Goal: Task Accomplishment & Management: Complete application form

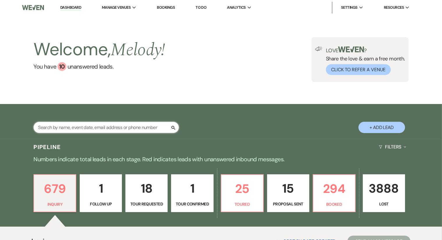
click at [75, 126] on input "text" at bounding box center [105, 127] width 145 height 11
paste input "[PERSON_NAME] last_name [PERSON_NAME]"
click at [75, 126] on input "[PERSON_NAME] last_name [PERSON_NAME]" at bounding box center [105, 127] width 145 height 11
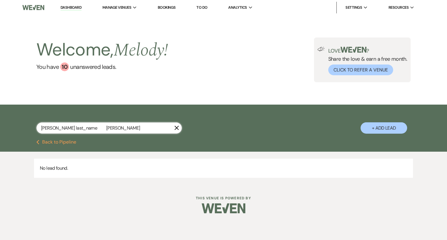
drag, startPoint x: 77, startPoint y: 129, endPoint x: 53, endPoint y: 132, distance: 23.4
click at [53, 132] on input "[PERSON_NAME] last_name [PERSON_NAME]" at bounding box center [108, 127] width 145 height 11
type input "[PERSON_NAME]"
select select "8"
select select "5"
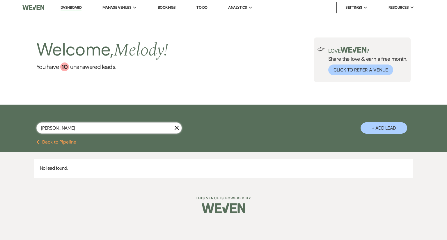
select select "8"
select select "6"
select select "8"
select select "4"
select select "8"
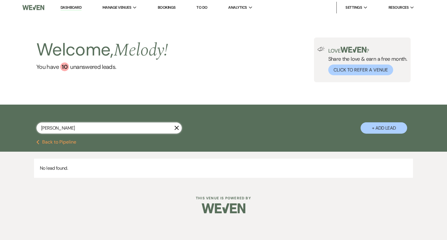
select select "5"
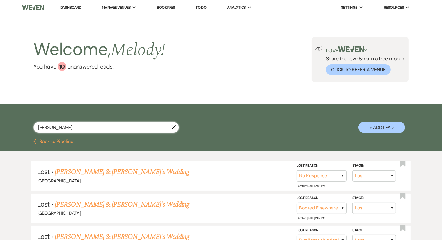
click at [53, 132] on input "[PERSON_NAME]" at bounding box center [105, 127] width 145 height 11
click at [58, 131] on input "[PERSON_NAME]" at bounding box center [105, 127] width 145 height 11
type input "[PERSON_NAME]"
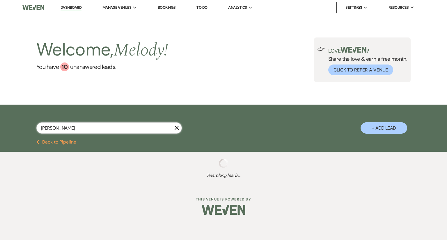
select select "8"
select select "5"
select select "8"
select select "6"
select select "8"
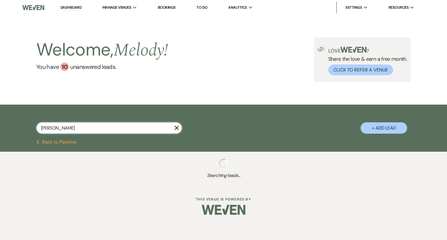
select select "4"
select select "8"
select select "5"
select select "8"
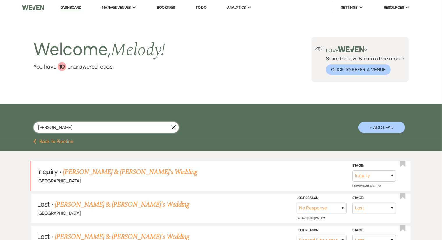
click at [118, 127] on input "[PERSON_NAME]" at bounding box center [105, 127] width 145 height 11
type input "[PERSON_NAME]"
click at [370, 129] on button "+ Add Lead" at bounding box center [381, 127] width 47 height 11
select select "541"
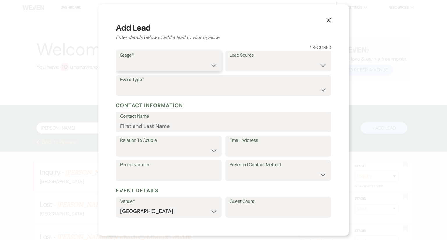
click at [183, 62] on select "Inquiry Follow Up Tour Requested Tour Confirmed Toured Proposal Sent Booked Lost" at bounding box center [168, 65] width 97 height 11
select select "1"
click at [120, 60] on select "Inquiry Follow Up Tour Requested Tour Confirmed Toured Proposal Sent Booked Lost" at bounding box center [168, 65] width 97 height 11
click at [237, 62] on select "Weven Venue Website Instagram Facebook Pinterest Google The Knot Wedding Wire H…" at bounding box center [277, 65] width 97 height 11
select select "6"
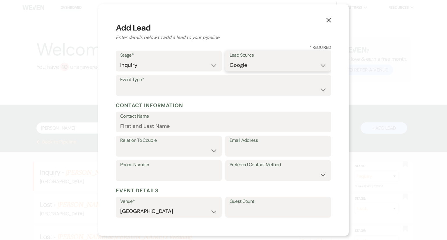
click at [229, 60] on select "Weven Venue Website Instagram Facebook Pinterest Google The Knot Wedding Wire H…" at bounding box center [277, 65] width 97 height 11
click at [137, 91] on select "Wedding Anniversary Party Baby Shower Bachelorette / Bachelor Party Birthday Pa…" at bounding box center [223, 89] width 206 height 11
select select "1"
click at [120, 84] on select "Wedding Anniversary Party Baby Shower Bachelorette / Bachelor Party Birthday Pa…" at bounding box center [223, 89] width 206 height 11
click at [144, 128] on input "Contact Name" at bounding box center [223, 125] width 206 height 11
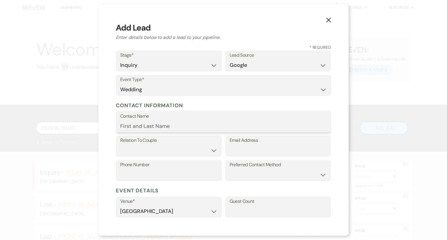
paste input "[PERSON_NAME] last_name [PERSON_NAME]"
click at [130, 126] on input "[PERSON_NAME] last_name [PERSON_NAME]" at bounding box center [223, 125] width 206 height 11
drag, startPoint x: 163, startPoint y: 128, endPoint x: 136, endPoint y: 133, distance: 27.2
click at [136, 133] on form "Stage* Inquiry Follow Up Tour Requested Tour Confirmed Toured Proposal Sent Boo…" at bounding box center [223, 179] width 215 height 257
type input "[PERSON_NAME]"
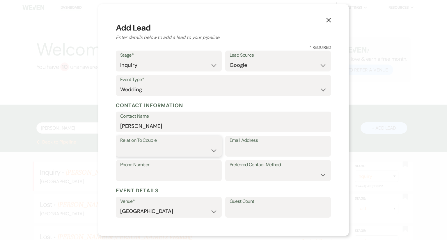
click at [135, 150] on select "Couple Planner Parent of Couple Family Member Friend Other" at bounding box center [168, 150] width 97 height 11
click at [167, 140] on label "Relation To Couple" at bounding box center [168, 141] width 97 height 8
click at [169, 151] on select "Couple Planner Parent of Couple Family Member Friend Other" at bounding box center [168, 150] width 97 height 11
select select "1"
click at [120, 145] on select "Couple Planner Parent of Couple Family Member Friend Other" at bounding box center [168, 150] width 97 height 11
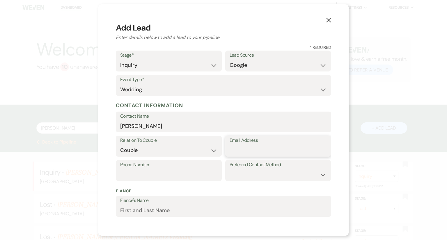
click at [242, 151] on input "Email Address" at bounding box center [277, 150] width 97 height 11
paste input "[EMAIL_ADDRESS][DOMAIN_NAME]"
type input "[EMAIL_ADDRESS][DOMAIN_NAME]"
click at [183, 169] on input "Phone Number" at bounding box center [168, 174] width 97 height 11
click at [126, 171] on input "Phone Number" at bounding box center [168, 174] width 97 height 11
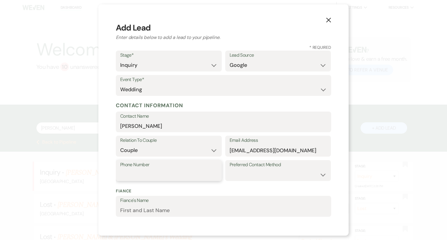
paste input "9198011145"
type input "9198011145"
click at [243, 175] on select "Email Phone Text" at bounding box center [277, 174] width 97 height 11
select select "email"
click at [229, 169] on select "Email Phone Text" at bounding box center [277, 174] width 97 height 11
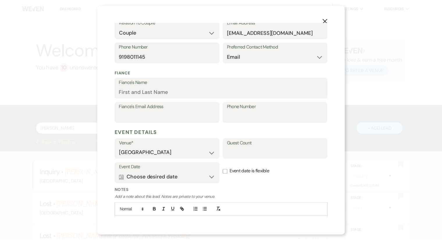
scroll to position [149, 0]
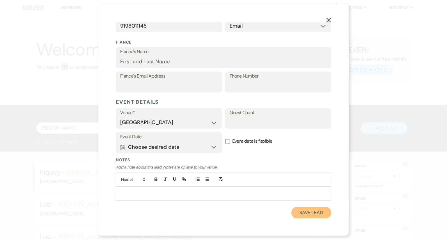
click at [299, 213] on button "Save Lead" at bounding box center [311, 213] width 40 height 12
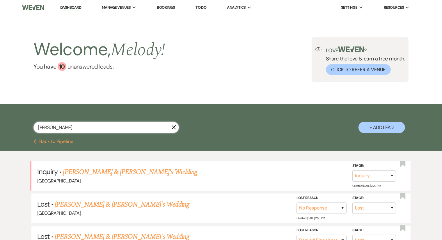
click at [102, 128] on input "[PERSON_NAME]" at bounding box center [105, 127] width 145 height 11
type input "[PERSON_NAME]"
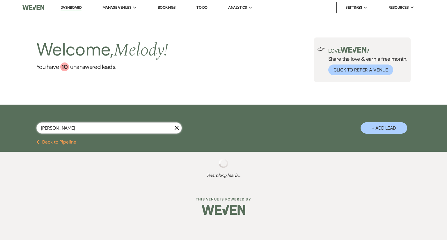
select select "8"
select select "5"
select select "8"
select select "6"
select select "8"
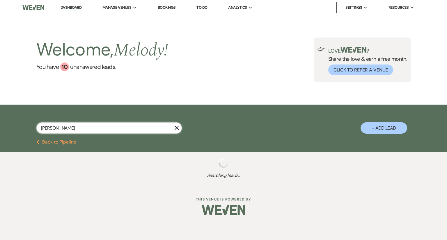
select select "4"
select select "8"
select select "5"
select select "8"
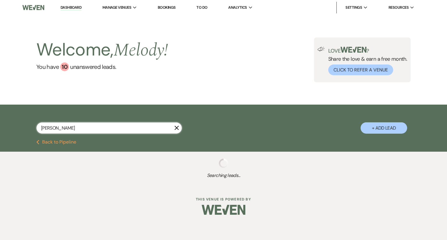
select select "1"
select select "8"
select select "5"
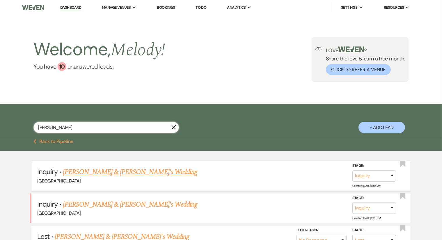
type input "[PERSON_NAME]"
click at [106, 174] on link "[PERSON_NAME] & [PERSON_NAME]'s Wedding" at bounding box center [130, 172] width 134 height 10
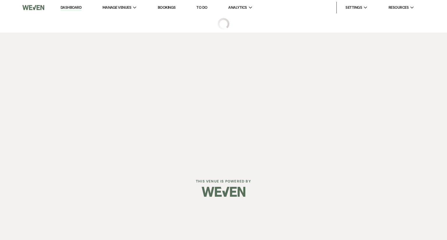
select select "6"
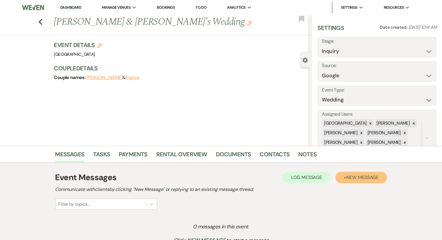
drag, startPoint x: 443, startPoint y: 104, endPoint x: 349, endPoint y: 179, distance: 120.8
click at [349, 179] on span "New Message" at bounding box center [362, 177] width 32 height 6
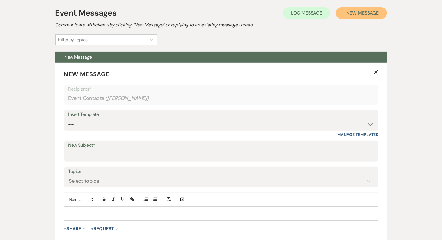
scroll to position [164, 0]
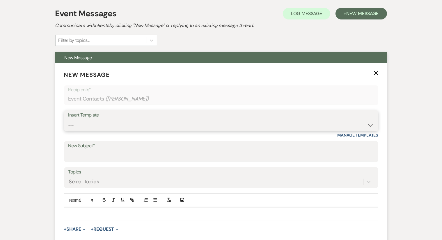
click at [159, 126] on select "-- Weven Planning Portal Introduction (Booked Events) Congratulations on choosi…" at bounding box center [220, 124] width 305 height 11
select select "2192"
click at [68, 119] on select "-- Weven Planning Portal Introduction (Booked Events) Congratulations on choosi…" at bounding box center [220, 124] width 305 height 11
type input "Thank you for contacting [GEOGRAPHIC_DATA]!"
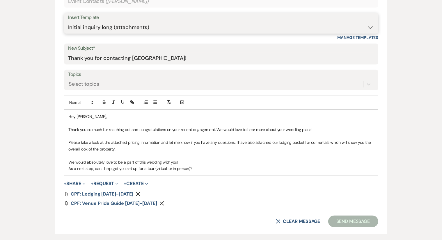
scroll to position [264, 0]
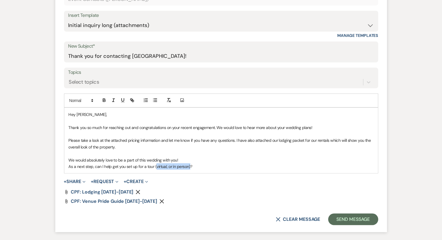
drag, startPoint x: 190, startPoint y: 167, endPoint x: 156, endPoint y: 168, distance: 33.7
click at [156, 168] on p "As a next step, can I help get you set up for a tour (virtual, or in person)?" at bounding box center [221, 166] width 305 height 6
click at [164, 167] on p "As a next step, can I help get you set up for a tour?" at bounding box center [221, 166] width 305 height 6
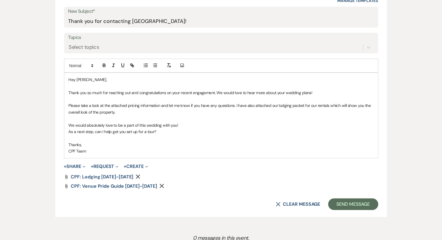
scroll to position [300, 0]
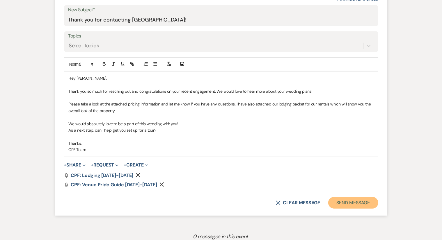
click at [345, 201] on button "Send Message" at bounding box center [353, 203] width 50 height 12
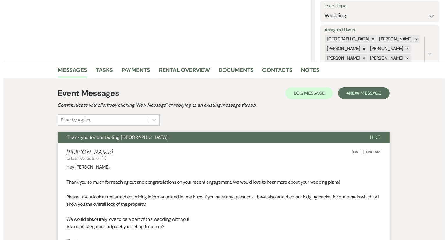
scroll to position [0, 0]
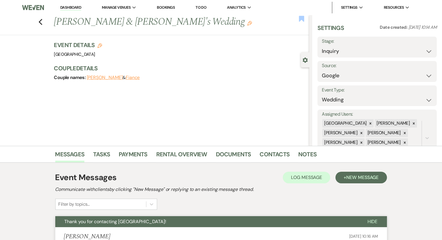
click at [302, 18] on use "button" at bounding box center [301, 19] width 5 height 6
click at [71, 8] on link "Dashboard" at bounding box center [70, 8] width 21 height 6
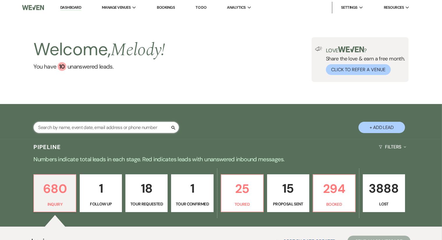
click at [83, 128] on input "text" at bounding box center [105, 127] width 145 height 11
paste input "[PERSON_NAME] last_name Shell"
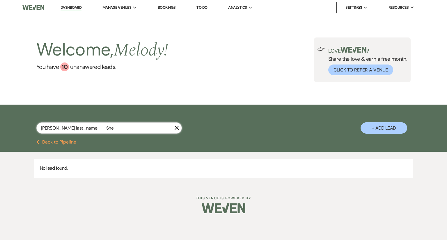
drag, startPoint x: 77, startPoint y: 128, endPoint x: 55, endPoint y: 126, distance: 22.2
click at [55, 126] on input "[PERSON_NAME] last_name Shell" at bounding box center [108, 127] width 145 height 11
type input "[PERSON_NAME] Shell"
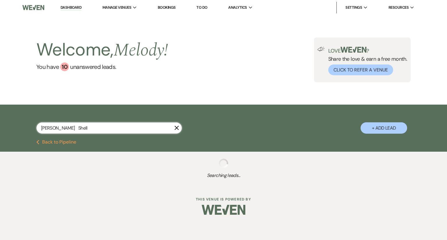
select select "8"
select select "6"
select select "8"
select select "6"
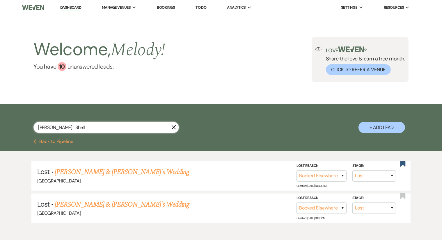
click at [57, 129] on input "[PERSON_NAME] Shell" at bounding box center [105, 127] width 145 height 11
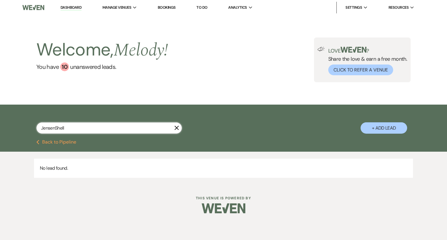
type input "[PERSON_NAME] Shell"
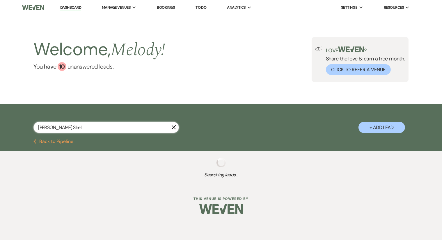
select select "8"
select select "6"
select select "8"
select select "6"
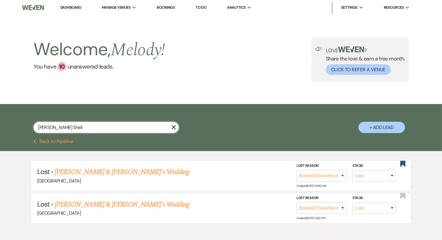
click at [102, 129] on input "[PERSON_NAME] Shell" at bounding box center [105, 127] width 145 height 11
type input "[PERSON_NAME] Shell"
click at [381, 125] on button "+ Add Lead" at bounding box center [381, 127] width 47 height 11
select select "541"
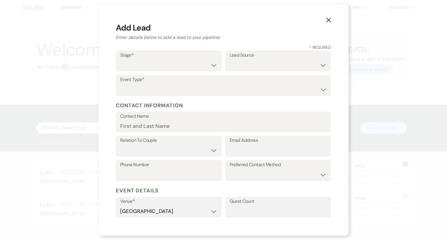
click at [174, 56] on label "Stage*" at bounding box center [168, 55] width 97 height 8
click at [183, 62] on select "Inquiry Follow Up Tour Requested Tour Confirmed Toured Proposal Sent Booked Lost" at bounding box center [168, 65] width 97 height 11
select select "1"
click at [120, 60] on select "Inquiry Follow Up Tour Requested Tour Confirmed Toured Proposal Sent Booked Lost" at bounding box center [168, 65] width 97 height 11
click at [259, 65] on select "Weven Venue Website Instagram Facebook Pinterest Google The Knot Wedding Wire H…" at bounding box center [277, 65] width 97 height 11
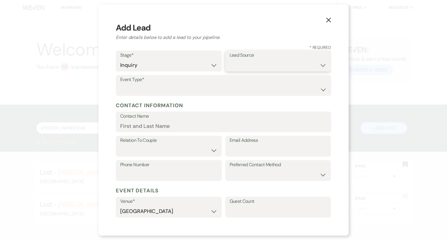
select select "6"
click at [229, 60] on select "Weven Venue Website Instagram Facebook Pinterest Google The Knot Wedding Wire H…" at bounding box center [277, 65] width 97 height 11
click at [177, 86] on select "Wedding Anniversary Party Baby Shower Bachelorette / Bachelor Party Birthday Pa…" at bounding box center [223, 89] width 206 height 11
click at [120, 84] on select "Wedding Anniversary Party Baby Shower Bachelorette / Bachelor Party Birthday Pa…" at bounding box center [223, 89] width 206 height 11
click at [270, 84] on select "Wedding Anniversary Party Baby Shower Bachelorette / Bachelor Party Birthday Pa…" at bounding box center [223, 89] width 206 height 11
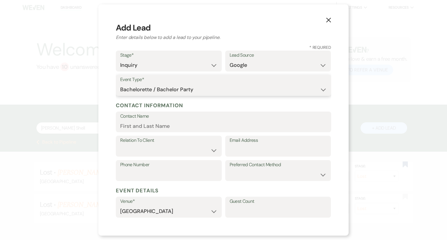
select select "16"
click at [120, 84] on select "Wedding Anniversary Party Baby Shower Bachelorette / Bachelor Party Birthday Pa…" at bounding box center [223, 89] width 206 height 11
click at [135, 126] on input "Contact Name" at bounding box center [223, 125] width 206 height 11
paste input "[PERSON_NAME] last_name Shell"
click at [185, 126] on input "[PERSON_NAME] last_name Shell" at bounding box center [223, 125] width 206 height 11
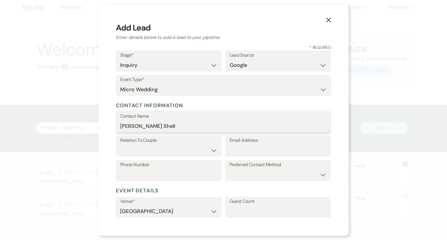
click at [133, 127] on input "[PERSON_NAME] Shell" at bounding box center [223, 125] width 206 height 11
click at [132, 127] on input "[PERSON_NAME] Shell" at bounding box center [223, 125] width 206 height 11
type input "[PERSON_NAME] Shell"
click at [179, 145] on select "Couple Planner Parent of Couple Family Member Friend Other" at bounding box center [168, 150] width 97 height 11
select select "1"
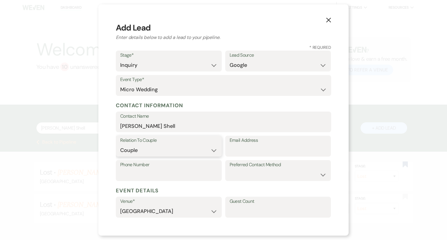
click at [120, 145] on select "Couple Planner Parent of Couple Family Member Friend Other" at bounding box center [168, 150] width 97 height 11
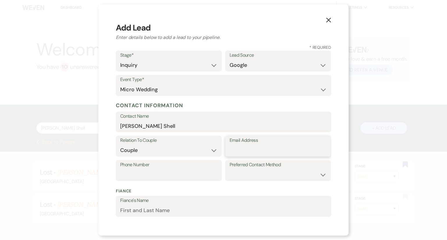
click at [254, 147] on input "Email Address" at bounding box center [277, 150] width 97 height 11
paste input "[EMAIL_ADDRESS][DOMAIN_NAME]"
type input "[EMAIL_ADDRESS][DOMAIN_NAME]"
click at [176, 170] on input "Phone Number" at bounding box center [168, 174] width 97 height 11
click at [156, 176] on input "Phone Number" at bounding box center [168, 174] width 97 height 11
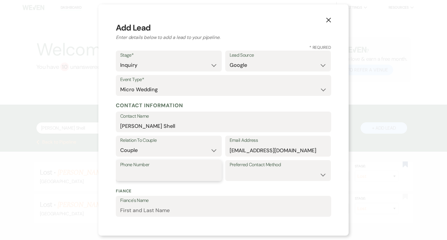
paste input "4239725519"
click at [129, 174] on input "4239725519" at bounding box center [168, 174] width 97 height 11
type input "4239725519"
click at [269, 168] on label "Preferred Contact Method" at bounding box center [277, 165] width 97 height 8
click at [270, 170] on select "Email Phone Text" at bounding box center [277, 174] width 97 height 11
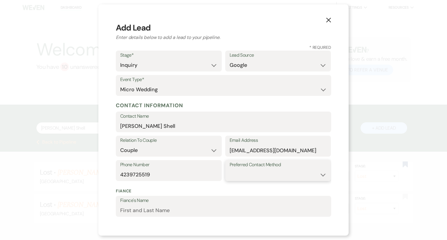
select select "email"
click at [229, 169] on select "Email Phone Text" at bounding box center [277, 174] width 97 height 11
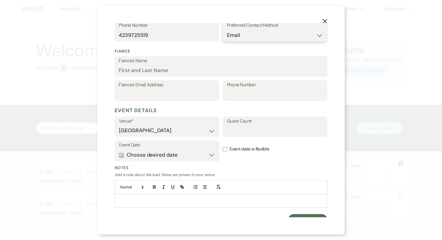
scroll to position [149, 0]
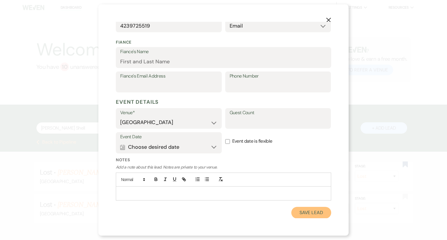
click at [300, 212] on button "Save Lead" at bounding box center [311, 213] width 40 height 12
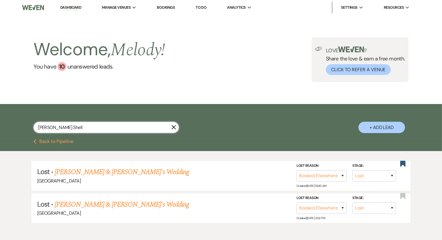
click at [86, 128] on input "[PERSON_NAME] Shell" at bounding box center [105, 127] width 145 height 11
type input "[PERSON_NAME]"
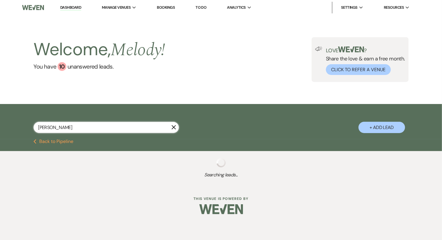
select select "8"
select select "6"
select select "8"
select select "5"
select select "8"
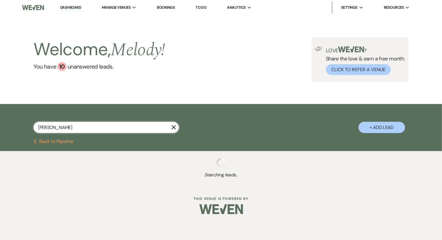
select select "5"
select select "8"
select select "5"
select select "8"
select select "6"
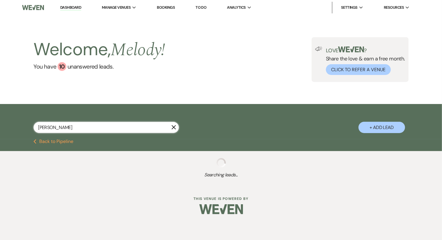
select select "8"
select select "5"
select select "8"
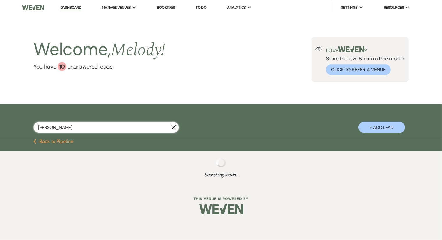
select select "5"
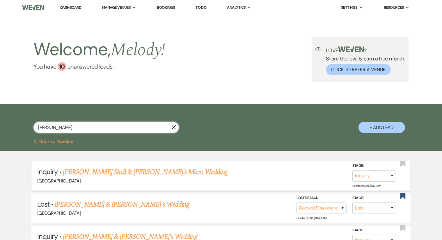
type input "[PERSON_NAME]"
click at [87, 172] on link "[PERSON_NAME] Shell & [PERSON_NAME]'s Micro Wedding" at bounding box center [145, 172] width 165 height 10
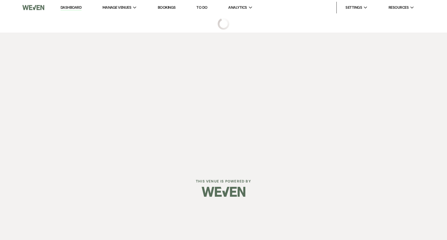
select select "6"
select select "16"
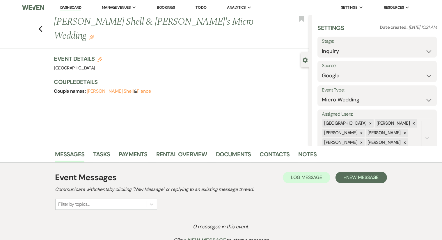
click at [436, 201] on div "Messages Tasks Payments Rental Overview Documents Contacts Notes Event Messages…" at bounding box center [221, 204] width 442 height 117
click at [395, 203] on div "Messages Tasks Payments Rental Overview Documents Contacts Notes Event Messages…" at bounding box center [221, 204] width 442 height 117
click at [384, 197] on div "Event Messages Log Log Message + New Message Communicate with clients by clicki…" at bounding box center [220, 191] width 331 height 38
click at [223, 174] on div "Event Messages Log Log Message + New Message" at bounding box center [220, 178] width 331 height 12
click at [373, 179] on span "New Message" at bounding box center [362, 177] width 32 height 6
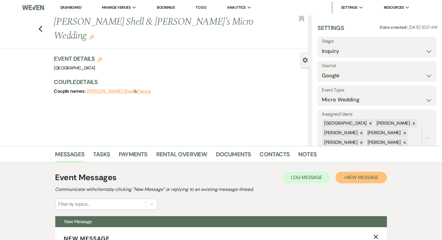
scroll to position [210, 0]
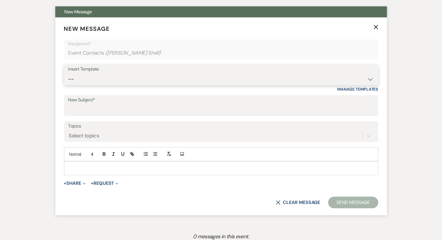
click at [151, 77] on select "-- Weven Planning Portal Introduction (Booked Events) Congratulations on choosi…" at bounding box center [220, 79] width 305 height 11
select select "2192"
click at [68, 74] on select "-- Weven Planning Portal Introduction (Booked Events) Congratulations on choosi…" at bounding box center [220, 79] width 305 height 11
type input "Thank you for contacting [GEOGRAPHIC_DATA]!"
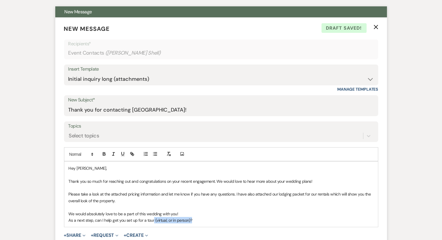
drag, startPoint x: 191, startPoint y: 221, endPoint x: 153, endPoint y: 221, distance: 37.5
click at [153, 221] on p "As a next step, can I help get you set up for a tour (virtual, or in person)?" at bounding box center [221, 220] width 305 height 6
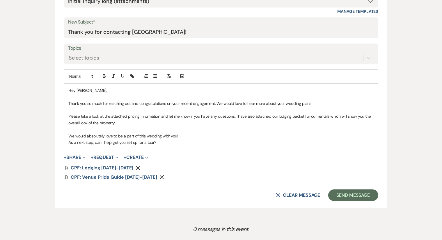
scroll to position [290, 0]
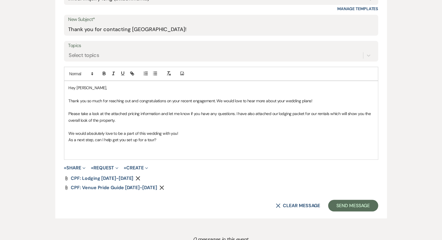
click at [398, 229] on div "Messages Tasks Payments Rental Overview Documents Contacts Notes Event Messages…" at bounding box center [221, 65] width 442 height 421
click at [76, 150] on p at bounding box center [221, 153] width 305 height 6
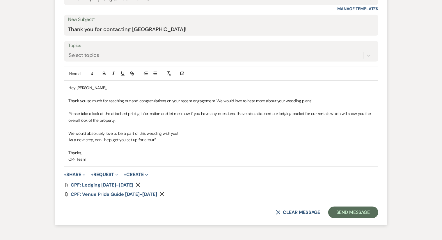
scroll to position [341, 0]
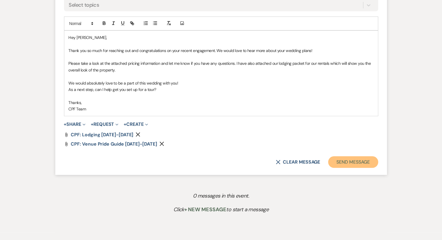
click at [347, 160] on button "Send Message" at bounding box center [353, 162] width 50 height 12
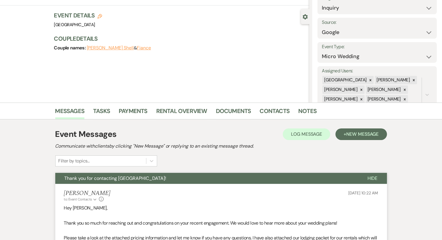
scroll to position [0, 0]
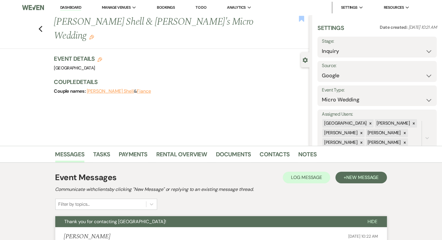
click at [299, 18] on use "button" at bounding box center [301, 19] width 5 height 6
click at [66, 10] on link "Dashboard" at bounding box center [70, 8] width 21 height 6
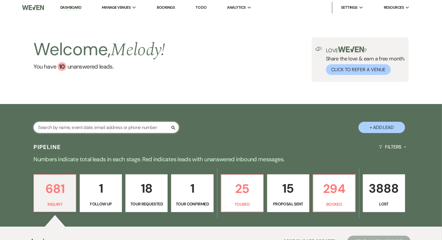
click at [81, 125] on input "text" at bounding box center [105, 127] width 145 height 11
paste input "[PERSON_NAME] last_name [PERSON_NAME]"
click at [77, 127] on input "[PERSON_NAME] last_name [PERSON_NAME]" at bounding box center [105, 127] width 145 height 11
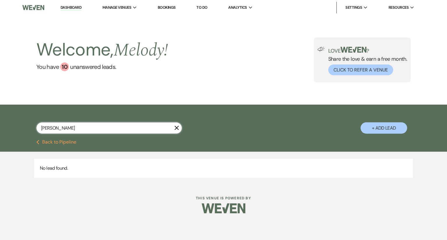
type input "[PERSON_NAME]"
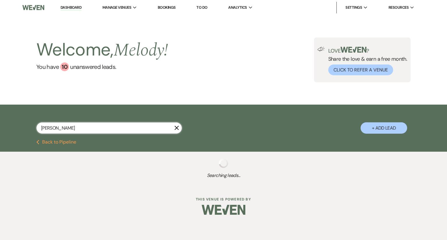
select select "8"
select select "5"
select select "8"
select select "5"
select select "8"
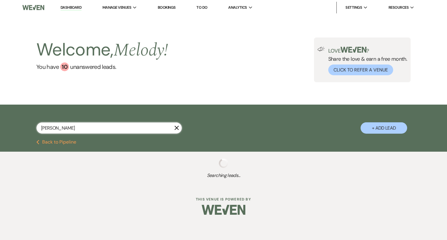
select select "5"
select select "8"
select select "5"
select select "8"
select select "5"
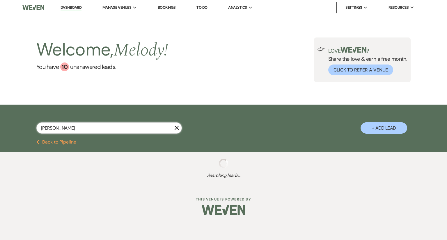
select select "8"
select select "5"
select select "8"
select select "5"
select select "8"
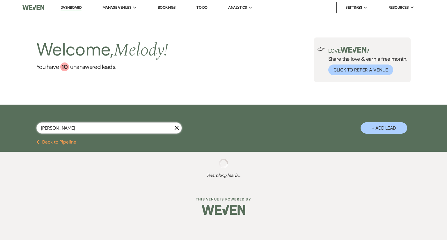
select select "5"
select select "8"
select select "5"
select select "8"
select select "5"
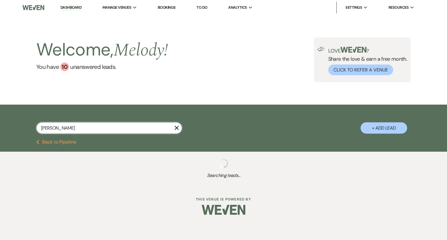
select select "8"
select select "5"
select select "8"
select select "5"
select select "8"
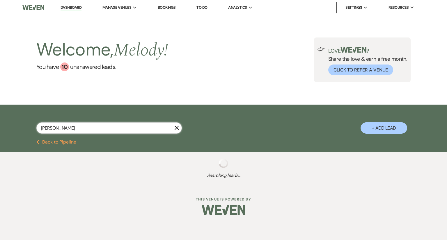
select select "5"
select select "8"
select select "5"
select select "8"
select select "5"
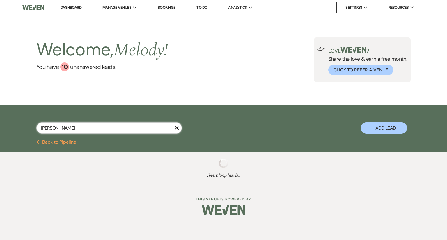
select select "8"
select select "5"
select select "8"
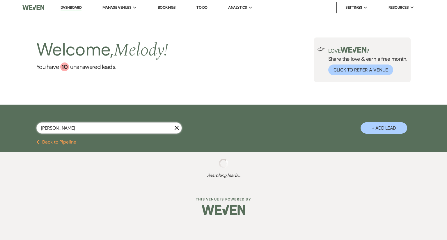
select select "6"
select select "8"
select select "5"
select select "8"
select select "5"
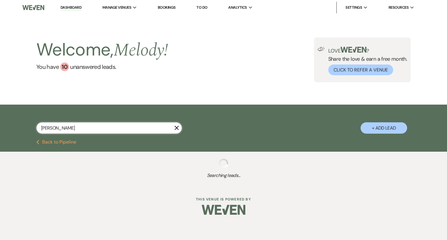
select select "8"
select select "5"
select select "8"
select select "5"
select select "8"
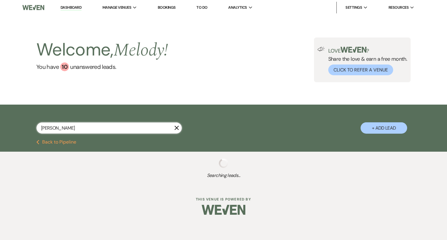
select select "5"
select select "8"
select select "5"
select select "8"
select select "5"
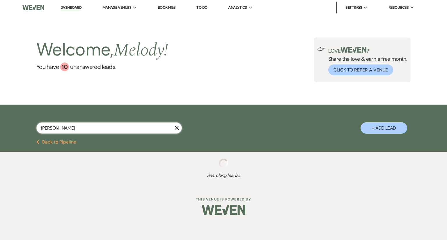
select select "8"
select select "5"
select select "8"
select select "5"
select select "8"
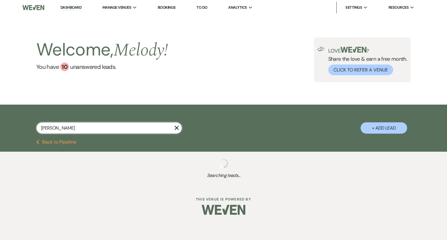
select select "5"
select select "8"
select select "5"
select select "8"
select select "5"
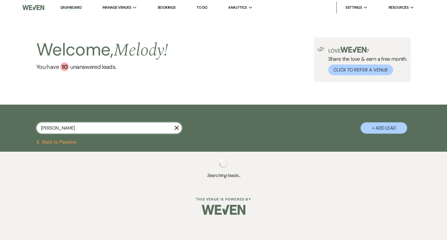
select select "8"
select select "5"
select select "8"
select select "5"
select select "8"
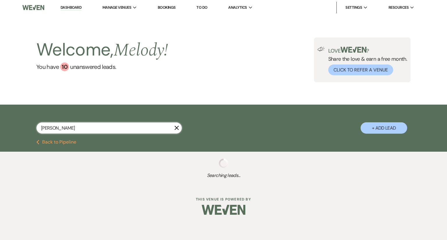
select select "5"
select select "8"
select select "5"
select select "8"
select select "5"
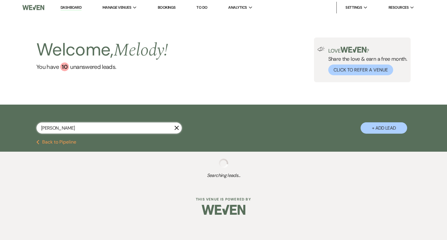
select select "8"
select select "5"
select select "8"
select select "5"
select select "8"
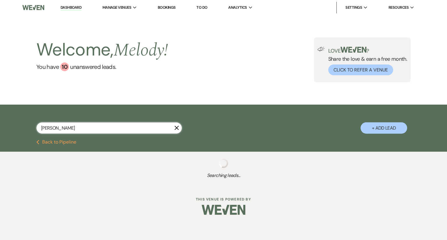
select select "5"
select select "8"
select select "6"
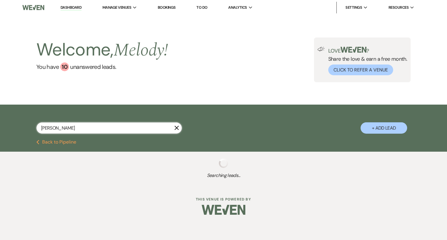
select select "8"
select select "5"
select select "8"
select select "5"
select select "8"
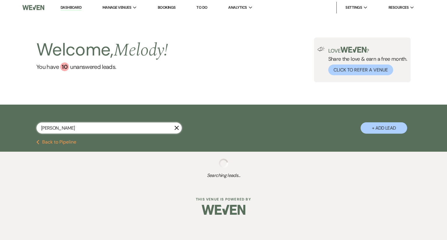
select select "5"
select select "8"
select select "5"
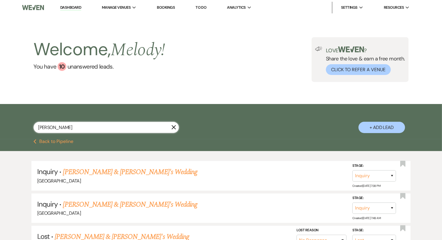
click at [56, 129] on input "[PERSON_NAME]" at bounding box center [105, 127] width 145 height 11
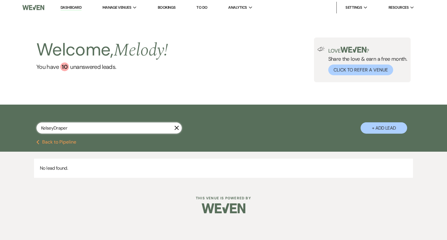
type input "[PERSON_NAME]"
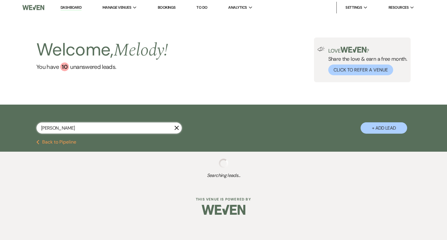
select select "8"
select select "5"
select select "8"
select select "5"
select select "8"
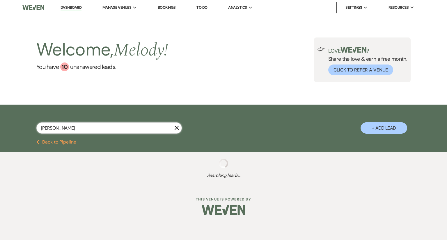
select select "5"
select select "8"
select select "5"
select select "8"
select select "5"
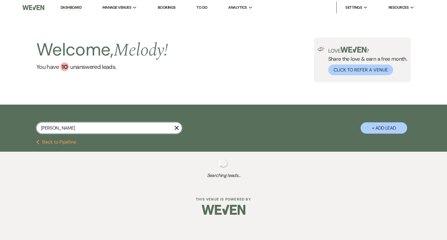
select select "8"
select select "5"
select select "8"
select select "5"
select select "8"
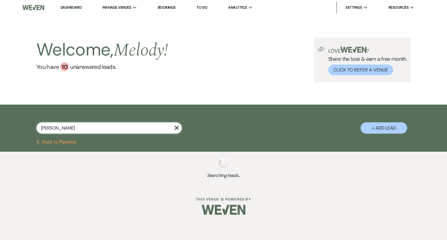
select select "5"
select select "8"
select select "5"
select select "8"
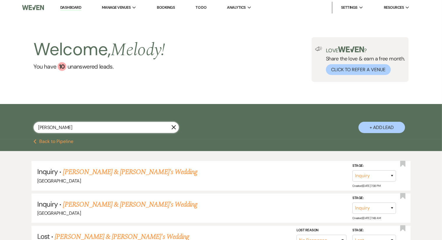
click at [114, 130] on input "[PERSON_NAME]" at bounding box center [105, 127] width 145 height 11
click at [381, 124] on button "+ Add Lead" at bounding box center [381, 127] width 47 height 11
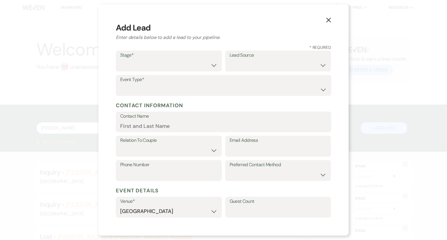
click at [179, 120] on label "Contact Name" at bounding box center [223, 116] width 206 height 8
click at [179, 120] on input "Contact Name" at bounding box center [223, 125] width 206 height 11
paste input "[PERSON_NAME] last_name [PERSON_NAME]"
click at [187, 126] on input "[PERSON_NAME] last_name [PERSON_NAME]" at bounding box center [223, 125] width 206 height 11
click at [185, 126] on input "[PERSON_NAME] last_name [PERSON_NAME]" at bounding box center [223, 125] width 206 height 11
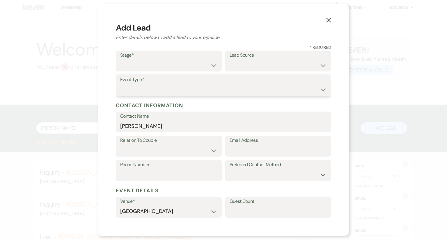
click at [156, 92] on select "Wedding Anniversary Party Baby Shower Bachelorette / Bachelor Party Birthday Pa…" at bounding box center [223, 89] width 206 height 11
click at [120, 84] on select "Wedding Anniversary Party Baby Shower Bachelorette / Bachelor Party Birthday Pa…" at bounding box center [223, 89] width 206 height 11
click at [235, 147] on input "Email Address" at bounding box center [277, 150] width 97 height 11
paste input "[EMAIL_ADDRESS][DOMAIN_NAME]"
click at [188, 151] on select "Couple Planner Parent of Couple Family Member Friend Other" at bounding box center [168, 150] width 97 height 11
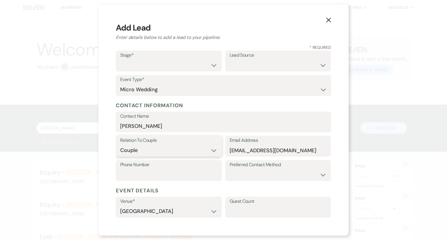
click at [120, 145] on select "Couple Planner Parent of Couple Family Member Friend Other" at bounding box center [168, 150] width 97 height 11
click at [172, 173] on input "Phone Number" at bounding box center [168, 174] width 97 height 11
paste input "2525323228"
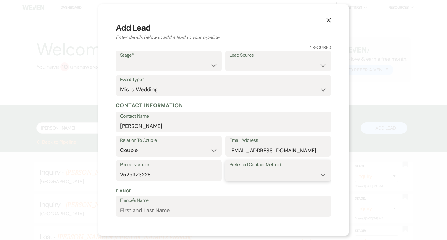
click at [278, 172] on select "Email Phone Text" at bounding box center [277, 174] width 97 height 11
click at [229, 169] on select "Email Phone Text" at bounding box center [277, 174] width 97 height 11
click at [208, 64] on select "Inquiry Follow Up Tour Requested Tour Confirmed Toured Proposal Sent Booked Lost" at bounding box center [168, 65] width 97 height 11
click at [120, 60] on select "Inquiry Follow Up Tour Requested Tour Confirmed Toured Proposal Sent Booked Lost" at bounding box center [168, 65] width 97 height 11
click at [255, 67] on select "Weven Venue Website Instagram Facebook Pinterest Google The Knot Wedding Wire H…" at bounding box center [277, 65] width 97 height 11
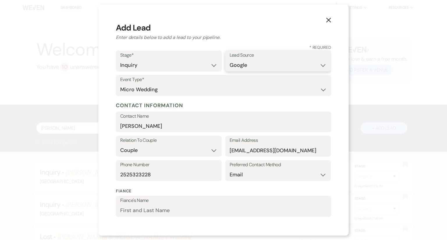
click at [229, 60] on select "Weven Venue Website Instagram Facebook Pinterest Google The Knot Wedding Wire H…" at bounding box center [277, 65] width 97 height 11
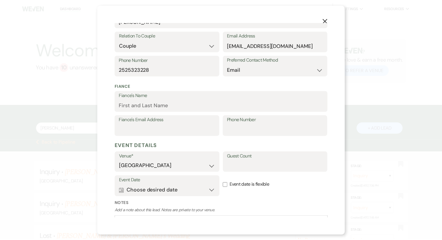
scroll to position [149, 0]
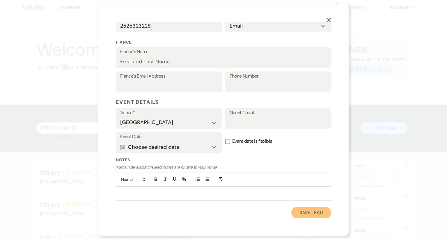
click at [300, 213] on button "Save Lead" at bounding box center [311, 213] width 40 height 12
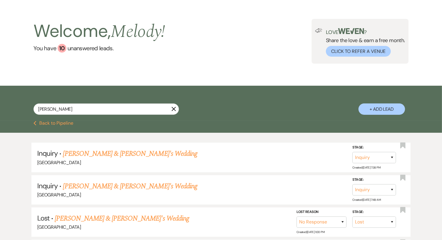
scroll to position [24, 0]
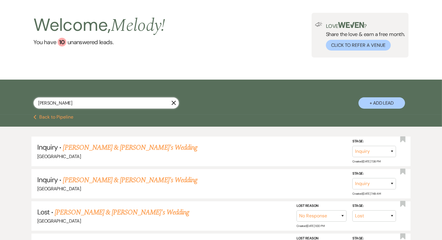
click at [99, 101] on input "[PERSON_NAME]" at bounding box center [105, 102] width 145 height 11
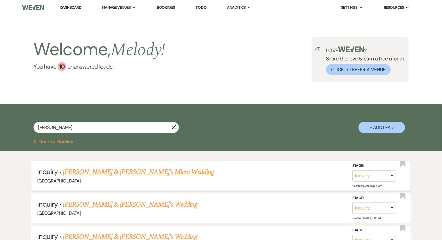
click at [146, 172] on link "[PERSON_NAME] & [PERSON_NAME]'s Micro Wedding" at bounding box center [138, 172] width 151 height 10
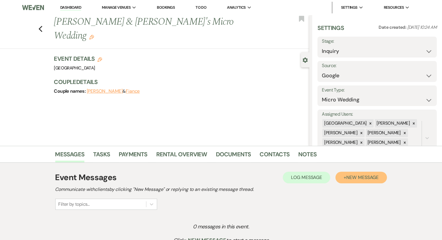
click at [363, 179] on span "New Message" at bounding box center [362, 177] width 32 height 6
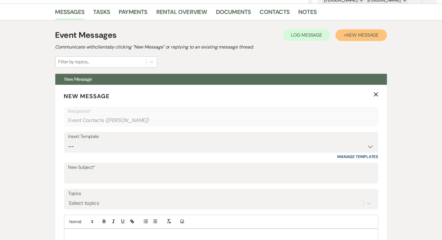
scroll to position [146, 0]
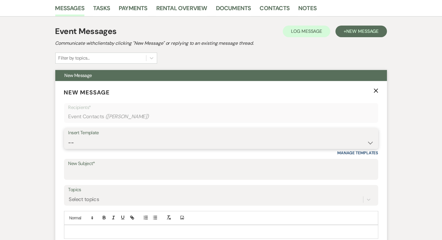
click at [121, 141] on select "-- Weven Planning Portal Introduction (Booked Events) Congratulations on choosi…" at bounding box center [220, 142] width 305 height 11
click at [68, 137] on select "-- Weven Planning Portal Introduction (Booked Events) Congratulations on choosi…" at bounding box center [220, 142] width 305 height 11
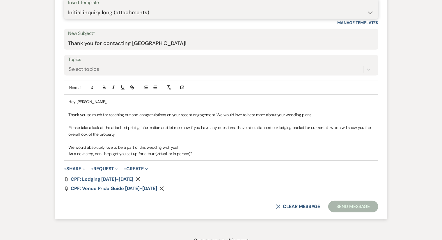
scroll to position [287, 0]
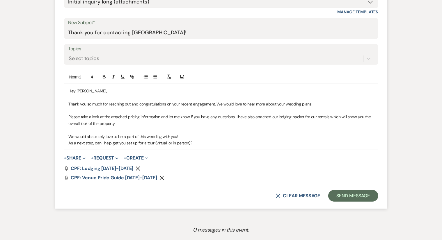
click at [192, 142] on p "As a next step, can I help get you set up for a tour (virtual, or in person)?" at bounding box center [221, 143] width 305 height 6
drag, startPoint x: 189, startPoint y: 142, endPoint x: 156, endPoint y: 145, distance: 33.3
click at [156, 145] on p "As a next step, can I help get you set up for a tour (virtual, or in person)?" at bounding box center [221, 143] width 305 height 6
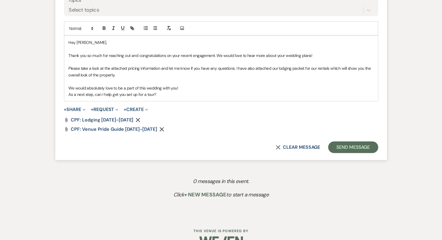
scroll to position [336, 0]
click at [167, 95] on p "As a next step, can I help get you set up for a tour?" at bounding box center [221, 94] width 305 height 6
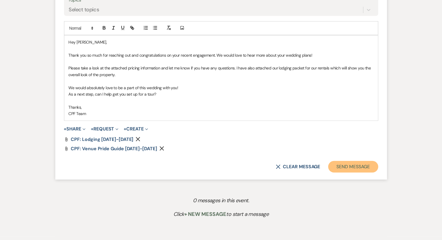
click at [340, 169] on button "Send Message" at bounding box center [353, 167] width 50 height 12
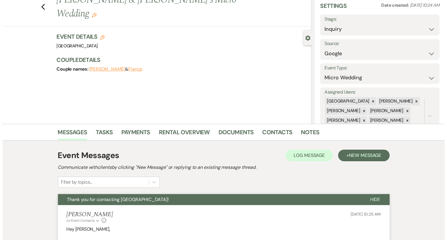
scroll to position [0, 0]
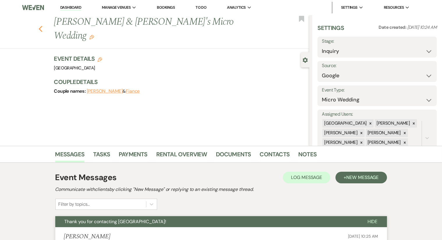
click at [43, 26] on icon "Previous" at bounding box center [40, 29] width 4 height 7
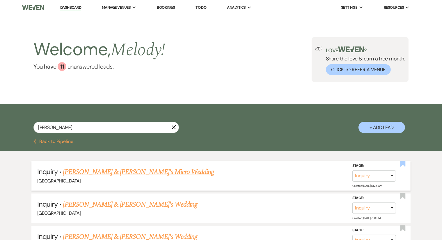
click at [402, 163] on use "button" at bounding box center [402, 164] width 5 height 6
click at [173, 127] on use "button" at bounding box center [174, 127] width 4 height 4
click at [173, 127] on icon "X" at bounding box center [173, 127] width 5 height 5
click at [71, 130] on input "[PERSON_NAME]" at bounding box center [105, 127] width 145 height 11
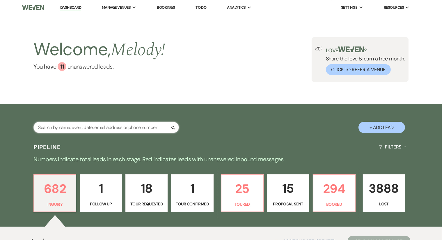
paste input "[PERSON_NAME] last_name [PERSON_NAME]"
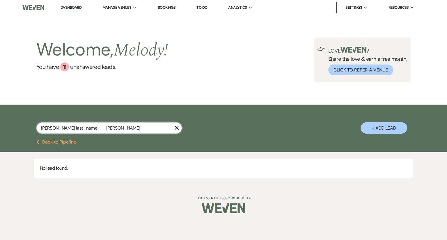
drag, startPoint x: 79, startPoint y: 129, endPoint x: 57, endPoint y: 128, distance: 22.1
click at [57, 128] on input "[PERSON_NAME] last_name [PERSON_NAME]" at bounding box center [108, 127] width 145 height 11
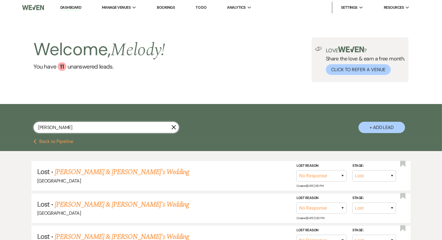
click at [57, 127] on input "[PERSON_NAME]" at bounding box center [105, 127] width 145 height 11
click at [386, 126] on button "+ Add Lead" at bounding box center [381, 127] width 47 height 11
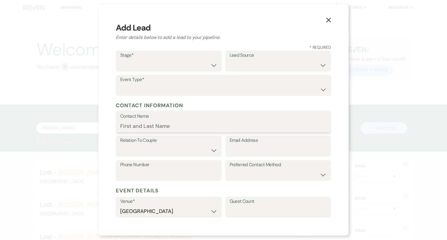
click at [159, 126] on input "Contact Name" at bounding box center [223, 125] width 206 height 11
paste input "[PERSON_NAME] last_name [PERSON_NAME]"
drag, startPoint x: 183, startPoint y: 126, endPoint x: 150, endPoint y: 127, distance: 33.4
click at [150, 127] on input "[PERSON_NAME] last_name [PERSON_NAME]" at bounding box center [223, 125] width 206 height 11
click at [130, 127] on input "[PERSON_NAME]" at bounding box center [223, 125] width 206 height 11
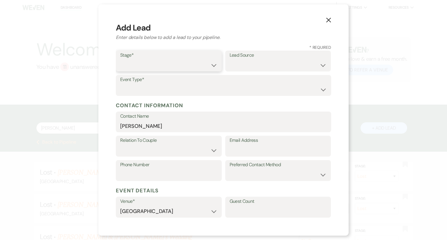
click at [178, 61] on select "Inquiry Follow Up Tour Requested Tour Confirmed Toured Proposal Sent Booked Lost" at bounding box center [168, 65] width 97 height 11
click at [120, 60] on select "Inquiry Follow Up Tour Requested Tour Confirmed Toured Proposal Sent Booked Lost" at bounding box center [168, 65] width 97 height 11
click at [264, 58] on label "Lead Source" at bounding box center [277, 55] width 97 height 8
click at [274, 61] on select "Weven Venue Website Instagram Facebook Pinterest Google The Knot Wedding Wire H…" at bounding box center [277, 65] width 97 height 11
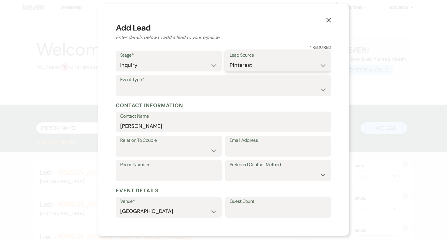
click at [229, 60] on select "Weven Venue Website Instagram Facebook Pinterest Google The Knot Wedding Wire H…" at bounding box center [277, 65] width 97 height 11
drag, startPoint x: 277, startPoint y: 63, endPoint x: 255, endPoint y: 115, distance: 56.4
click at [255, 115] on form "Stage* Inquiry Follow Up Tour Requested Tour Confirmed Toured Proposal Sent Boo…" at bounding box center [223, 179] width 215 height 257
click at [229, 60] on select "Weven Venue Website Instagram Facebook Pinterest Google The Knot Wedding Wire H…" at bounding box center [277, 65] width 97 height 11
click at [185, 86] on select "Wedding Anniversary Party Baby Shower Bachelorette / Bachelor Party Birthday Pa…" at bounding box center [223, 89] width 206 height 11
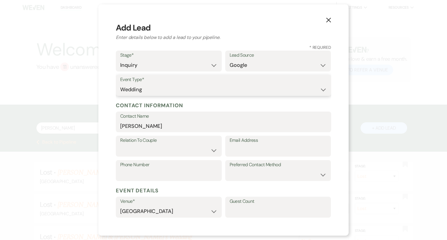
click at [120, 84] on select "Wedding Anniversary Party Baby Shower Bachelorette / Bachelor Party Birthday Pa…" at bounding box center [223, 89] width 206 height 11
click at [172, 149] on select "Couple Planner Parent of Couple Family Member Friend Other" at bounding box center [168, 150] width 97 height 11
click at [120, 145] on select "Couple Planner Parent of Couple Family Member Friend Other" at bounding box center [168, 150] width 97 height 11
click at [254, 151] on input "Email Address" at bounding box center [277, 150] width 97 height 11
paste input "[EMAIL_ADDRESS][DOMAIN_NAME]"
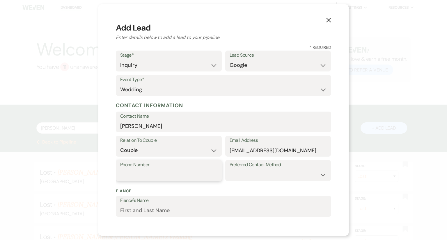
click at [175, 178] on input "Phone Number" at bounding box center [168, 174] width 97 height 11
paste input "8656608919"
click at [264, 174] on select "Email Phone Text" at bounding box center [277, 174] width 97 height 11
click at [229, 169] on select "Email Phone Text" at bounding box center [277, 174] width 97 height 11
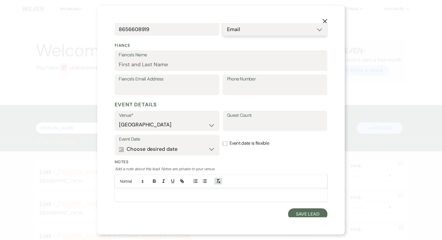
scroll to position [149, 0]
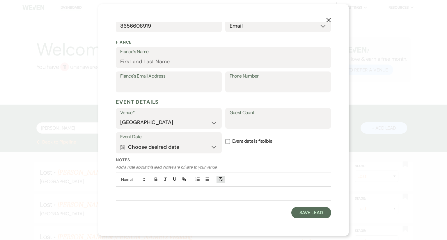
drag, startPoint x: 221, startPoint y: 181, endPoint x: 225, endPoint y: 142, distance: 39.2
click at [225, 142] on form "Stage* Inquiry Follow Up Tour Requested Tour Confirmed Toured Proposal Sent Boo…" at bounding box center [223, 60] width 215 height 317
click at [225, 142] on input "Event date is flexible" at bounding box center [227, 141] width 5 height 5
click at [299, 207] on button "Save Lead" at bounding box center [311, 213] width 40 height 12
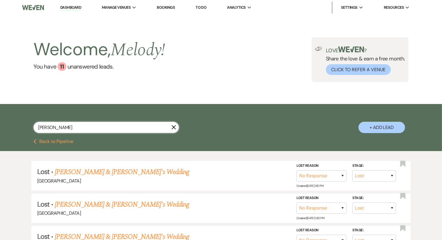
click at [107, 129] on input "[PERSON_NAME]" at bounding box center [105, 127] width 145 height 11
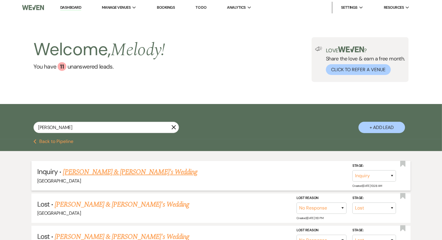
click at [111, 171] on link "[PERSON_NAME] & [PERSON_NAME]'s Wedding" at bounding box center [130, 172] width 134 height 10
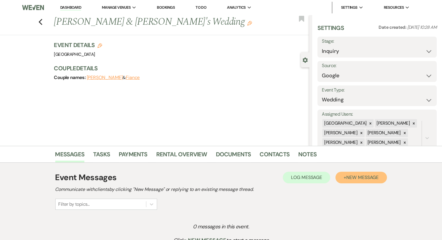
click at [347, 181] on button "+ New Message" at bounding box center [360, 178] width 51 height 12
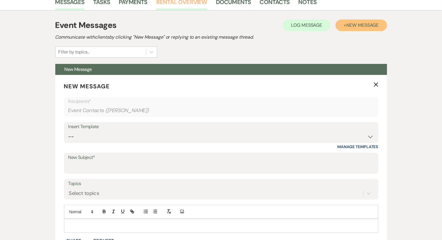
scroll to position [154, 0]
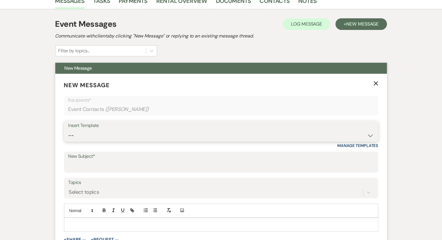
click at [142, 134] on select "-- Weven Planning Portal Introduction (Booked Events) Congratulations on choosi…" at bounding box center [220, 135] width 305 height 11
click at [68, 130] on select "-- Weven Planning Portal Introduction (Booked Events) Congratulations on choosi…" at bounding box center [220, 135] width 305 height 11
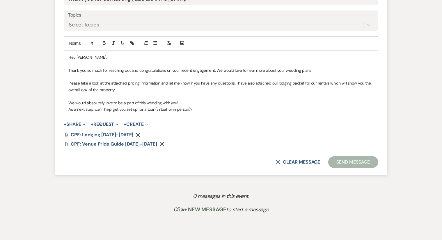
scroll to position [322, 0]
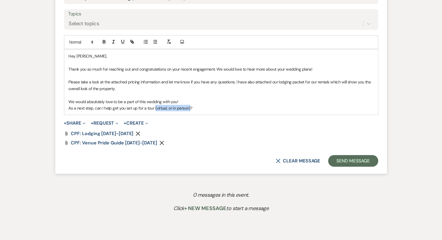
drag, startPoint x: 190, startPoint y: 109, endPoint x: 154, endPoint y: 108, distance: 35.5
click at [154, 108] on p "As a next step, can I help get you set up for a tour (virtual, or in person)?" at bounding box center [221, 108] width 305 height 6
click at [158, 110] on p "As a next step, can I help get you set up for a tour?" at bounding box center [221, 108] width 305 height 6
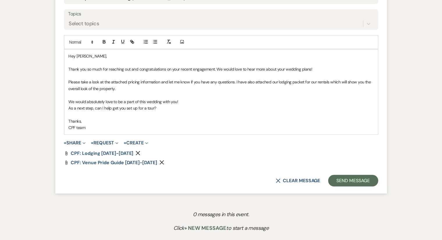
click at [77, 128] on p "CPF team" at bounding box center [221, 127] width 305 height 6
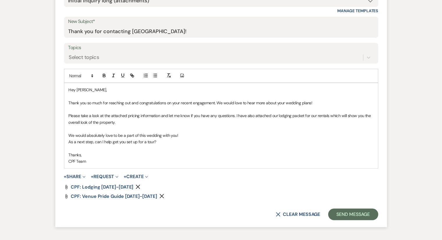
scroll to position [286, 0]
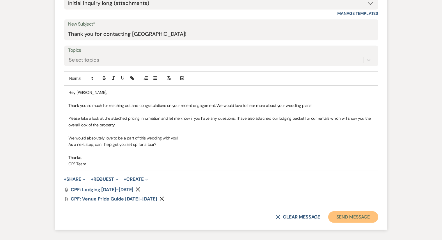
click at [355, 213] on button "Send Message" at bounding box center [353, 217] width 50 height 12
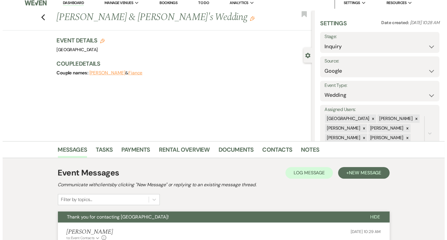
scroll to position [0, 0]
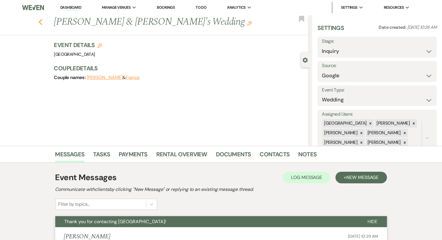
click at [43, 19] on icon "Previous" at bounding box center [40, 22] width 4 height 7
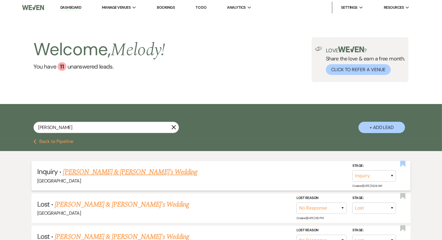
click at [403, 162] on use "button" at bounding box center [402, 164] width 5 height 6
click at [172, 126] on icon "X" at bounding box center [173, 127] width 5 height 5
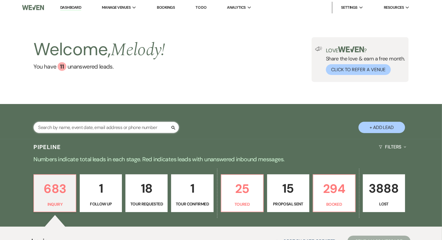
click at [140, 126] on input "text" at bounding box center [105, 127] width 145 height 11
paste input "[PERSON_NAME] last_name [PERSON_NAME]"
click at [56, 128] on input "[PERSON_NAME] last_name [PERSON_NAME]" at bounding box center [105, 127] width 145 height 11
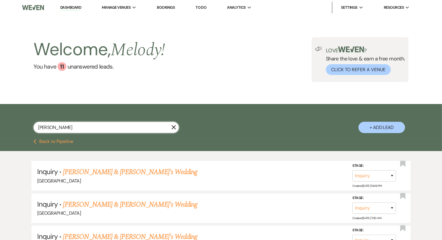
click at [57, 128] on input "[PERSON_NAME]" at bounding box center [105, 127] width 145 height 11
click at [376, 127] on button "+ Add Lead" at bounding box center [381, 127] width 47 height 11
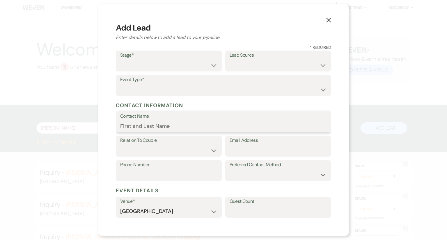
click at [172, 129] on input "Contact Name" at bounding box center [223, 125] width 206 height 11
paste input "[PERSON_NAME] last_name [PERSON_NAME]"
click at [172, 128] on input "[PERSON_NAME] last_name [PERSON_NAME]" at bounding box center [223, 125] width 206 height 11
click at [153, 127] on input "[PERSON_NAME]" at bounding box center [223, 125] width 206 height 11
click at [131, 126] on input "[PERSON_NAME]" at bounding box center [223, 125] width 206 height 11
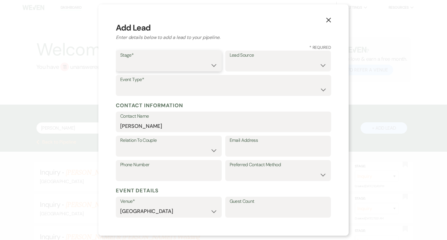
click at [151, 67] on select "Inquiry Follow Up Tour Requested Tour Confirmed Toured Proposal Sent Booked Lost" at bounding box center [168, 65] width 97 height 11
click at [120, 60] on select "Inquiry Follow Up Tour Requested Tour Confirmed Toured Proposal Sent Booked Lost" at bounding box center [168, 65] width 97 height 11
click at [263, 61] on select "Weven Venue Website Instagram Facebook Pinterest Google The Knot Wedding Wire H…" at bounding box center [277, 65] width 97 height 11
click at [229, 60] on select "Weven Venue Website Instagram Facebook Pinterest Google The Knot Wedding Wire H…" at bounding box center [277, 65] width 97 height 11
click at [204, 90] on select "Wedding Anniversary Party Baby Shower Bachelorette / Bachelor Party Birthday Pa…" at bounding box center [223, 89] width 206 height 11
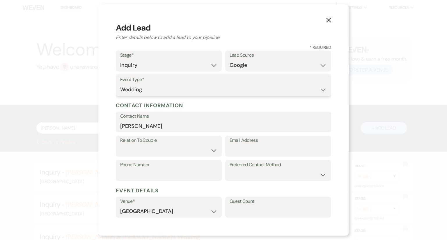
click at [120, 84] on select "Wedding Anniversary Party Baby Shower Bachelorette / Bachelor Party Birthday Pa…" at bounding box center [223, 89] width 206 height 11
click at [179, 149] on select "Couple Planner Parent of Couple Family Member Friend Other" at bounding box center [168, 150] width 97 height 11
click at [120, 145] on select "Couple Planner Parent of Couple Family Member Friend Other" at bounding box center [168, 150] width 97 height 11
click at [247, 145] on input "Email Address" at bounding box center [277, 150] width 97 height 11
paste input "[EMAIL_ADDRESS][DOMAIN_NAME]"
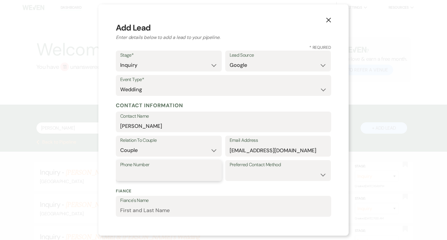
click at [180, 174] on input "Phone Number" at bounding box center [168, 174] width 97 height 11
paste input "8138048363"
click at [129, 176] on input "8138048363" at bounding box center [168, 174] width 97 height 11
click at [264, 172] on select "Email Phone Text" at bounding box center [277, 174] width 97 height 11
click at [229, 169] on select "Email Phone Text" at bounding box center [277, 174] width 97 height 11
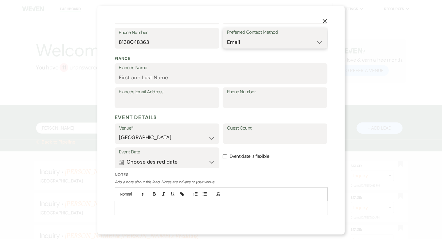
scroll to position [149, 0]
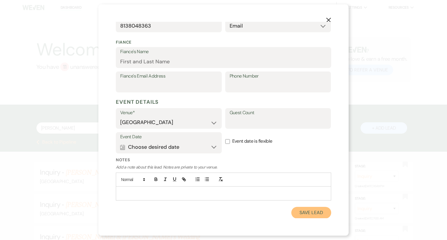
click at [291, 208] on button "Save Lead" at bounding box center [311, 213] width 40 height 12
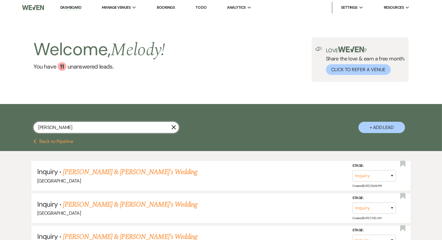
click at [149, 126] on input "[PERSON_NAME]" at bounding box center [105, 127] width 145 height 11
click at [123, 174] on link "[PERSON_NAME] & [PERSON_NAME]'s Wedding" at bounding box center [130, 172] width 134 height 10
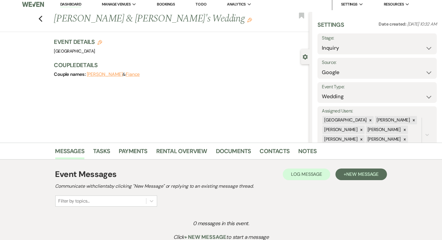
scroll to position [3, 0]
click at [341, 177] on button "+ New Message" at bounding box center [360, 174] width 51 height 12
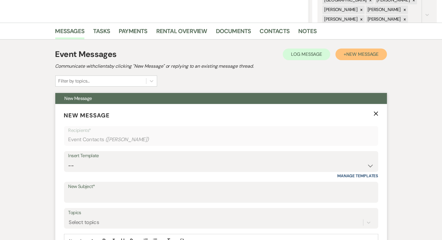
scroll to position [124, 0]
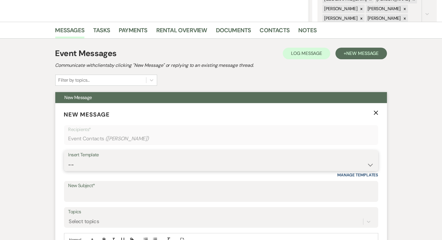
click at [226, 162] on select "-- Weven Planning Portal Introduction (Booked Events) Congratulations on choosi…" at bounding box center [220, 164] width 305 height 11
click at [68, 159] on select "-- Weven Planning Portal Introduction (Booked Events) Congratulations on choosi…" at bounding box center [220, 164] width 305 height 11
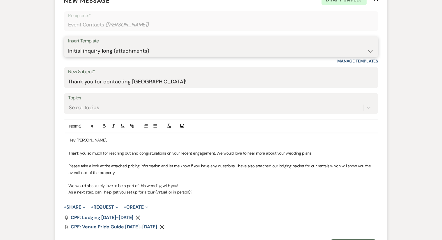
scroll to position [238, 0]
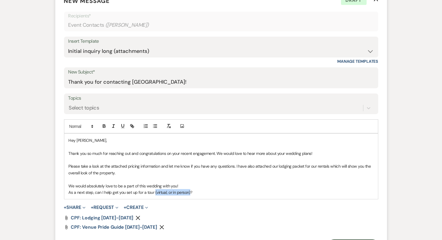
drag, startPoint x: 189, startPoint y: 191, endPoint x: 154, endPoint y: 191, distance: 35.2
click at [154, 191] on p "As a next step, can I help get you set up for a tour (virtual, or in person)?" at bounding box center [221, 192] width 305 height 6
click at [159, 190] on p "As a next step, can I help get you set up for a tour?" at bounding box center [221, 192] width 305 height 6
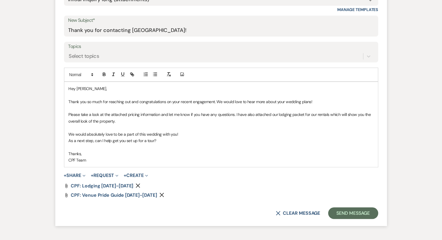
scroll to position [292, 0]
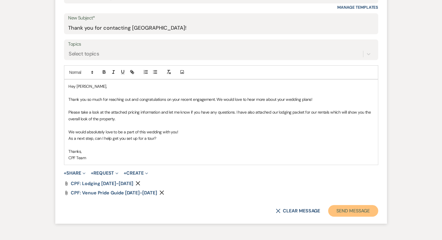
click at [344, 208] on button "Send Message" at bounding box center [353, 211] width 50 height 12
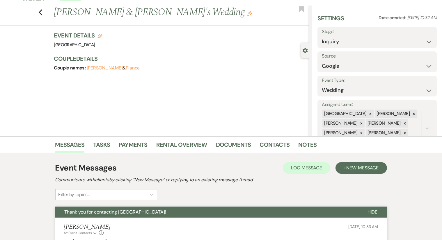
scroll to position [0, 0]
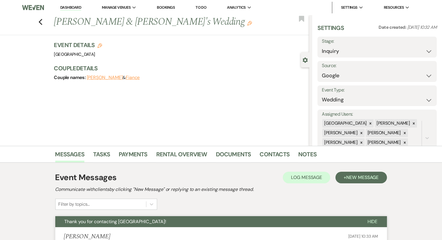
click at [52, 20] on div "Previous [PERSON_NAME] & [PERSON_NAME]'s Wedding Edit Bookmark" at bounding box center [153, 25] width 312 height 20
click at [42, 20] on use "button" at bounding box center [40, 22] width 4 height 6
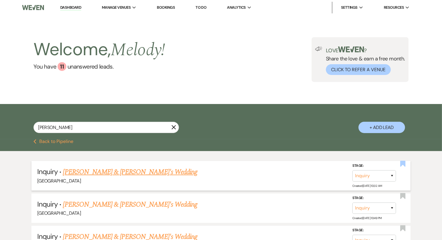
click at [401, 164] on use "button" at bounding box center [402, 164] width 5 height 6
click at [108, 170] on link "[PERSON_NAME] & [PERSON_NAME]'s Wedding" at bounding box center [130, 172] width 134 height 10
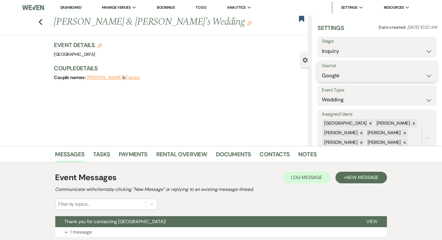
click at [371, 73] on select "Weven Venue Website Instagram Facebook Pinterest Google The Knot Wedding Wire H…" at bounding box center [377, 75] width 110 height 11
click at [322, 70] on select "Weven Venue Website Instagram Facebook Pinterest Google The Knot Wedding Wire H…" at bounding box center [377, 75] width 110 height 11
click at [407, 71] on button "Save" at bounding box center [420, 72] width 33 height 12
click at [45, 21] on div "Previous [PERSON_NAME] & [PERSON_NAME]'s Wedding Edit Bookmark" at bounding box center [153, 25] width 312 height 20
click at [41, 21] on icon "Previous" at bounding box center [40, 22] width 4 height 7
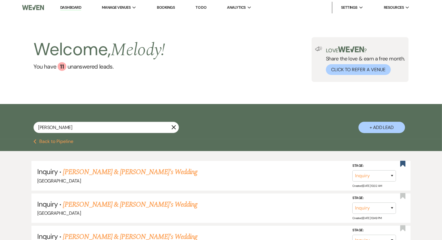
click at [174, 129] on icon "X" at bounding box center [173, 127] width 5 height 5
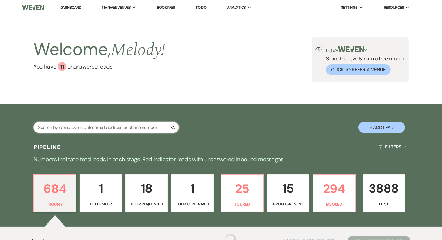
click at [147, 128] on input "text" at bounding box center [105, 127] width 145 height 11
paste input "Cheyenne last_name [PERSON_NAME]"
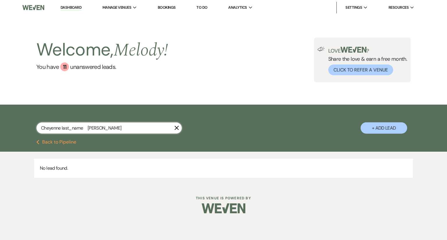
drag, startPoint x: 87, startPoint y: 129, endPoint x: 61, endPoint y: 126, distance: 26.3
click at [61, 126] on input "Cheyenne last_name [PERSON_NAME]" at bounding box center [108, 127] width 145 height 11
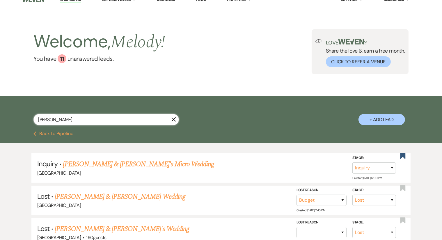
scroll to position [8, 0]
click at [172, 119] on icon "X" at bounding box center [173, 119] width 5 height 5
click at [173, 117] on div "[PERSON_NAME] X + Add Lead" at bounding box center [221, 114] width 419 height 31
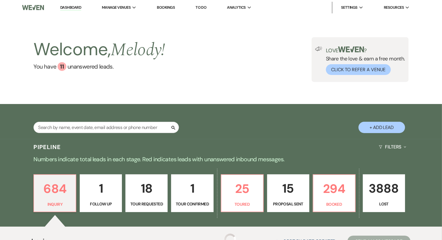
drag, startPoint x: 173, startPoint y: 117, endPoint x: 206, endPoint y: 121, distance: 33.1
click at [206, 121] on div "Search + Add Lead" at bounding box center [221, 122] width 419 height 31
click at [126, 125] on input "text" at bounding box center [105, 127] width 145 height 11
paste input "[PERSON_NAME]"
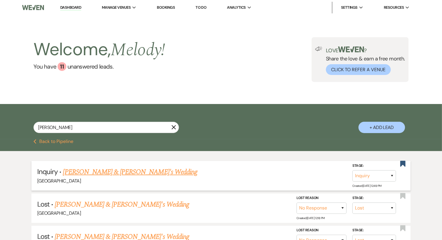
click at [140, 167] on link "[PERSON_NAME] & [PERSON_NAME]'s Wedding" at bounding box center [130, 172] width 134 height 10
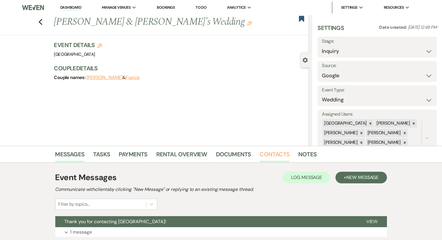
click at [276, 152] on link "Contacts" at bounding box center [275, 156] width 30 height 13
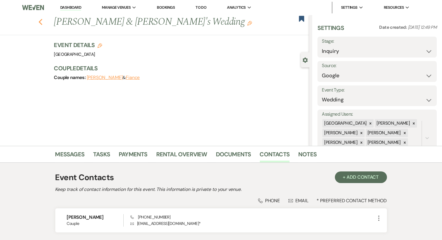
click at [42, 20] on use "button" at bounding box center [40, 22] width 4 height 6
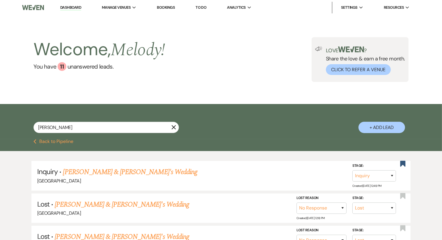
click at [175, 129] on use "button" at bounding box center [174, 127] width 4 height 4
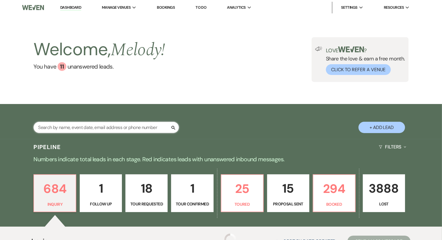
click at [176, 124] on input "text" at bounding box center [105, 127] width 145 height 11
paste input "[PERSON_NAME]"
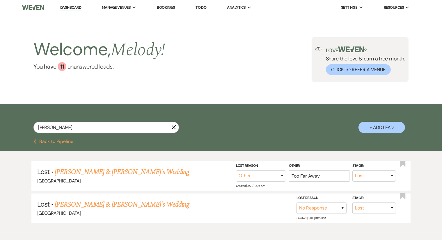
click at [379, 125] on button "+ Add Lead" at bounding box center [381, 127] width 47 height 11
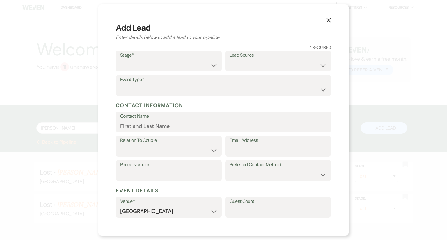
click at [198, 51] on div "Stage* Inquiry Follow Up Tour Requested Tour Confirmed Toured Proposal Sent Boo…" at bounding box center [169, 61] width 106 height 21
click at [200, 64] on select "Inquiry Follow Up Tour Requested Tour Confirmed Toured Proposal Sent Booked Lost" at bounding box center [168, 65] width 97 height 11
click at [120, 60] on select "Inquiry Follow Up Tour Requested Tour Confirmed Toured Proposal Sent Booked Lost" at bounding box center [168, 65] width 97 height 11
click at [265, 63] on select "Weven Venue Website Instagram Facebook Pinterest Google The Knot Wedding Wire H…" at bounding box center [277, 65] width 97 height 11
click at [304, 67] on select "Weven Venue Website Instagram Facebook Pinterest Google The Knot Wedding Wire H…" at bounding box center [277, 65] width 97 height 11
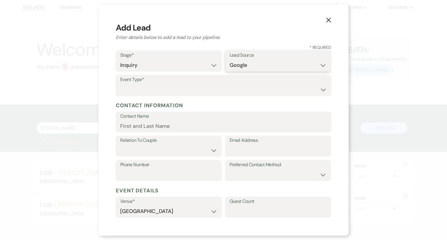
click at [229, 60] on select "Weven Venue Website Instagram Facebook Pinterest Google The Knot Wedding Wire H…" at bounding box center [277, 65] width 97 height 11
click at [197, 89] on select "Wedding Anniversary Party Baby Shower Bachelorette / Bachelor Party Birthday Pa…" at bounding box center [223, 89] width 206 height 11
click at [120, 84] on select "Wedding Anniversary Party Baby Shower Bachelorette / Bachelor Party Birthday Pa…" at bounding box center [223, 89] width 206 height 11
click at [273, 151] on input "Email Address" at bounding box center [277, 150] width 97 height 11
paste input "[EMAIL_ADDRESS][DOMAIN_NAME]"
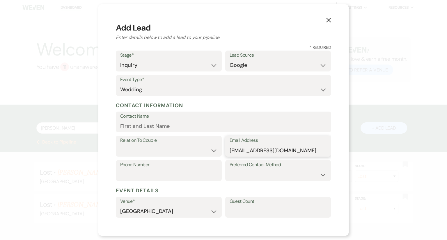
click at [237, 150] on input "[EMAIL_ADDRESS][DOMAIN_NAME]" at bounding box center [277, 150] width 97 height 11
click at [187, 149] on select "Couple Planner Parent of Couple Family Member Friend Other" at bounding box center [168, 150] width 97 height 11
click at [120, 145] on select "Couple Planner Parent of Couple Family Member Friend Other" at bounding box center [168, 150] width 97 height 11
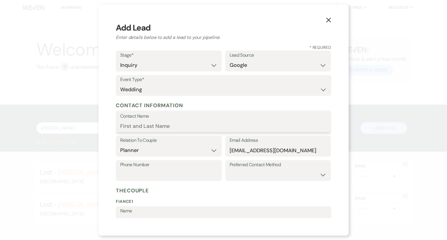
click at [194, 125] on input "Contact Name" at bounding box center [223, 125] width 206 height 11
paste input "[PERSON_NAME]"
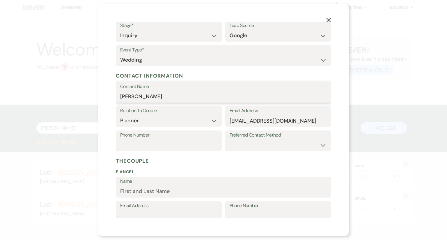
scroll to position [36, 0]
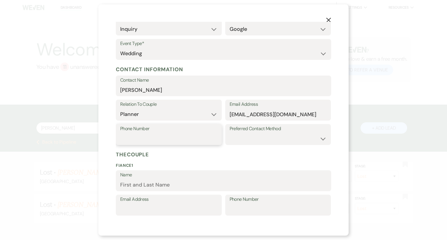
click at [179, 136] on input "Phone Number" at bounding box center [168, 138] width 97 height 11
paste input "8653402581"
click at [131, 136] on input "8653402581" at bounding box center [168, 138] width 97 height 11
click at [247, 133] on select "Email Phone Text" at bounding box center [277, 138] width 97 height 11
click at [229, 133] on select "Email Phone Text" at bounding box center [277, 138] width 97 height 11
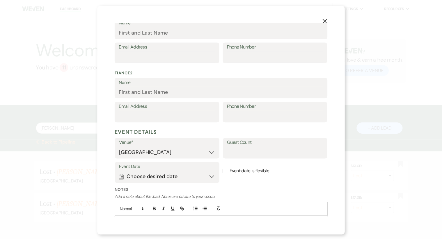
scroll to position [219, 0]
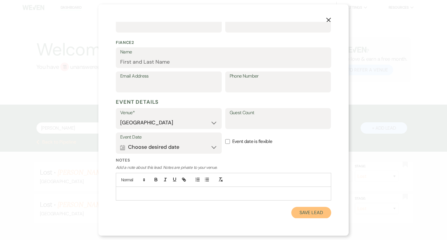
click at [301, 213] on button "Save Lead" at bounding box center [311, 213] width 40 height 12
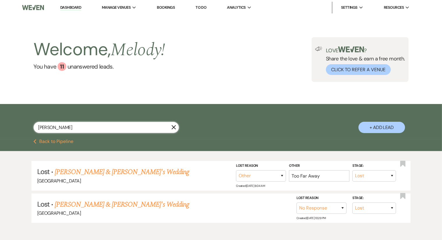
click at [119, 128] on input "[PERSON_NAME]" at bounding box center [105, 127] width 145 height 11
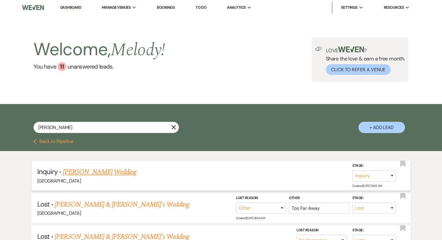
click at [96, 170] on link "[PERSON_NAME] Wedding" at bounding box center [100, 172] width 74 height 10
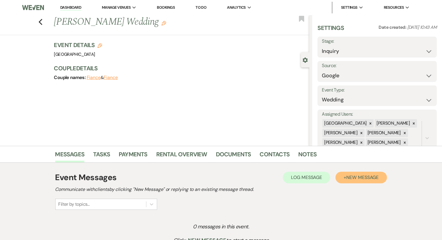
click at [354, 176] on span "New Message" at bounding box center [362, 177] width 32 height 6
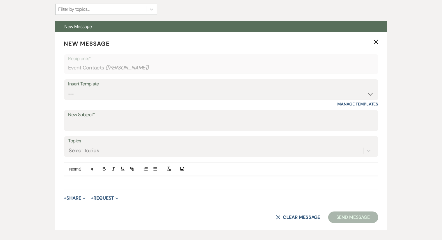
scroll to position [202, 0]
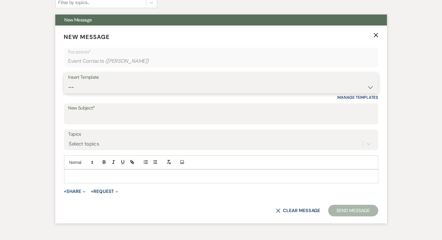
click at [149, 83] on select "-- Weven Planning Portal Introduction (Booked Events) Congratulations on choosi…" at bounding box center [220, 87] width 305 height 11
click at [68, 82] on select "-- Weven Planning Portal Introduction (Booked Events) Congratulations on choosi…" at bounding box center [220, 87] width 305 height 11
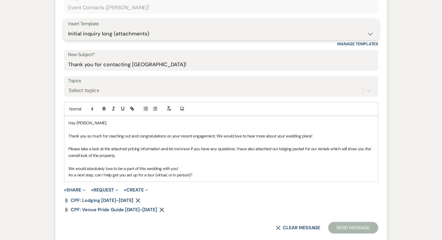
scroll to position [256, 0]
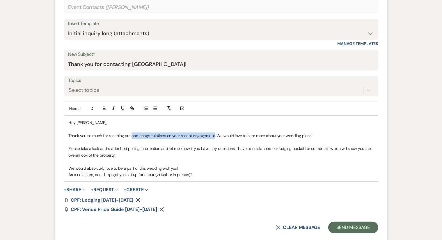
drag, startPoint x: 214, startPoint y: 134, endPoint x: 131, endPoint y: 134, distance: 83.4
click at [131, 134] on p "Thank you so much for reaching out and congratulations on your recent engagemen…" at bounding box center [221, 136] width 305 height 6
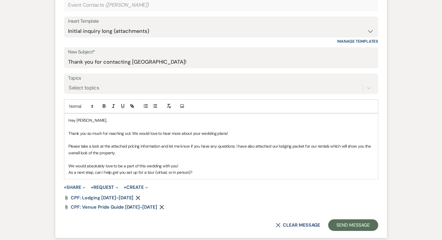
scroll to position [258, 0]
click at [199, 170] on p "As a next step, can I help get you set up for a tour (virtual, or in person)?" at bounding box center [221, 172] width 305 height 6
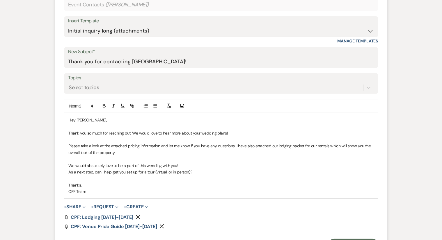
scroll to position [370, 0]
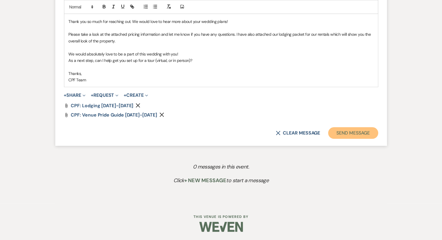
click at [345, 133] on button "Send Message" at bounding box center [353, 133] width 50 height 12
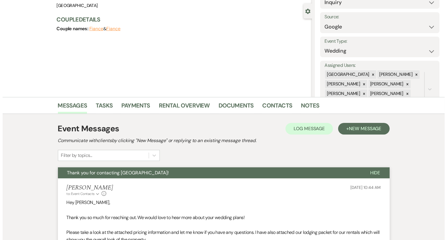
scroll to position [0, 0]
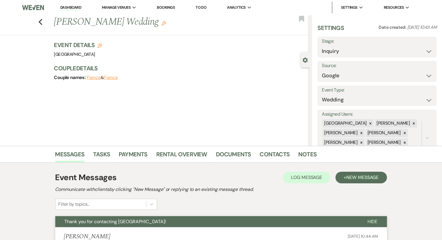
click at [45, 22] on div "Previous [PERSON_NAME] Wedding Edit Bookmark" at bounding box center [153, 25] width 312 height 20
click at [42, 20] on icon "Previous" at bounding box center [40, 22] width 4 height 7
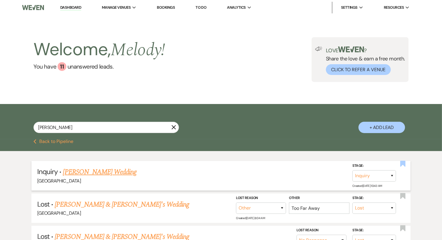
click at [402, 162] on use "button" at bounding box center [402, 164] width 5 height 6
click at [175, 127] on icon "X" at bounding box center [173, 127] width 5 height 5
click at [162, 130] on input "[PERSON_NAME]" at bounding box center [105, 127] width 145 height 11
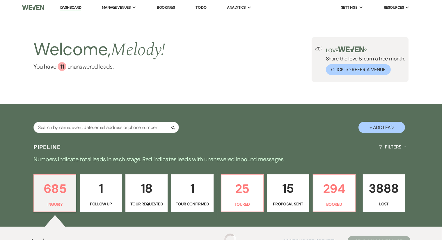
click at [172, 126] on icon "Search" at bounding box center [173, 127] width 5 height 5
click at [155, 125] on input "text" at bounding box center [105, 127] width 145 height 11
paste input "[PERSON_NAME]"
click at [155, 125] on input "[PERSON_NAME]" at bounding box center [105, 127] width 145 height 11
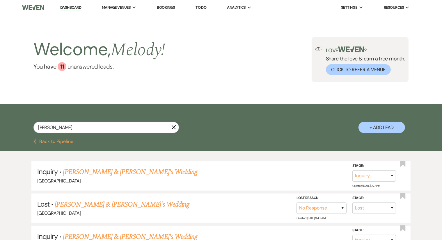
click at [396, 124] on button "+ Add Lead" at bounding box center [381, 127] width 47 height 11
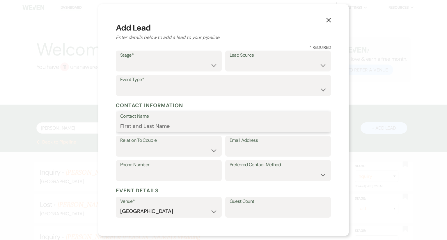
click at [171, 127] on input "Contact Name" at bounding box center [223, 125] width 206 height 11
paste input "[PERSON_NAME]"
click at [171, 127] on input "[PERSON_NAME]" at bounding box center [223, 125] width 206 height 11
click at [129, 127] on input "[PERSON_NAME]" at bounding box center [223, 125] width 206 height 11
click at [153, 149] on select "Couple Planner Parent of Couple Family Member Friend Other" at bounding box center [168, 150] width 97 height 11
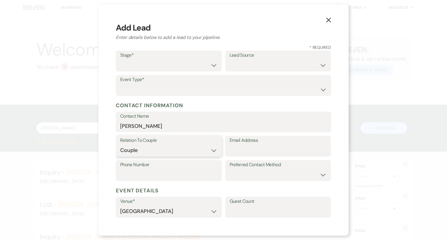
click at [120, 145] on select "Couple Planner Parent of Couple Family Member Friend Other" at bounding box center [168, 150] width 97 height 11
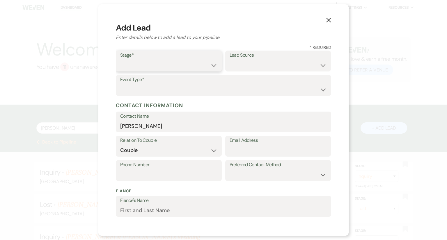
click at [175, 60] on select "Inquiry Follow Up Tour Requested Tour Confirmed Toured Proposal Sent Booked Lost" at bounding box center [168, 65] width 97 height 11
drag, startPoint x: 175, startPoint y: 60, endPoint x: 162, endPoint y: 79, distance: 23.2
click at [162, 79] on div "Stage* Inquiry Follow Up Tour Requested Tour Confirmed Toured Proposal Sent Boo…" at bounding box center [223, 75] width 215 height 49
click at [120, 60] on select "Inquiry Follow Up Tour Requested Tour Confirmed Toured Proposal Sent Booked Lost" at bounding box center [168, 65] width 97 height 11
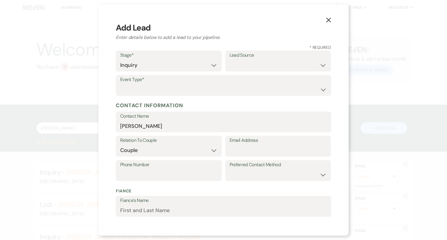
click at [286, 58] on label "Lead Source" at bounding box center [277, 55] width 97 height 8
click at [314, 67] on select "Weven Venue Website Instagram Facebook Pinterest Google The Knot Wedding Wire H…" at bounding box center [277, 65] width 97 height 11
click at [234, 146] on input "Email Address" at bounding box center [277, 150] width 97 height 11
paste input "[EMAIL_ADDRESS][DOMAIN_NAME]"
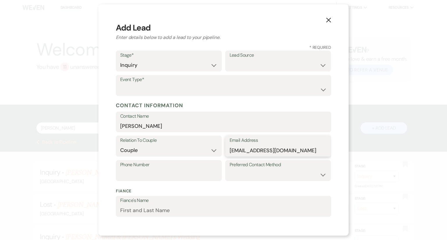
click at [238, 149] on input "[EMAIL_ADDRESS][DOMAIN_NAME]" at bounding box center [277, 150] width 97 height 11
click at [178, 168] on label "Phone Number" at bounding box center [168, 165] width 97 height 8
click at [178, 169] on input "Phone Number" at bounding box center [168, 174] width 97 height 11
paste input "[PHONE_NUMBER]"
click at [272, 169] on label "Preferred Contact Method" at bounding box center [277, 165] width 97 height 8
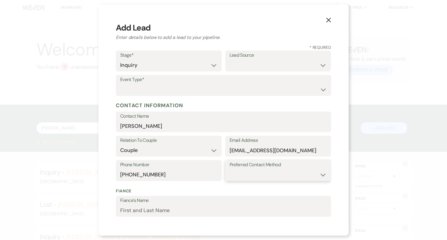
click at [270, 172] on select "Email Phone Text" at bounding box center [277, 174] width 97 height 11
click at [229, 169] on select "Email Phone Text" at bounding box center [277, 174] width 97 height 11
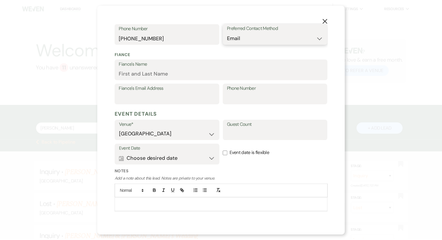
scroll to position [149, 0]
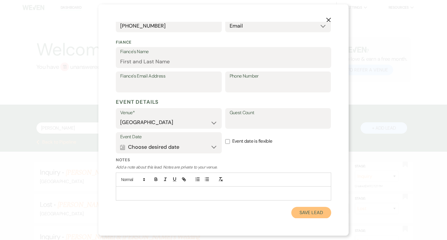
click at [294, 213] on button "Save Lead" at bounding box center [311, 213] width 40 height 12
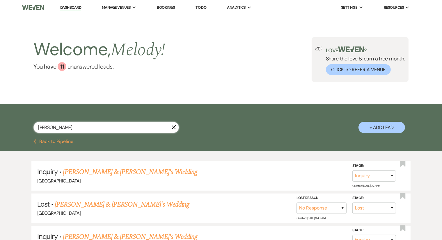
click at [109, 129] on input "[PERSON_NAME]" at bounding box center [105, 127] width 145 height 11
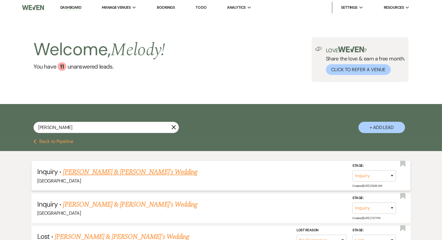
click at [113, 174] on link "[PERSON_NAME] & [PERSON_NAME]'s Wedding" at bounding box center [130, 172] width 134 height 10
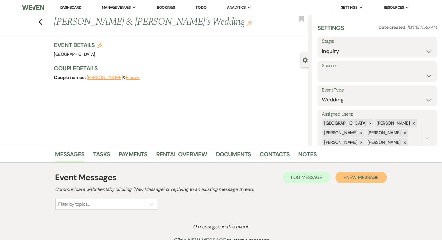
click at [356, 175] on span "New Message" at bounding box center [362, 177] width 32 height 6
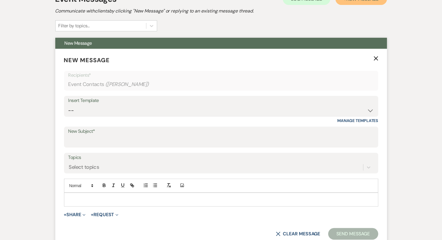
scroll to position [181, 0]
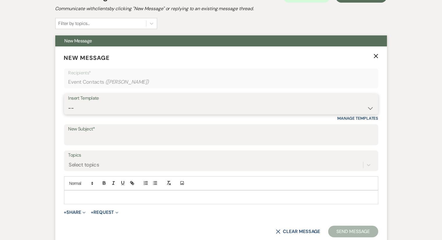
click at [214, 110] on select "-- Weven Planning Portal Introduction (Booked Events) Congratulations on choosi…" at bounding box center [220, 108] width 305 height 11
click at [68, 103] on select "-- Weven Planning Portal Introduction (Booked Events) Congratulations on choosi…" at bounding box center [220, 108] width 305 height 11
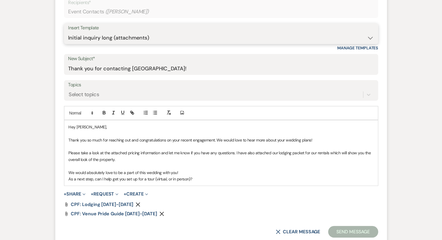
scroll to position [265, 0]
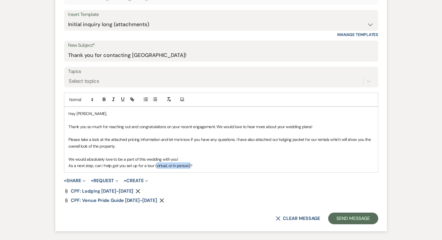
drag, startPoint x: 189, startPoint y: 166, endPoint x: 155, endPoint y: 166, distance: 34.0
click at [155, 166] on p "As a next step, can I help get you set up for a tour (virtual, or in person)?" at bounding box center [221, 166] width 305 height 6
click at [155, 165] on p "As a next step, can I help get you set up for a tour?" at bounding box center [221, 166] width 305 height 6
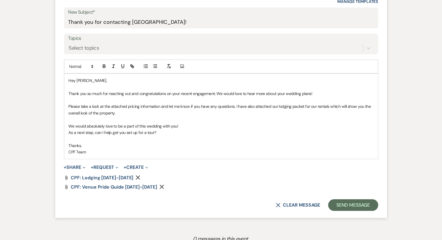
scroll to position [300, 0]
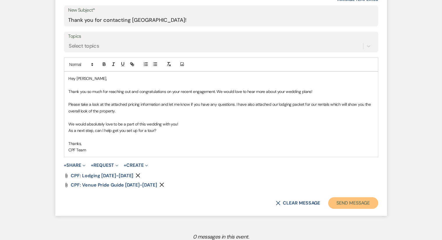
click at [357, 201] on button "Send Message" at bounding box center [353, 203] width 50 height 12
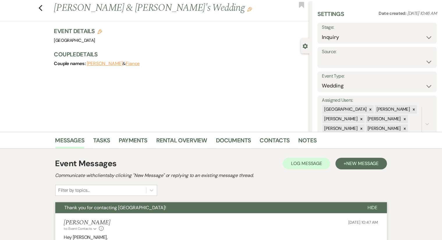
scroll to position [0, 0]
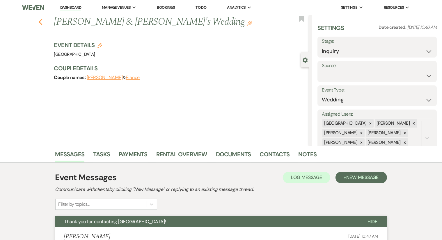
click at [42, 22] on use "button" at bounding box center [40, 22] width 4 height 6
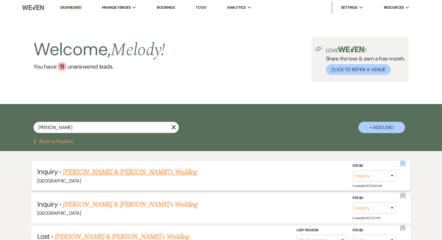
click at [402, 163] on use "button" at bounding box center [402, 164] width 5 height 6
click at [136, 175] on link "[PERSON_NAME] & [PERSON_NAME]'s Wedding" at bounding box center [130, 172] width 134 height 10
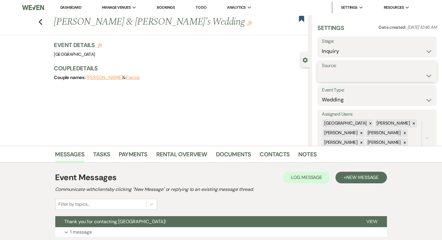
click at [370, 77] on select "Weven Venue Website Instagram Facebook Pinterest Google The Knot Wedding Wire H…" at bounding box center [377, 75] width 110 height 11
click at [322, 70] on select "Weven Venue Website Instagram Facebook Pinterest Google The Knot Wedding Wire H…" at bounding box center [377, 75] width 110 height 11
click at [414, 71] on button "Save" at bounding box center [420, 72] width 33 height 12
drag, startPoint x: 47, startPoint y: 18, endPoint x: 45, endPoint y: 9, distance: 9.2
click at [45, 9] on div "Dashboard Manage Venues Expand Chimney Pond Farm Bookings To Do Analytics Expan…" at bounding box center [221, 123] width 442 height 246
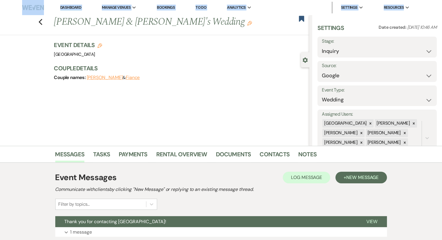
click at [40, 23] on div "Previous [PERSON_NAME] & [PERSON_NAME]'s Wedding Edit Bookmark" at bounding box center [153, 25] width 312 height 20
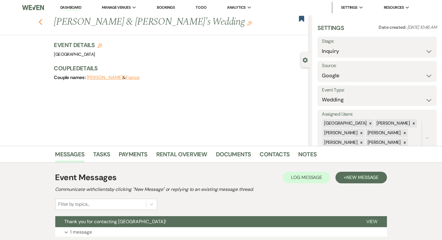
click at [42, 19] on use "button" at bounding box center [40, 22] width 4 height 6
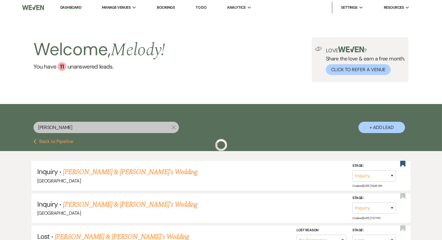
click at [75, 124] on input "[PERSON_NAME]" at bounding box center [105, 127] width 145 height 11
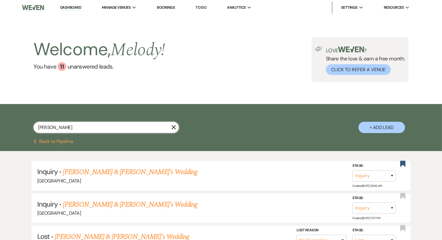
click at [76, 126] on input "[PERSON_NAME]" at bounding box center [105, 127] width 145 height 11
paste input "[PERSON_NAME]"
click at [367, 126] on button "+ Add Lead" at bounding box center [381, 127] width 47 height 11
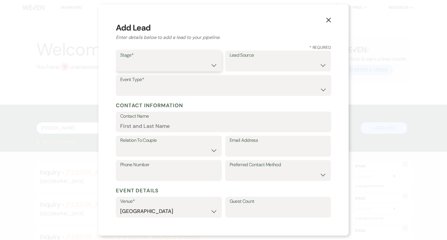
click at [208, 63] on select "Inquiry Follow Up Tour Requested Tour Confirmed Toured Proposal Sent Booked Lost" at bounding box center [168, 65] width 97 height 11
click at [207, 63] on select "Inquiry Follow Up Tour Requested Tour Confirmed Toured Proposal Sent Booked Lost" at bounding box center [168, 65] width 97 height 11
click at [120, 60] on select "Inquiry Follow Up Tour Requested Tour Confirmed Toured Proposal Sent Booked Lost" at bounding box center [168, 65] width 97 height 11
click at [260, 54] on label "Lead Source" at bounding box center [277, 55] width 97 height 8
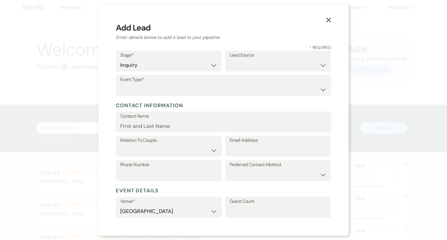
click at [261, 56] on label "Lead Source" at bounding box center [277, 55] width 97 height 8
click at [280, 55] on label "Lead Source" at bounding box center [277, 55] width 97 height 8
click at [320, 62] on select "Weven Venue Website Instagram Facebook Pinterest Google The Knot Wedding Wire H…" at bounding box center [277, 65] width 97 height 11
click at [169, 103] on h5 "Contact Information" at bounding box center [223, 105] width 215 height 9
click at [170, 128] on input "Contact Name" at bounding box center [223, 125] width 206 height 11
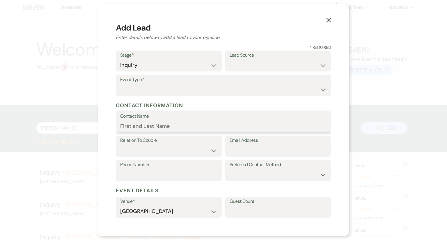
paste input "[PERSON_NAME]"
click at [184, 146] on select "Couple Planner Parent of Couple Family Member Friend Other" at bounding box center [168, 150] width 97 height 11
click at [120, 145] on select "Couple Planner Parent of Couple Family Member Friend Other" at bounding box center [168, 150] width 97 height 11
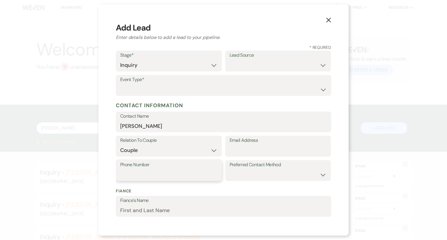
click at [169, 169] on input "Phone Number" at bounding box center [168, 174] width 97 height 11
paste input "9415396738"
click at [264, 70] on select "Weven Venue Website Instagram Facebook Pinterest Google The Knot Wedding Wire H…" at bounding box center [277, 65] width 97 height 11
click at [258, 141] on label "Email Address" at bounding box center [277, 140] width 97 height 8
click at [258, 145] on input "Email Address" at bounding box center [277, 150] width 97 height 11
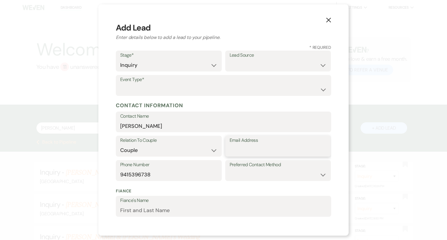
paste input "[EMAIL_ADDRESS][DOMAIN_NAME]"
click at [246, 88] on select "Wedding Anniversary Party Baby Shower Bachelorette / Bachelor Party Birthday Pa…" at bounding box center [223, 89] width 206 height 11
click at [120, 84] on select "Wedding Anniversary Party Baby Shower Bachelorette / Bachelor Party Birthday Pa…" at bounding box center [223, 89] width 206 height 11
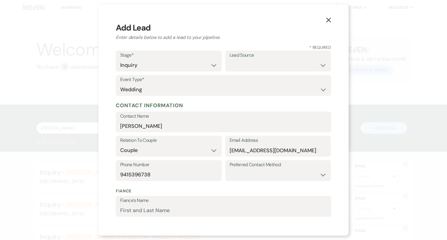
click at [293, 169] on label "Preferred Contact Method" at bounding box center [277, 165] width 97 height 8
click at [292, 171] on select "Email Phone Text" at bounding box center [277, 174] width 97 height 11
click at [229, 169] on select "Email Phone Text" at bounding box center [277, 174] width 97 height 11
click at [285, 61] on select "Weven Venue Website Instagram Facebook Pinterest Google The Knot Wedding Wire H…" at bounding box center [277, 65] width 97 height 11
click at [229, 60] on select "Weven Venue Website Instagram Facebook Pinterest Google The Knot Wedding Wire H…" at bounding box center [277, 65] width 97 height 11
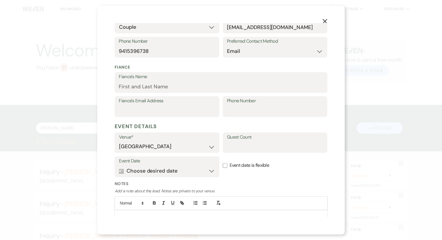
scroll to position [149, 0]
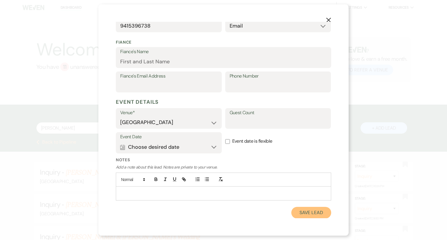
click at [297, 213] on button "Save Lead" at bounding box center [311, 213] width 40 height 12
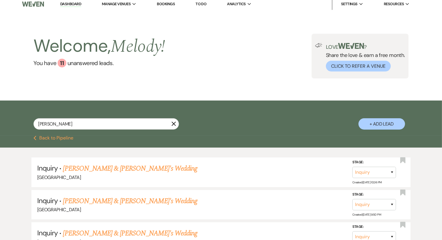
scroll to position [4, 0]
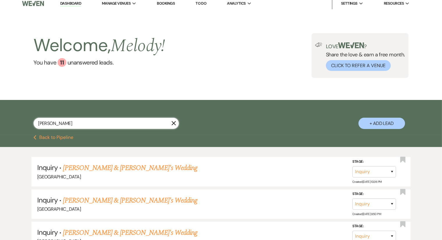
click at [129, 124] on input "[PERSON_NAME]" at bounding box center [105, 123] width 145 height 11
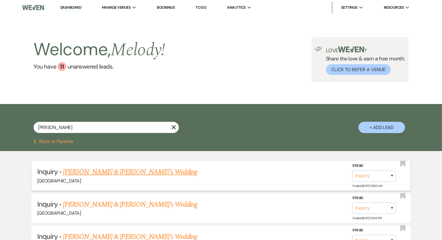
click at [144, 175] on link "[PERSON_NAME] & [PERSON_NAME]'s Wedding" at bounding box center [130, 172] width 134 height 10
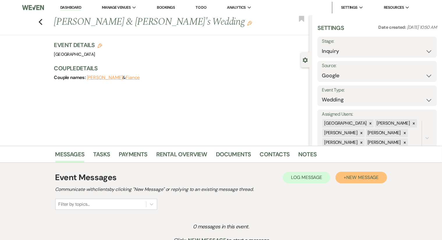
click at [349, 176] on span "New Message" at bounding box center [362, 177] width 32 height 6
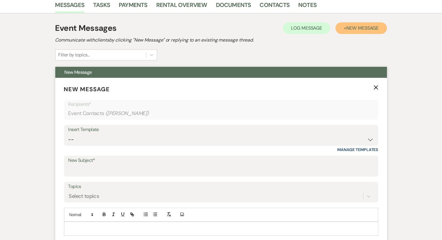
scroll to position [150, 0]
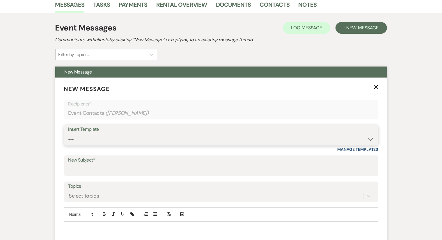
click at [202, 140] on select "-- Weven Planning Portal Introduction (Booked Events) Congratulations on choosi…" at bounding box center [220, 139] width 305 height 11
click at [68, 134] on select "-- Weven Planning Portal Introduction (Booked Events) Congratulations on choosi…" at bounding box center [220, 139] width 305 height 11
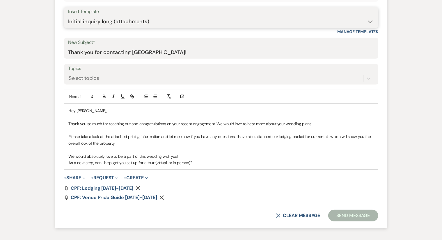
scroll to position [267, 0]
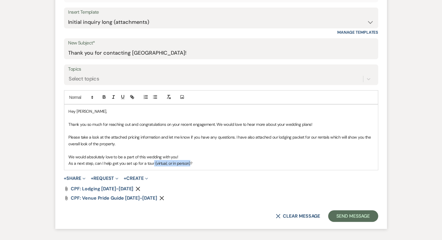
drag, startPoint x: 190, startPoint y: 163, endPoint x: 153, endPoint y: 161, distance: 36.7
click at [153, 161] on p "As a next step, can I help get you set up for a tour (virtual, or in person)?" at bounding box center [221, 163] width 305 height 6
click at [159, 164] on p "As a next step, can I help get you set up for a tour?" at bounding box center [221, 163] width 305 height 6
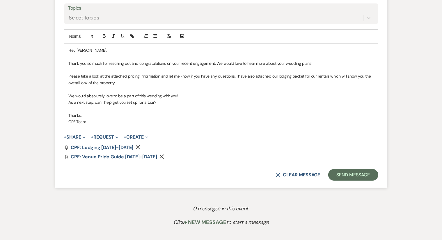
scroll to position [328, 0]
click at [340, 172] on button "Send Message" at bounding box center [353, 175] width 50 height 12
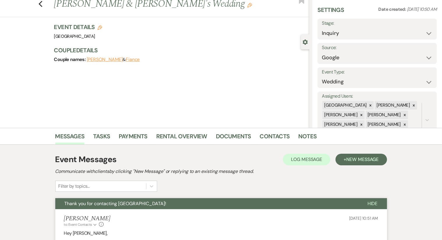
scroll to position [0, 0]
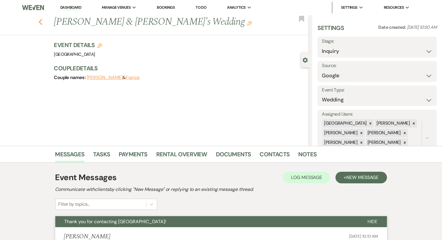
click at [42, 21] on use "button" at bounding box center [40, 22] width 4 height 6
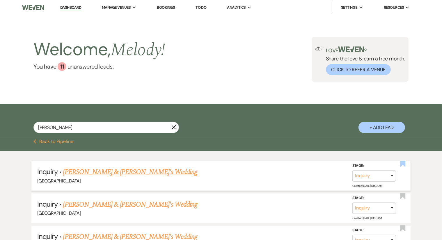
click at [402, 162] on use "button" at bounding box center [402, 164] width 5 height 6
click at [173, 129] on icon "X" at bounding box center [173, 127] width 5 height 5
click at [173, 127] on icon "X" at bounding box center [173, 127] width 5 height 5
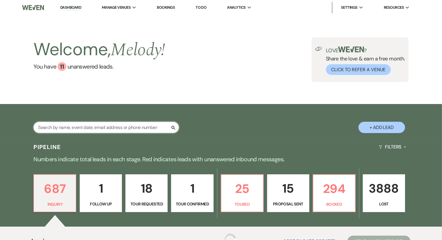
click at [97, 128] on input "text" at bounding box center [105, 127] width 145 height 11
paste input "[PERSON_NAME]"
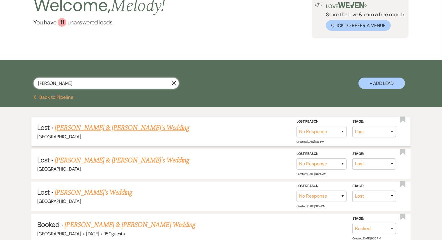
scroll to position [41, 0]
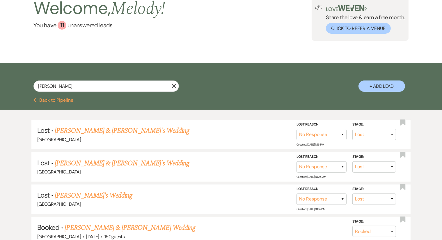
click at [366, 90] on button "+ Add Lead" at bounding box center [381, 86] width 47 height 11
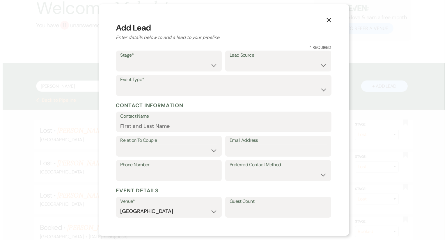
scroll to position [42, 0]
click at [170, 121] on input "Contact Name" at bounding box center [223, 125] width 206 height 11
paste input "[PERSON_NAME]"
click at [135, 125] on input "[PERSON_NAME]" at bounding box center [223, 125] width 206 height 11
click at [152, 64] on select "Inquiry Follow Up Tour Requested Tour Confirmed Toured Proposal Sent Booked Lost" at bounding box center [168, 65] width 97 height 11
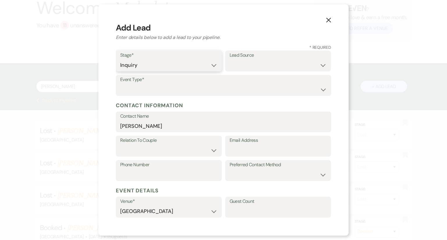
click at [120, 60] on select "Inquiry Follow Up Tour Requested Tour Confirmed Toured Proposal Sent Booked Lost" at bounding box center [168, 65] width 97 height 11
click at [297, 56] on label "Lead Source" at bounding box center [277, 55] width 97 height 8
drag, startPoint x: 304, startPoint y: 237, endPoint x: 247, endPoint y: 153, distance: 101.2
paste input "[EMAIL_ADDRESS][DOMAIN_NAME]"
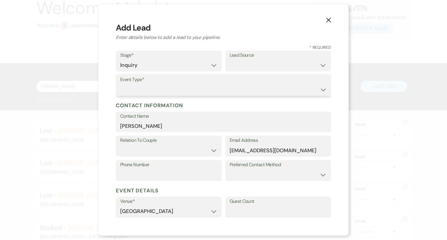
click at [263, 86] on select "Wedding Anniversary Party Baby Shower Bachelorette / Bachelor Party Birthday Pa…" at bounding box center [223, 89] width 206 height 11
click at [120, 84] on select "Wedding Anniversary Party Baby Shower Bachelorette / Bachelor Party Birthday Pa…" at bounding box center [223, 89] width 206 height 11
click at [203, 143] on label "Relation To Couple" at bounding box center [168, 140] width 97 height 8
click at [208, 150] on select "Couple Planner Parent of Couple Family Member Friend Other" at bounding box center [168, 150] width 97 height 11
click at [120, 145] on select "Couple Planner Parent of Couple Family Member Friend Other" at bounding box center [168, 150] width 97 height 11
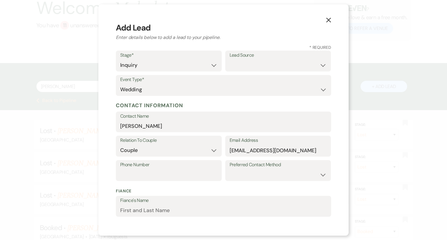
click at [163, 165] on label "Phone Number" at bounding box center [168, 165] width 97 height 8
click at [163, 169] on input "Phone Number" at bounding box center [168, 174] width 97 height 11
click at [288, 179] on select "Email Phone Text" at bounding box center [277, 174] width 97 height 11
click at [229, 169] on select "Email Phone Text" at bounding box center [277, 174] width 97 height 11
click at [184, 171] on input "Phone Number" at bounding box center [168, 174] width 97 height 11
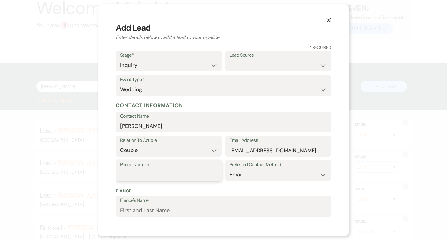
paste input "3304610933"
click at [131, 173] on input "3304610933" at bounding box center [168, 174] width 97 height 11
click at [281, 52] on label "Lead Source" at bounding box center [277, 55] width 97 height 8
click at [278, 60] on select "Weven Venue Website Instagram Facebook Pinterest Google The Knot Wedding Wire H…" at bounding box center [277, 65] width 97 height 11
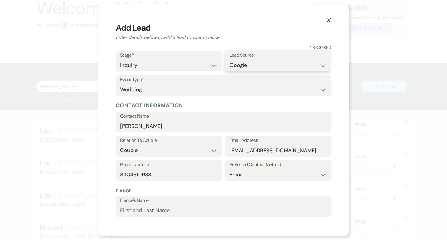
click at [229, 60] on select "Weven Venue Website Instagram Facebook Pinterest Google The Knot Wedding Wire H…" at bounding box center [277, 65] width 97 height 11
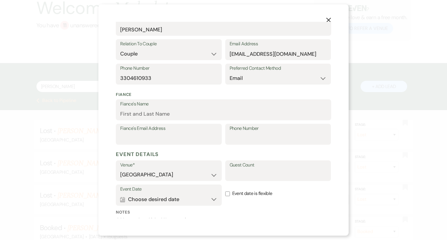
scroll to position [149, 0]
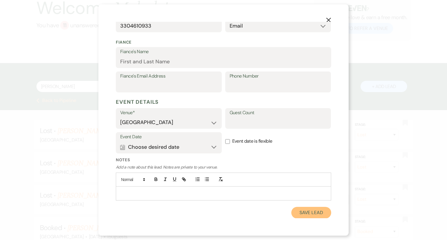
click at [291, 213] on button "Save Lead" at bounding box center [311, 213] width 40 height 12
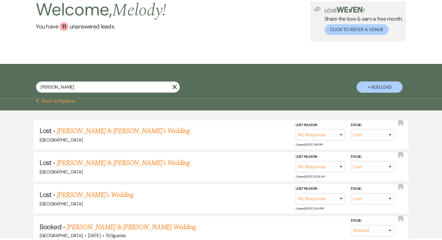
scroll to position [41, 0]
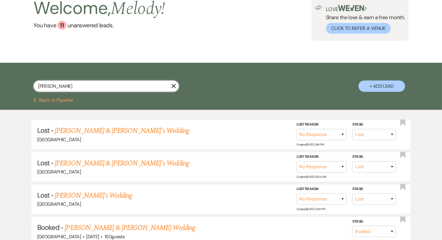
click at [127, 89] on input "[PERSON_NAME]" at bounding box center [105, 86] width 145 height 11
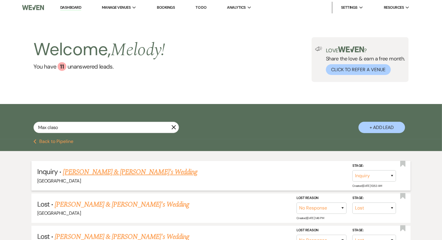
click at [122, 173] on link "[PERSON_NAME] & [PERSON_NAME]'s Wedding" at bounding box center [130, 172] width 134 height 10
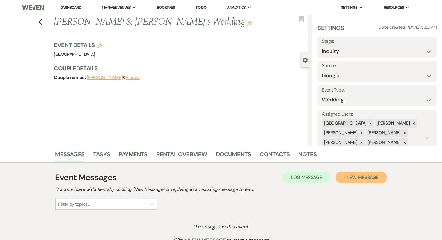
click at [352, 178] on span "New Message" at bounding box center [362, 177] width 32 height 6
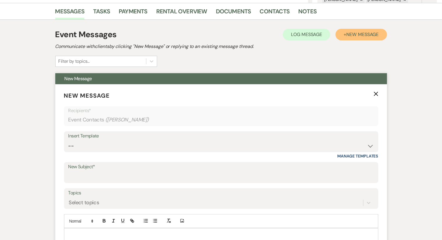
scroll to position [143, 0]
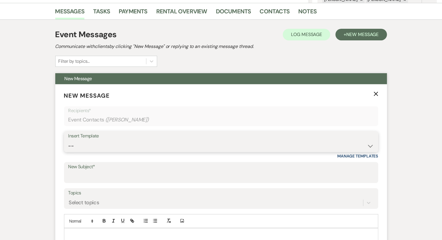
click at [157, 142] on select "-- Weven Planning Portal Introduction (Booked Events) Congratulations on choosi…" at bounding box center [220, 145] width 305 height 11
click at [68, 140] on select "-- Weven Planning Portal Introduction (Booked Events) Congratulations on choosi…" at bounding box center [220, 145] width 305 height 11
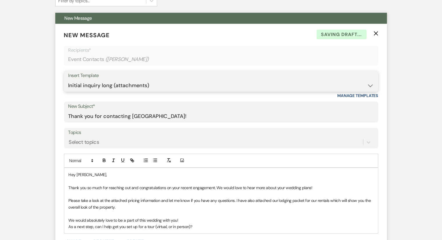
scroll to position [240, 0]
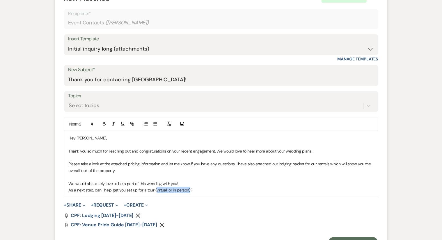
drag, startPoint x: 189, startPoint y: 189, endPoint x: 155, endPoint y: 188, distance: 34.0
click at [155, 188] on p "As a next step, can I help get you set up for a tour (virtual, or in person)?" at bounding box center [221, 190] width 305 height 6
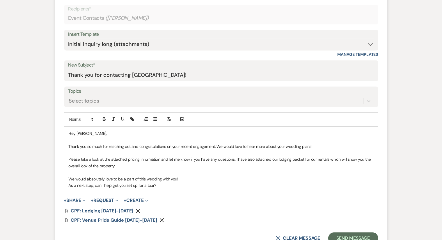
scroll to position [247, 0]
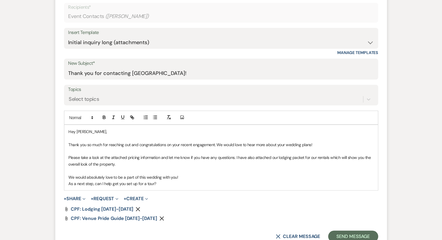
click at [169, 181] on p "As a next step, can I help get you set up for a tour?" at bounding box center [221, 184] width 305 height 6
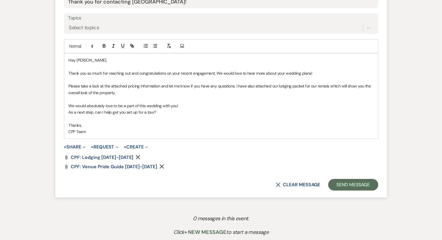
scroll to position [319, 0]
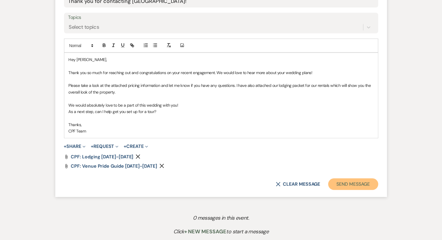
click at [337, 183] on button "Send Message" at bounding box center [353, 185] width 50 height 12
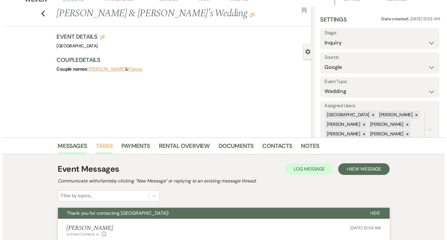
scroll to position [0, 0]
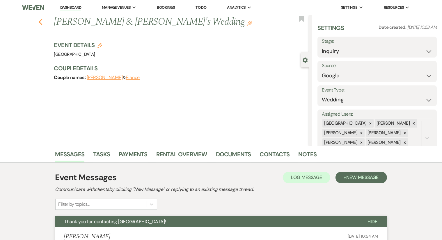
click at [42, 21] on use "button" at bounding box center [40, 22] width 4 height 6
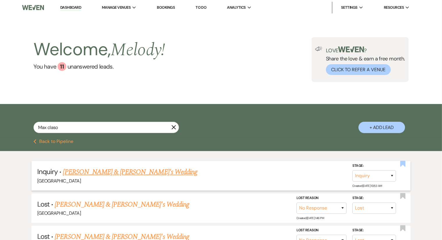
click at [405, 162] on use "button" at bounding box center [402, 164] width 5 height 6
click at [174, 130] on icon "X" at bounding box center [173, 127] width 5 height 5
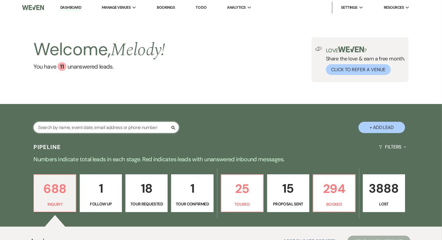
click at [123, 123] on input "text" at bounding box center [105, 127] width 145 height 11
paste input "[PERSON_NAME]"
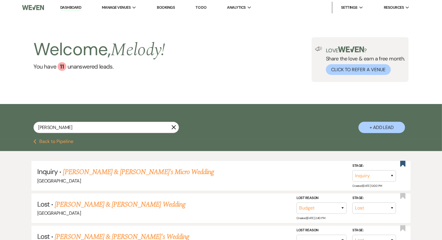
click at [175, 126] on use "button" at bounding box center [174, 127] width 4 height 4
click at [175, 126] on icon "X" at bounding box center [173, 127] width 5 height 5
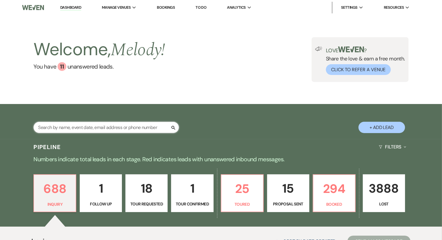
click at [160, 128] on input "text" at bounding box center [105, 127] width 145 height 11
paste input "[PERSON_NAME]"
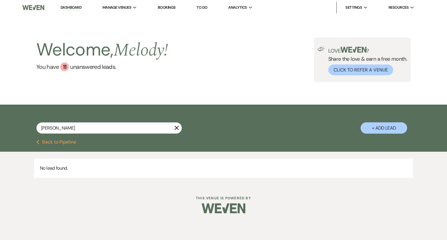
click at [368, 126] on button "+ Add Lead" at bounding box center [383, 127] width 47 height 11
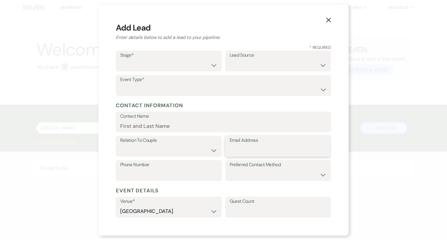
drag, startPoint x: 244, startPoint y: 144, endPoint x: 232, endPoint y: 148, distance: 12.7
click at [232, 148] on input "Email Address" at bounding box center [277, 150] width 97 height 11
paste input "[EMAIL_ADDRESS][DOMAIN_NAME]"
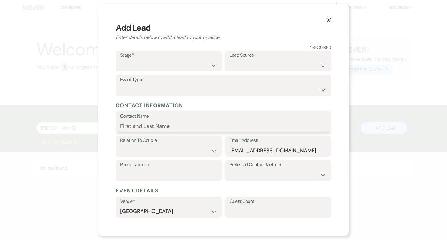
click at [172, 127] on input "Contact Name" at bounding box center [223, 125] width 206 height 11
paste input "[PERSON_NAME]"
click at [208, 64] on select "Inquiry Follow Up Tour Requested Tour Confirmed Toured Proposal Sent Booked Lost" at bounding box center [168, 65] width 97 height 11
click at [120, 60] on select "Inquiry Follow Up Tour Requested Tour Confirmed Toured Proposal Sent Booked Lost" at bounding box center [168, 65] width 97 height 11
click at [263, 65] on select "Weven Venue Website Instagram Facebook Pinterest Google The Knot Wedding Wire H…" at bounding box center [277, 65] width 97 height 11
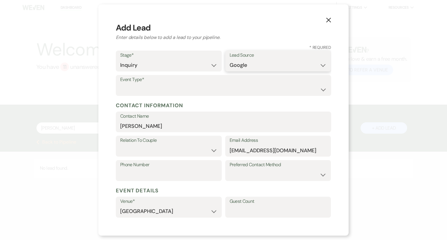
click at [229, 60] on select "Weven Venue Website Instagram Facebook Pinterest Google The Knot Wedding Wire H…" at bounding box center [277, 65] width 97 height 11
click at [212, 85] on select "Wedding Anniversary Party Baby Shower Bachelorette / Bachelor Party Birthday Pa…" at bounding box center [223, 89] width 206 height 11
click at [120, 84] on select "Wedding Anniversary Party Baby Shower Bachelorette / Bachelor Party Birthday Pa…" at bounding box center [223, 89] width 206 height 11
click at [183, 151] on select "Couple Planner Parent of Couple Family Member Friend Other" at bounding box center [168, 150] width 97 height 11
click at [120, 145] on select "Couple Planner Parent of Couple Family Member Friend Other" at bounding box center [168, 150] width 97 height 11
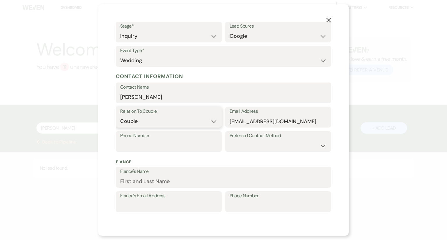
scroll to position [30, 0]
click at [283, 145] on select "Email Phone Text" at bounding box center [277, 145] width 97 height 11
click at [229, 140] on select "Email Phone Text" at bounding box center [277, 145] width 97 height 11
click at [146, 140] on input "Phone Number" at bounding box center [168, 145] width 97 height 11
paste input "7038818019"
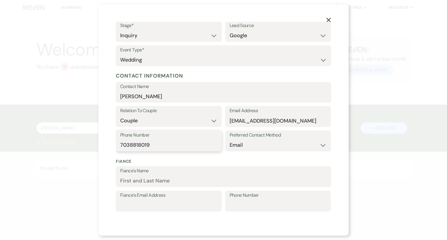
click at [131, 143] on input "7038818019" at bounding box center [168, 145] width 97 height 11
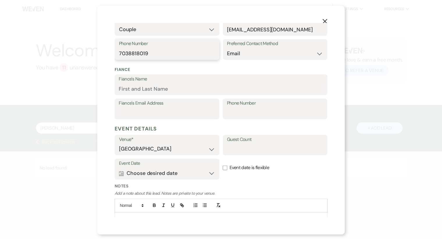
scroll to position [149, 0]
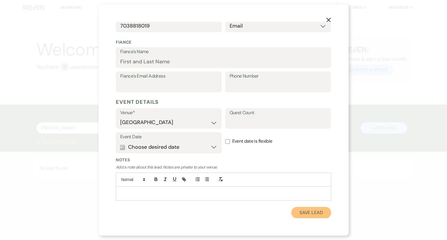
click at [307, 212] on button "Save Lead" at bounding box center [311, 213] width 40 height 12
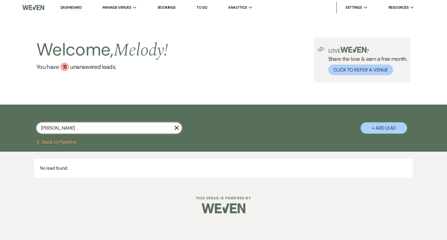
click at [115, 128] on input "[PERSON_NAME]" at bounding box center [108, 127] width 145 height 11
click at [126, 125] on input "[PERSON_NAME]" at bounding box center [108, 127] width 145 height 11
click at [117, 125] on input "[PERSON_NAME]" at bounding box center [108, 127] width 145 height 11
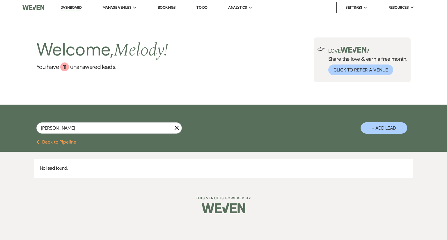
click at [57, 141] on button "Previous Back to Pipeline" at bounding box center [56, 142] width 40 height 5
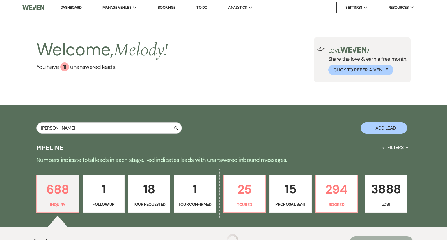
click at [39, 142] on div "Pipeline Filters Expand" at bounding box center [223, 147] width 419 height 15
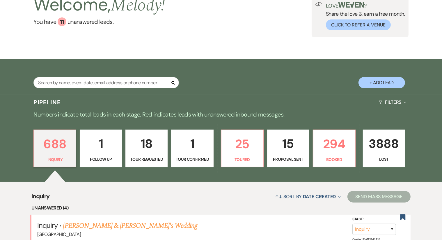
scroll to position [44, 0]
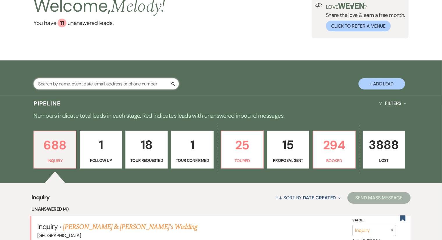
click at [114, 79] on input "text" at bounding box center [105, 83] width 145 height 11
paste input "7038818019"
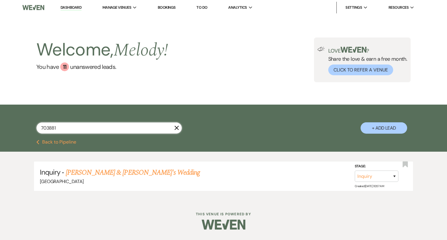
drag, startPoint x: 71, startPoint y: 130, endPoint x: 26, endPoint y: 132, distance: 45.4
click at [26, 132] on div "703881 X + Add Lead" at bounding box center [223, 123] width 419 height 31
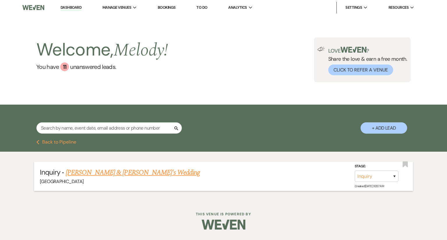
click at [124, 172] on link "[PERSON_NAME] & [PERSON_NAME]'s Wedding" at bounding box center [133, 172] width 134 height 10
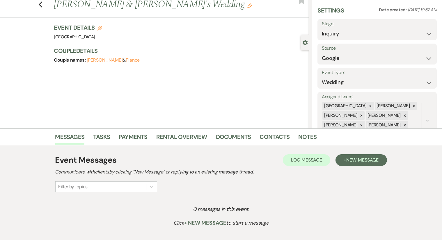
scroll to position [21, 0]
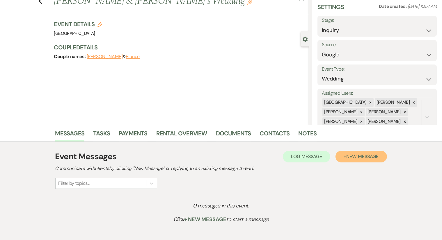
click at [349, 155] on span "New Message" at bounding box center [362, 157] width 32 height 6
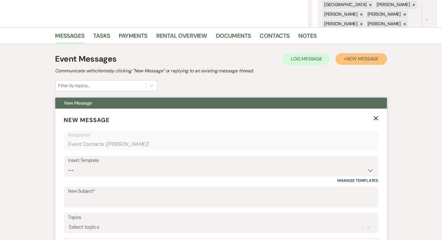
scroll to position [119, 0]
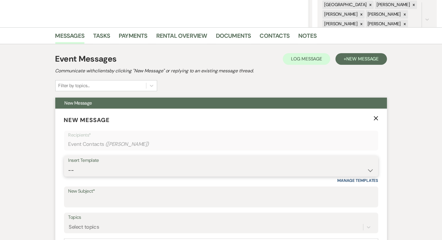
click at [192, 167] on select "-- Weven Planning Portal Introduction (Booked Events) Congratulations on choosi…" at bounding box center [220, 170] width 305 height 11
click at [68, 165] on select "-- Weven Planning Portal Introduction (Booked Events) Congratulations on choosi…" at bounding box center [220, 170] width 305 height 11
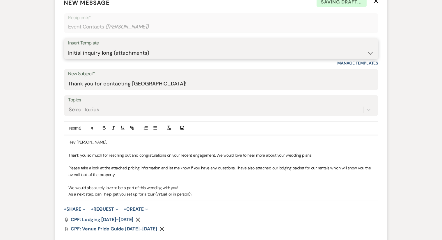
scroll to position [237, 0]
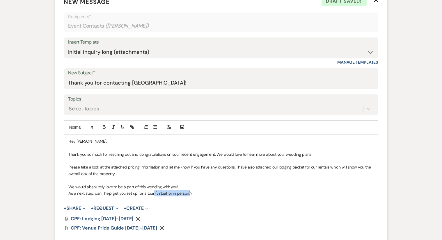
drag, startPoint x: 189, startPoint y: 193, endPoint x: 154, endPoint y: 191, distance: 35.8
click at [154, 191] on p "As a next step, can I help get you set up for a tour (virtual, or in person)?" at bounding box center [221, 193] width 305 height 6
click at [167, 190] on p "As a next step, can I help get you set up for a tour?" at bounding box center [221, 193] width 305 height 6
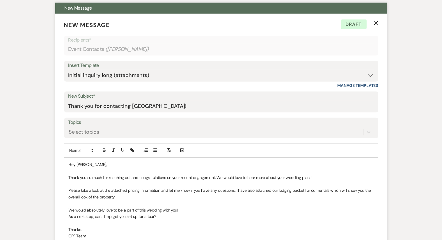
scroll to position [214, 0]
click at [158, 121] on label "Topics" at bounding box center [220, 122] width 305 height 8
click at [69, 128] on input "Topics" at bounding box center [69, 132] width 1 height 8
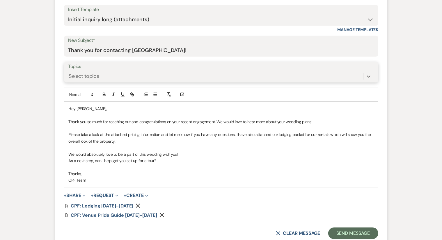
scroll to position [270, 0]
click at [258, 157] on p "As a next step, can I help get you set up for a tour?" at bounding box center [221, 160] width 305 height 6
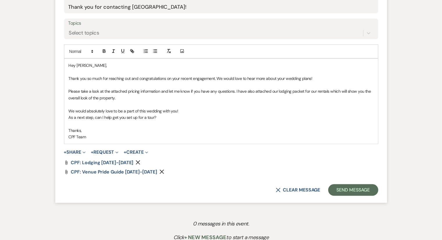
scroll to position [315, 0]
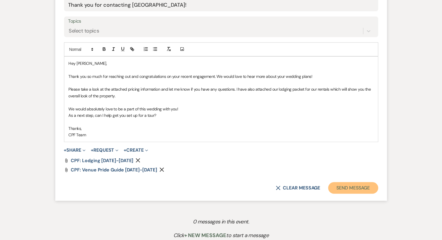
click at [351, 188] on button "Send Message" at bounding box center [353, 188] width 50 height 12
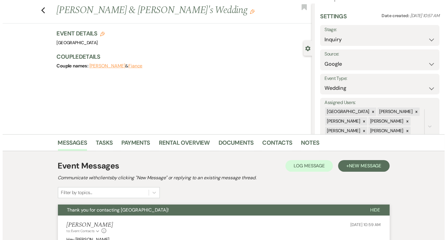
scroll to position [0, 0]
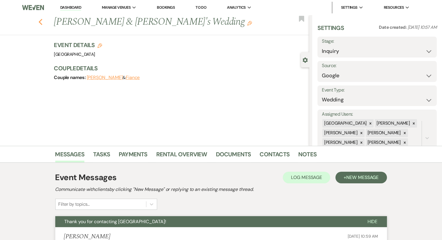
click at [43, 21] on icon "Previous" at bounding box center [40, 22] width 4 height 7
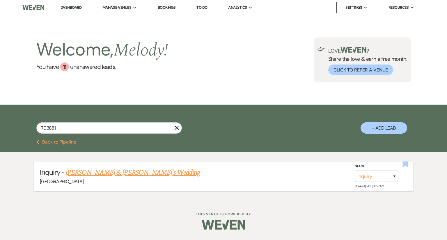
click at [404, 163] on use "button" at bounding box center [404, 164] width 5 height 6
click at [176, 129] on use "button" at bounding box center [176, 128] width 4 height 4
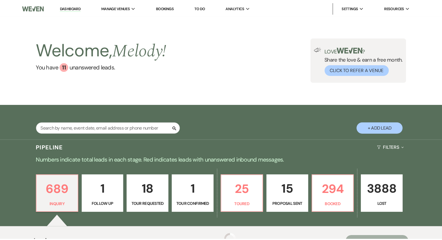
scroll to position [44, 0]
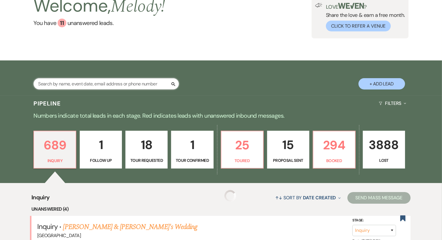
click at [142, 83] on input "text" at bounding box center [105, 83] width 145 height 11
paste input "[PERSON_NAME]"
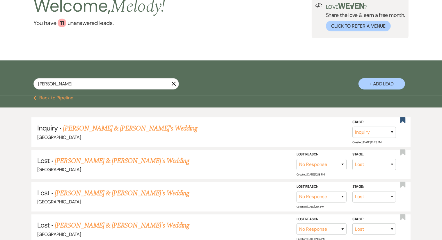
click at [172, 82] on icon "X" at bounding box center [173, 83] width 5 height 5
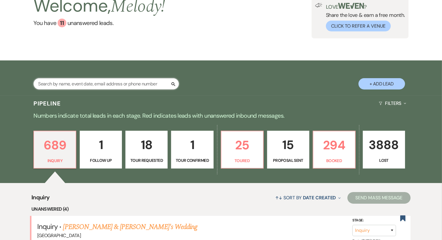
click at [77, 80] on input "text" at bounding box center [105, 83] width 145 height 11
paste input "[PERSON_NAME]"
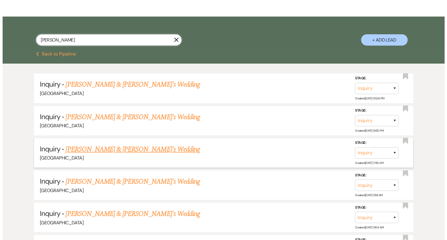
scroll to position [11, 0]
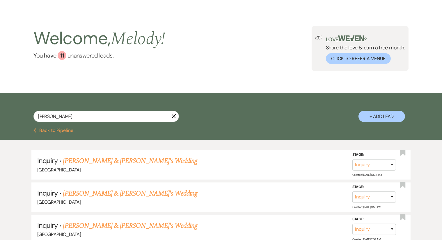
click at [378, 115] on button "+ Add Lead" at bounding box center [381, 116] width 47 height 11
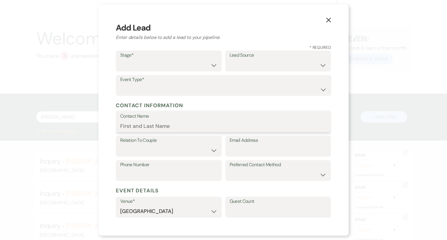
click at [165, 128] on input "Contact Name" at bounding box center [223, 125] width 206 height 11
paste input "[PERSON_NAME]"
click at [131, 124] on input "[PERSON_NAME]" at bounding box center [223, 125] width 206 height 11
click at [203, 64] on select "Inquiry Follow Up Tour Requested Tour Confirmed Toured Proposal Sent Booked Lost" at bounding box center [168, 65] width 97 height 11
click at [120, 60] on select "Inquiry Follow Up Tour Requested Tour Confirmed Toured Proposal Sent Booked Lost" at bounding box center [168, 65] width 97 height 11
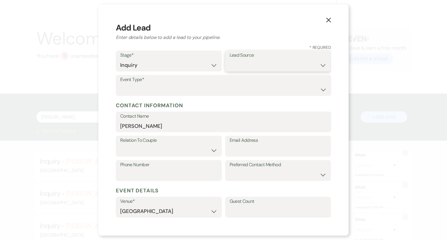
click at [249, 63] on select "Weven Venue Website Instagram Facebook Pinterest Google The Knot Wedding Wire H…" at bounding box center [277, 65] width 97 height 11
click at [229, 60] on select "Weven Venue Website Instagram Facebook Pinterest Google The Knot Wedding Wire H…" at bounding box center [277, 65] width 97 height 11
paste input "[EMAIL_ADDRESS][DOMAIN_NAME]"
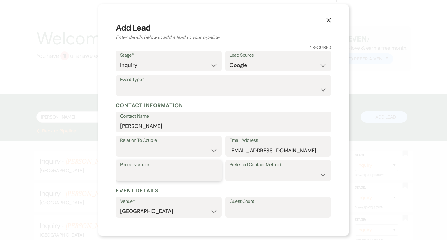
click at [164, 171] on input "Phone Number" at bounding box center [168, 174] width 97 height 11
paste input "9415396738"
click at [131, 176] on input "9415396738" at bounding box center [168, 174] width 97 height 11
click at [147, 149] on select "Couple Planner Parent of Couple Family Member Friend Other" at bounding box center [168, 150] width 97 height 11
click at [120, 145] on select "Couple Planner Parent of Couple Family Member Friend Other" at bounding box center [168, 150] width 97 height 11
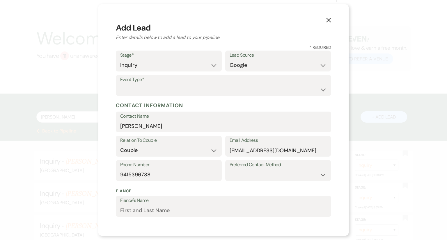
click at [264, 167] on label "Preferred Contact Method" at bounding box center [277, 165] width 97 height 8
click at [260, 177] on select "Email Phone Text" at bounding box center [277, 174] width 97 height 11
click at [229, 169] on select "Email Phone Text" at bounding box center [277, 174] width 97 height 11
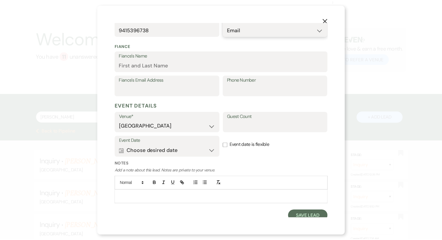
scroll to position [149, 0]
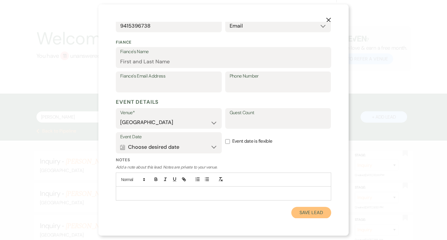
click at [300, 217] on button "Save Lead" at bounding box center [311, 213] width 40 height 12
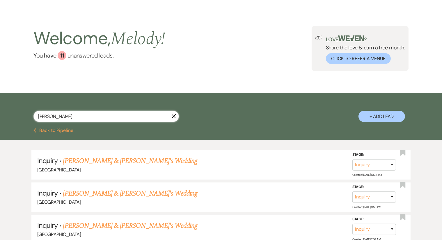
click at [114, 118] on input "[PERSON_NAME]" at bounding box center [105, 116] width 145 height 11
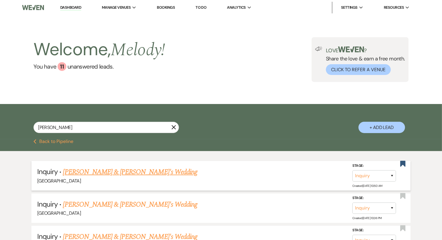
click at [140, 172] on link "[PERSON_NAME] & [PERSON_NAME]'s Wedding" at bounding box center [130, 172] width 134 height 10
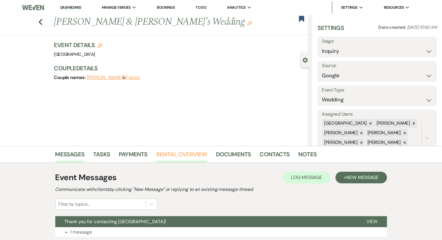
scroll to position [43, 0]
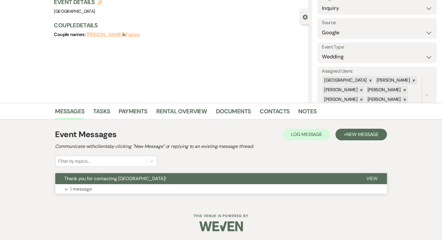
click at [105, 185] on button "Expand 1 message" at bounding box center [220, 189] width 331 height 10
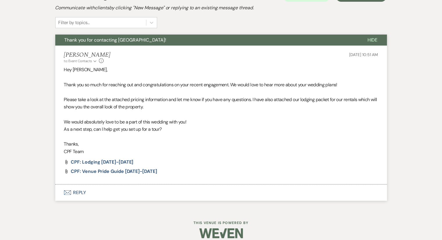
scroll to position [0, 0]
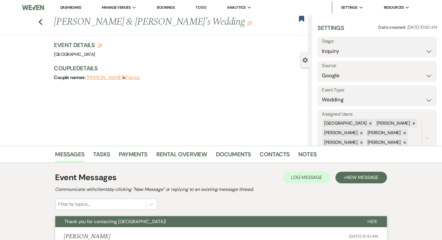
click at [47, 20] on div "Previous [PERSON_NAME] & [PERSON_NAME]'s Wedding Edit Bookmark" at bounding box center [153, 25] width 312 height 20
click at [41, 21] on icon "Previous" at bounding box center [40, 22] width 4 height 7
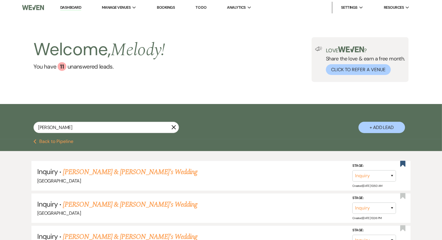
click at [175, 129] on use "button" at bounding box center [174, 127] width 4 height 4
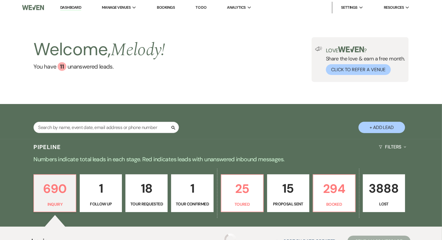
scroll to position [44, 0]
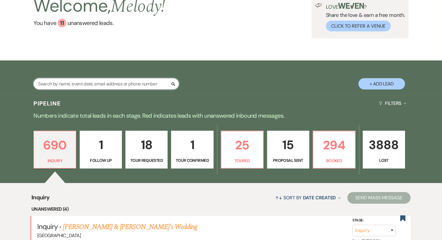
click at [134, 82] on input "text" at bounding box center [105, 83] width 145 height 11
paste input "[PERSON_NAME] last_name [PERSON_NAME]"
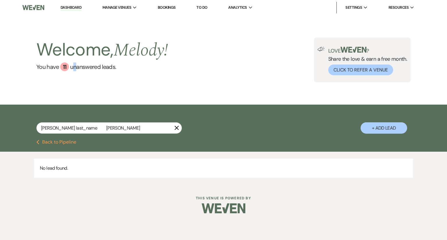
drag, startPoint x: 76, startPoint y: 84, endPoint x: 72, endPoint y: 84, distance: 4.7
click at [72, 84] on div "Welcome, Melody ! You have 11 unanswered lead s . Love ? Share the love & earn …" at bounding box center [223, 60] width 447 height 90
drag, startPoint x: 80, startPoint y: 128, endPoint x: 56, endPoint y: 128, distance: 24.1
click at [56, 128] on input "[PERSON_NAME] last_name [PERSON_NAME]" at bounding box center [108, 127] width 145 height 11
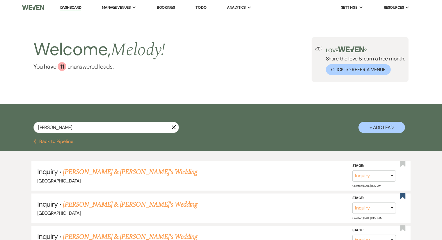
click at [377, 125] on button "+ Add Lead" at bounding box center [381, 127] width 47 height 11
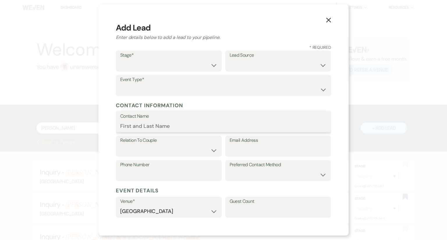
click at [153, 127] on input "Contact Name" at bounding box center [223, 125] width 206 height 11
paste input "[PERSON_NAME] last_name [PERSON_NAME]"
click at [183, 127] on input "[PERSON_NAME] last_name [PERSON_NAME]" at bounding box center [223, 125] width 206 height 11
click at [130, 129] on input "[PERSON_NAME]" at bounding box center [223, 125] width 206 height 11
click at [178, 62] on select "Inquiry Follow Up Tour Requested Tour Confirmed Toured Proposal Sent Booked Lost" at bounding box center [168, 65] width 97 height 11
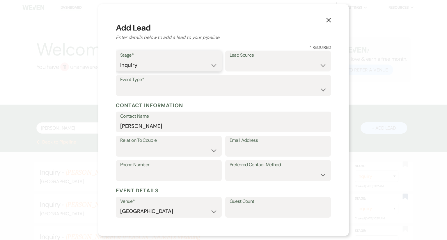
click at [120, 60] on select "Inquiry Follow Up Tour Requested Tour Confirmed Toured Proposal Sent Booked Lost" at bounding box center [168, 65] width 97 height 11
click at [265, 60] on select "Weven Venue Website Instagram Facebook Pinterest Google The Knot Wedding Wire H…" at bounding box center [277, 65] width 97 height 11
click at [229, 60] on select "Weven Venue Website Instagram Facebook Pinterest Google The Knot Wedding Wire H…" at bounding box center [277, 65] width 97 height 11
click at [238, 149] on input "Email Address" at bounding box center [277, 150] width 97 height 11
paste input "[EMAIL_ADDRESS][DOMAIN_NAME]"
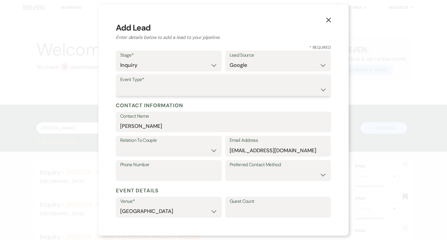
click at [191, 90] on select "Wedding Anniversary Party Baby Shower Bachelorette / Bachelor Party Birthday Pa…" at bounding box center [223, 89] width 206 height 11
click at [120, 84] on select "Wedding Anniversary Party Baby Shower Bachelorette / Bachelor Party Birthday Pa…" at bounding box center [223, 89] width 206 height 11
click at [179, 168] on label "Phone Number" at bounding box center [168, 165] width 97 height 8
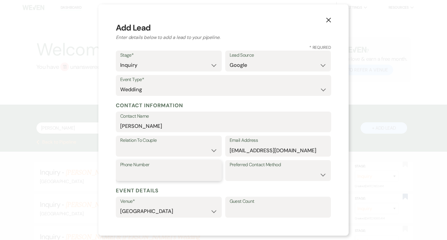
click at [179, 169] on input "Phone Number" at bounding box center [168, 174] width 97 height 11
paste input "8036109346"
click at [129, 173] on input "8036109346" at bounding box center [168, 174] width 97 height 11
click at [150, 147] on select "Couple Planner Parent of Couple Family Member Friend Other" at bounding box center [168, 150] width 97 height 11
click at [120, 145] on select "Couple Planner Parent of Couple Family Member Friend Other" at bounding box center [168, 150] width 97 height 11
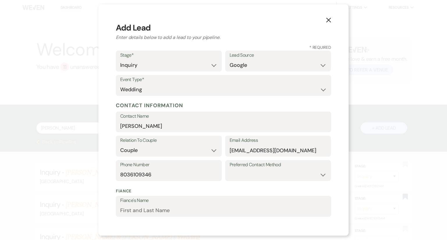
click at [231, 169] on label "Preferred Contact Method" at bounding box center [277, 165] width 97 height 8
click at [231, 173] on select "Email Phone Text" at bounding box center [277, 174] width 97 height 11
click at [229, 169] on select "Email Phone Text" at bounding box center [277, 174] width 97 height 11
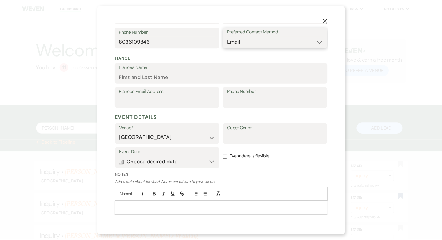
scroll to position [149, 0]
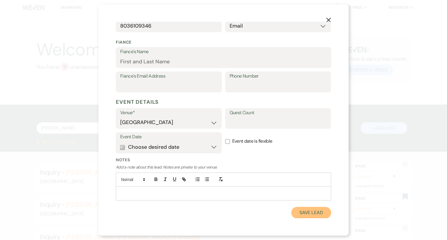
click at [299, 213] on button "Save Lead" at bounding box center [311, 213] width 40 height 12
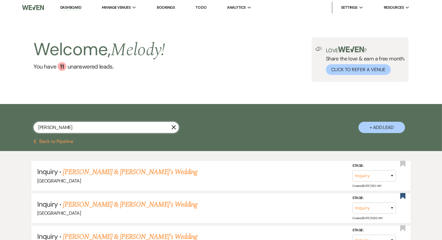
click at [135, 128] on input "[PERSON_NAME]" at bounding box center [105, 127] width 145 height 11
click at [126, 171] on link "[PERSON_NAME] & [PERSON_NAME]'s Wedding" at bounding box center [130, 172] width 134 height 10
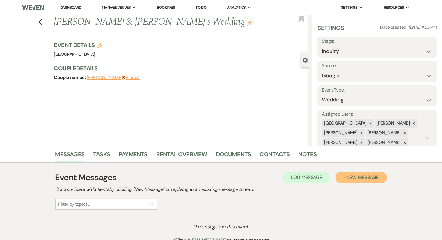
click at [344, 172] on button "+ New Message" at bounding box center [360, 178] width 51 height 12
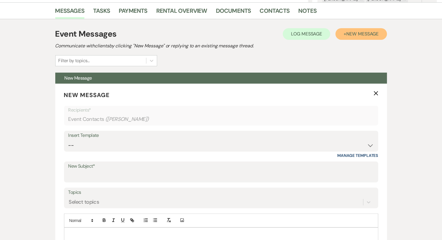
scroll to position [144, 0]
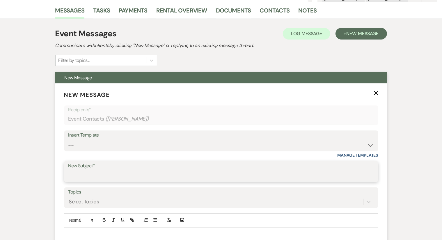
click at [222, 180] on input "New Subject*" at bounding box center [220, 175] width 305 height 11
click at [217, 142] on select "-- Weven Planning Portal Introduction (Booked Events) Congratulations on choosi…" at bounding box center [220, 145] width 305 height 11
click at [68, 140] on select "-- Weven Planning Portal Introduction (Booked Events) Congratulations on choosi…" at bounding box center [220, 145] width 305 height 11
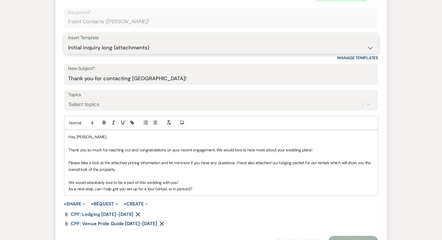
scroll to position [243, 0]
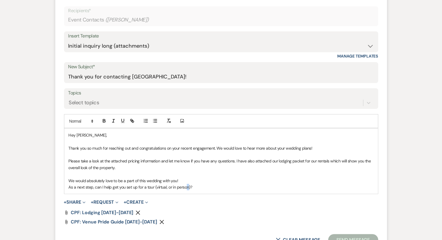
click at [186, 187] on p "As a next step, can I help get you set up for a tour (virtual, or in person)?" at bounding box center [221, 187] width 305 height 6
drag, startPoint x: 189, startPoint y: 188, endPoint x: 154, endPoint y: 186, distance: 34.6
click at [154, 186] on p "As a next step, can I help get you set up for a tour (virtual, or in person)?" at bounding box center [221, 187] width 305 height 6
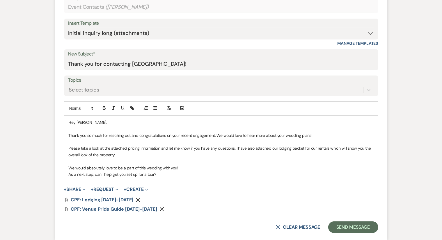
scroll to position [256, 0]
click at [165, 174] on p "As a next step, can I help get you set up for a tour?" at bounding box center [221, 174] width 305 height 6
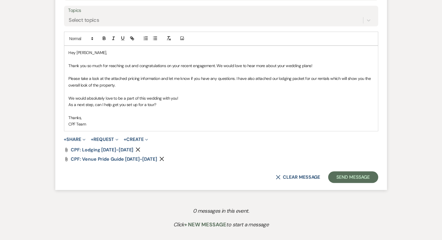
scroll to position [328, 0]
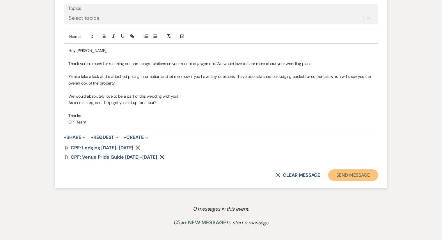
click at [375, 171] on button "Send Message" at bounding box center [353, 176] width 50 height 12
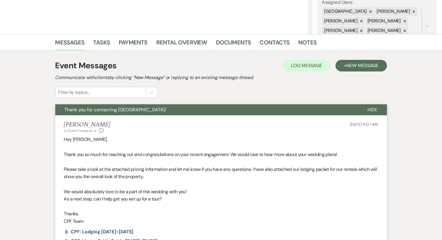
scroll to position [0, 0]
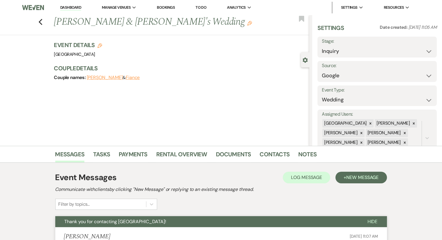
click at [46, 21] on div "Previous [PERSON_NAME] & [PERSON_NAME]'s Wedding Edit Bookmark" at bounding box center [153, 25] width 312 height 20
click at [41, 22] on use "button" at bounding box center [40, 22] width 4 height 6
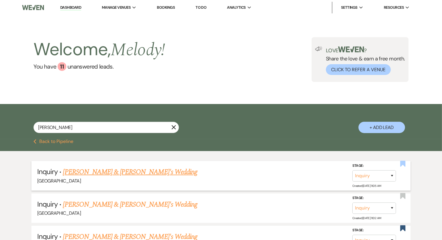
click at [402, 163] on use "button" at bounding box center [402, 164] width 5 height 6
click at [73, 7] on link "Dashboard" at bounding box center [70, 8] width 21 height 6
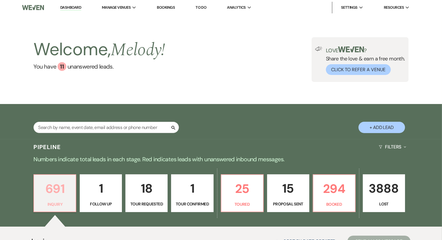
click at [57, 204] on p "Inquiry" at bounding box center [55, 204] width 35 height 6
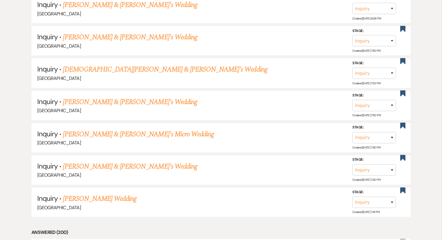
scroll to position [2997, 0]
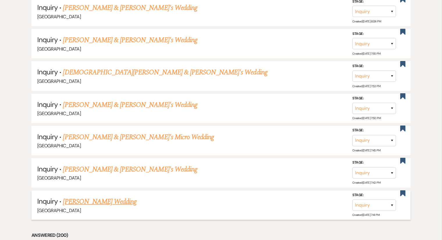
click at [111, 197] on link "[PERSON_NAME] Wedding" at bounding box center [100, 202] width 74 height 10
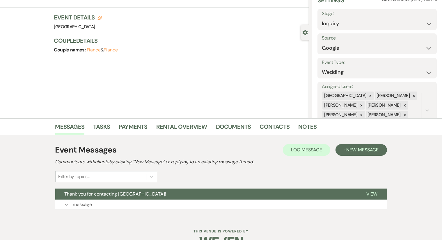
scroll to position [35, 0]
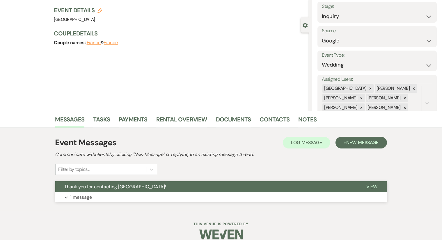
click at [85, 197] on p "1 message" at bounding box center [81, 198] width 22 height 8
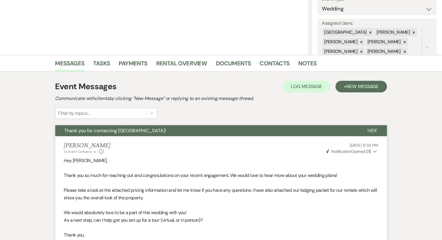
scroll to position [79, 0]
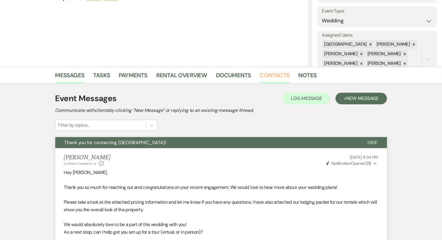
click at [277, 79] on link "Contacts" at bounding box center [275, 77] width 30 height 13
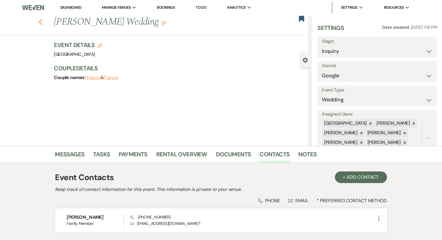
click at [43, 21] on icon "Previous" at bounding box center [40, 22] width 4 height 7
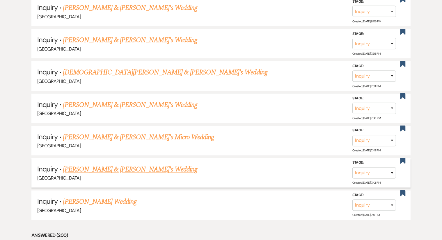
scroll to position [2994, 0]
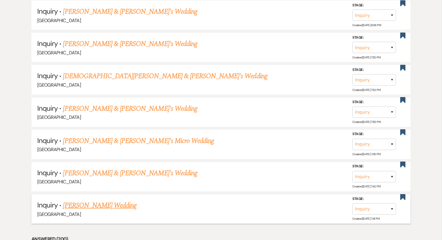
click at [108, 200] on link "[PERSON_NAME] Wedding" at bounding box center [100, 205] width 74 height 10
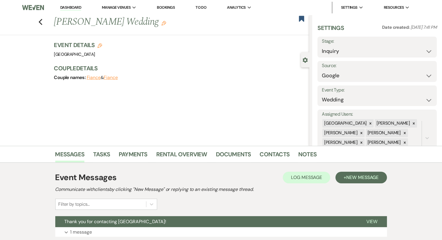
scroll to position [32, 0]
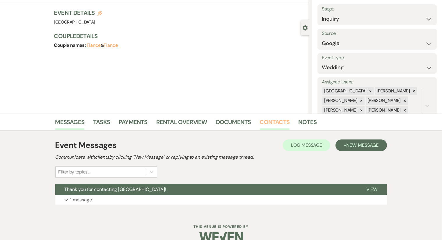
click at [263, 120] on link "Contacts" at bounding box center [275, 123] width 30 height 13
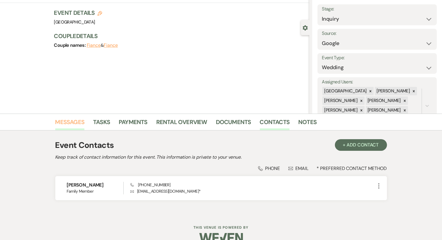
click at [74, 121] on link "Messages" at bounding box center [69, 123] width 29 height 13
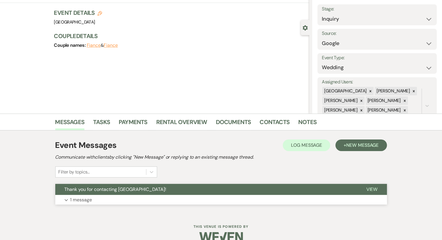
click at [86, 201] on p "1 message" at bounding box center [81, 200] width 22 height 8
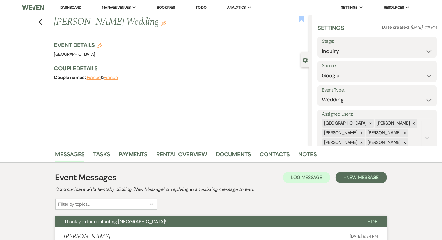
click at [301, 19] on use "button" at bounding box center [301, 19] width 5 height 6
click at [43, 19] on icon "Previous" at bounding box center [40, 22] width 4 height 7
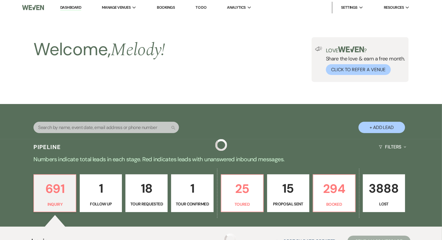
scroll to position [2994, 0]
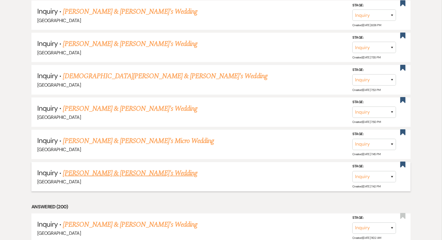
click at [136, 168] on link "[PERSON_NAME] & [PERSON_NAME]'s Wedding" at bounding box center [130, 173] width 134 height 10
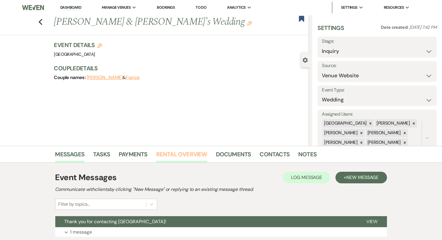
scroll to position [43, 0]
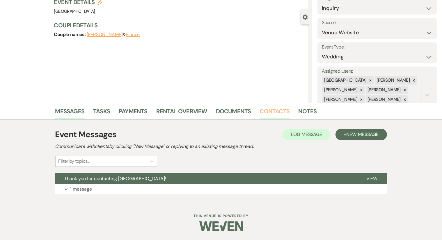
click at [269, 111] on link "Contacts" at bounding box center [275, 113] width 30 height 13
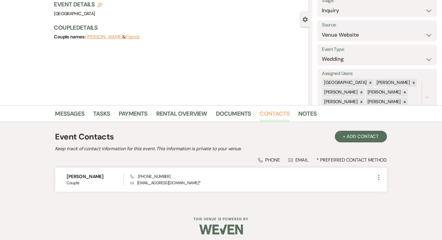
scroll to position [41, 0]
click at [81, 112] on link "Messages" at bounding box center [69, 115] width 29 height 13
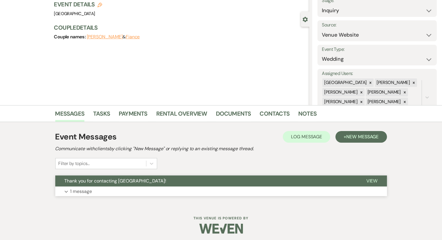
click at [187, 189] on button "Expand 1 message" at bounding box center [220, 192] width 331 height 10
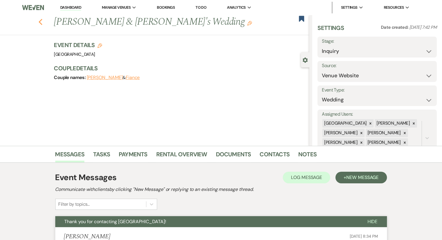
click at [42, 20] on icon "Previous" at bounding box center [40, 22] width 4 height 7
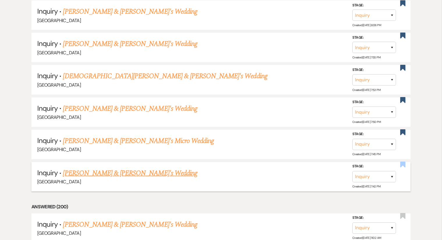
click at [403, 162] on use "button" at bounding box center [402, 165] width 5 height 6
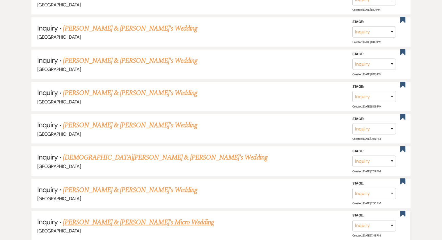
scroll to position [2912, 0]
click at [109, 217] on link "[PERSON_NAME] & [PERSON_NAME]'s Micro Wedding" at bounding box center [138, 222] width 151 height 10
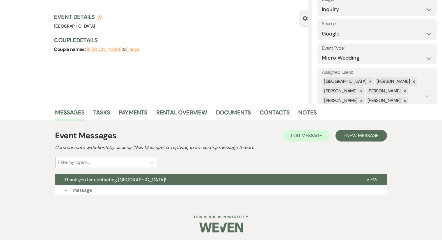
scroll to position [42, 0]
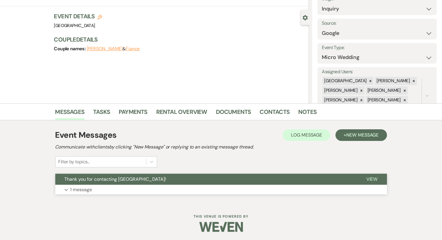
click at [211, 189] on button "Expand 1 message" at bounding box center [220, 190] width 331 height 10
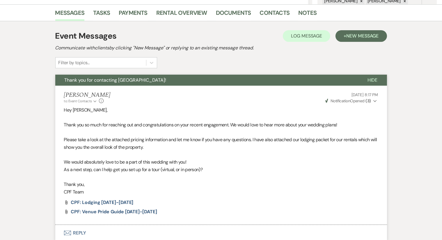
scroll to position [140, 0]
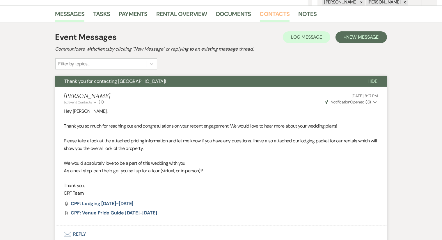
click at [277, 16] on link "Contacts" at bounding box center [275, 15] width 30 height 13
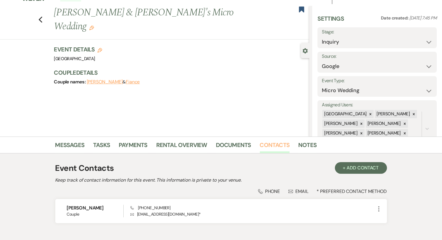
scroll to position [44, 0]
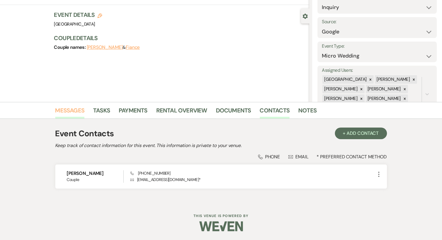
click at [69, 114] on link "Messages" at bounding box center [69, 112] width 29 height 13
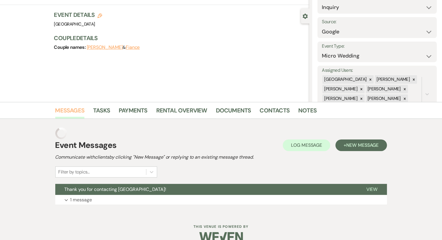
scroll to position [43, 0]
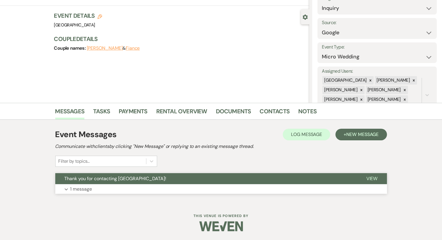
click at [77, 185] on p "1 message" at bounding box center [81, 189] width 22 height 8
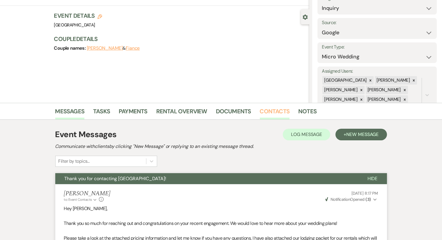
click at [270, 113] on link "Contacts" at bounding box center [275, 113] width 30 height 13
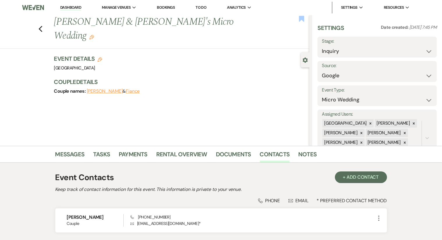
click at [302, 21] on icon "Bookmark" at bounding box center [301, 18] width 6 height 7
click at [45, 23] on div "Previous [PERSON_NAME] & [PERSON_NAME]'s Micro Wedding Edit Bookmark" at bounding box center [153, 32] width 312 height 34
click at [42, 26] on use "button" at bounding box center [40, 29] width 4 height 6
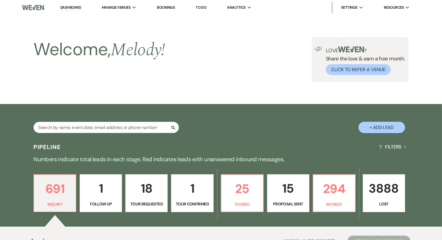
scroll to position [2912, 0]
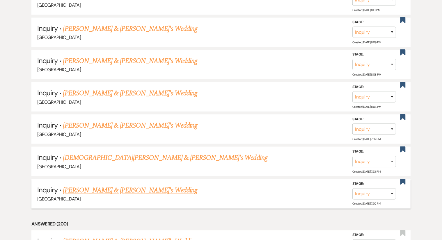
click at [137, 185] on link "[PERSON_NAME] & [PERSON_NAME]'s Wedding" at bounding box center [130, 190] width 134 height 10
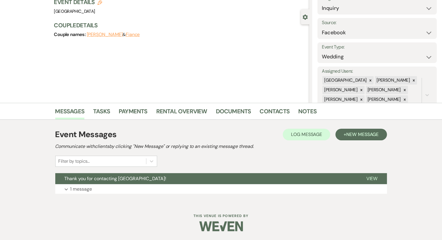
scroll to position [43, 0]
click at [269, 109] on link "Contacts" at bounding box center [275, 113] width 30 height 13
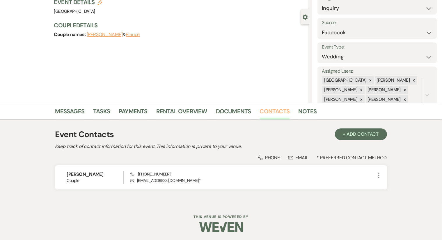
scroll to position [44, 0]
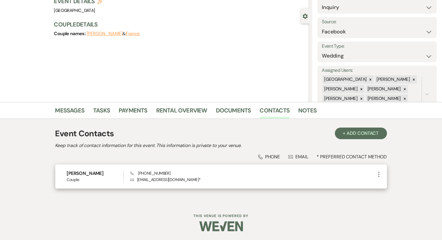
drag, startPoint x: 167, startPoint y: 174, endPoint x: 126, endPoint y: 167, distance: 42.3
click at [126, 167] on div "[PERSON_NAME] Couple Phone [PHONE_NUMBER] Envelope [EMAIL_ADDRESS][DOMAIN_NAME]…" at bounding box center [220, 177] width 331 height 24
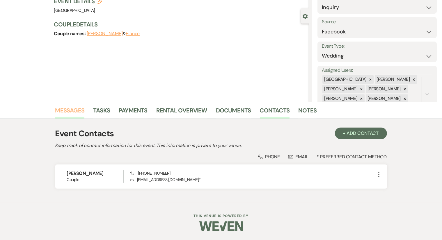
click at [72, 108] on link "Messages" at bounding box center [69, 112] width 29 height 13
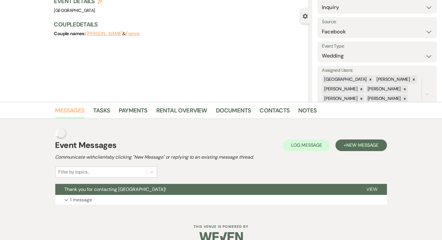
scroll to position [43, 0]
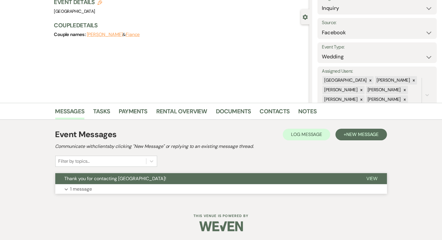
click at [168, 189] on button "Expand 1 message" at bounding box center [220, 189] width 331 height 10
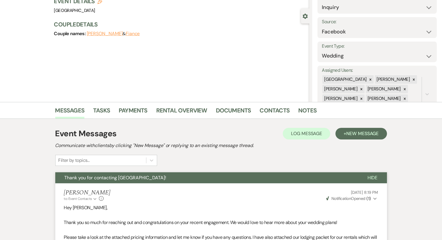
scroll to position [0, 0]
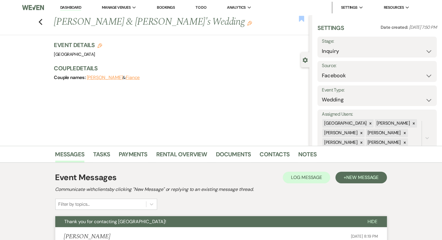
click at [301, 18] on use "button" at bounding box center [301, 19] width 5 height 6
click at [42, 21] on use "button" at bounding box center [40, 22] width 4 height 6
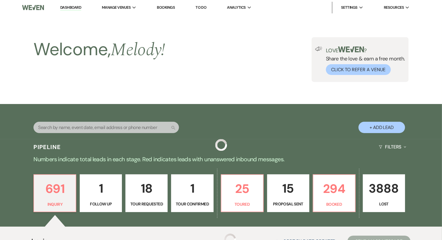
scroll to position [2912, 0]
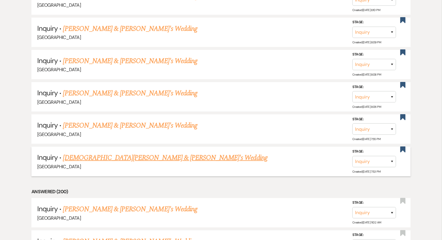
click at [99, 153] on link "[DEMOGRAPHIC_DATA][PERSON_NAME] & [PERSON_NAME]'s Wedding" at bounding box center [165, 158] width 204 height 10
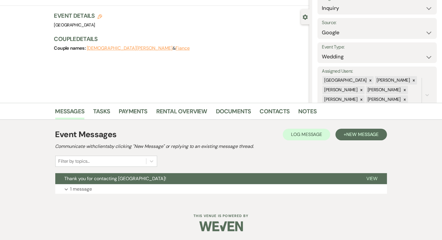
scroll to position [43, 0]
click at [273, 110] on link "Contacts" at bounding box center [275, 113] width 30 height 13
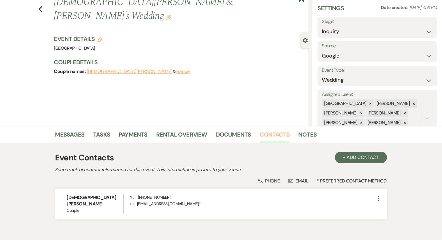
scroll to position [21, 0]
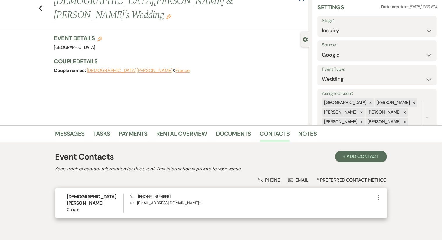
drag, startPoint x: 185, startPoint y: 196, endPoint x: 181, endPoint y: 196, distance: 4.1
click at [181, 196] on div "Phone [PHONE_NUMBER] Envelope [EMAIL_ADDRESS][DOMAIN_NAME] *" at bounding box center [252, 203] width 245 height 19
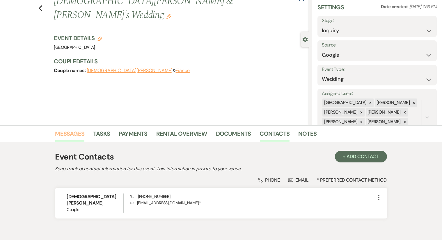
click at [73, 134] on link "Messages" at bounding box center [69, 135] width 29 height 13
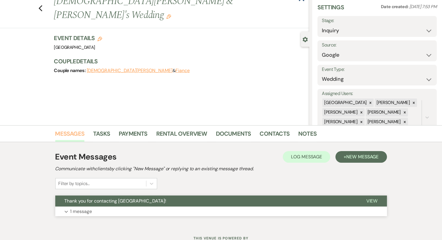
scroll to position [43, 0]
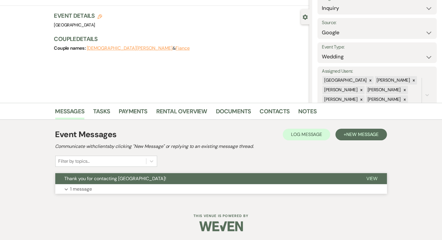
click at [144, 188] on button "Expand 1 message" at bounding box center [220, 189] width 331 height 10
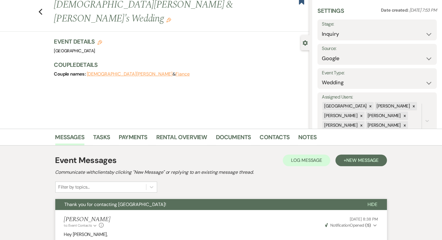
scroll to position [7, 0]
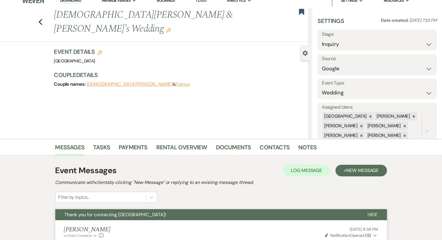
click at [238, 170] on div "Event Messages Log Log Message + New Message" at bounding box center [220, 171] width 331 height 12
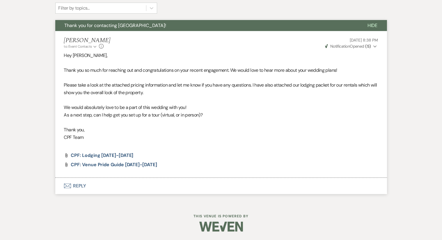
scroll to position [185, 0]
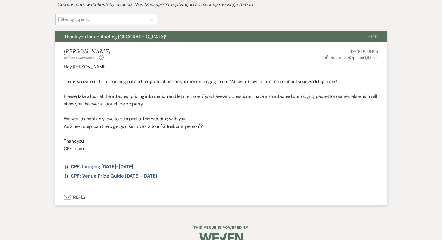
click at [372, 57] on button "Weven Check Notification Opened ( 5 ) Expand" at bounding box center [351, 58] width 54 height 6
click at [372, 57] on button "Weven Check Notification Opened ( 5 ) Collapse" at bounding box center [351, 58] width 54 height 6
click at [367, 58] on strong "( 5 )" at bounding box center [368, 57] width 6 height 5
drag, startPoint x: 352, startPoint y: 69, endPoint x: 386, endPoint y: 72, distance: 33.2
click at [386, 72] on li "[PERSON_NAME] to: Event Contacts Expand Info [DATE] 8:38 PM Weven Check Notific…" at bounding box center [220, 115] width 331 height 147
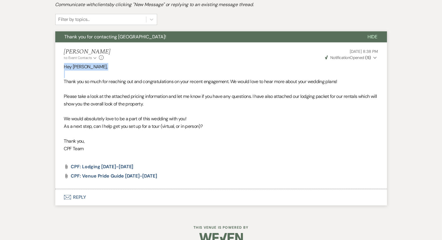
click at [386, 72] on li "[PERSON_NAME] to: Event Contacts Expand Info [DATE] 8:38 PM Weven Check Notific…" at bounding box center [220, 115] width 331 height 147
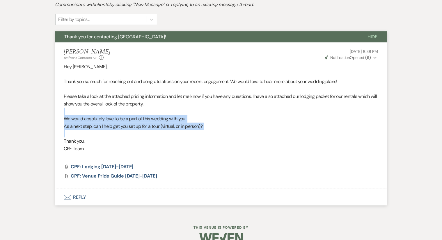
drag, startPoint x: 170, startPoint y: 134, endPoint x: 175, endPoint y: 111, distance: 23.6
click at [175, 111] on div "Hey [PERSON_NAME], Thank you so much for reaching out and congratulations on yo…" at bounding box center [221, 111] width 314 height 97
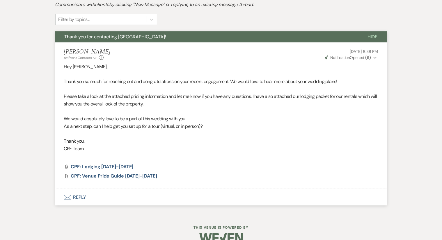
click at [237, 142] on p "Thank you," at bounding box center [221, 142] width 314 height 8
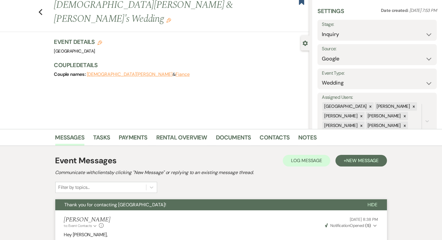
scroll to position [0, 0]
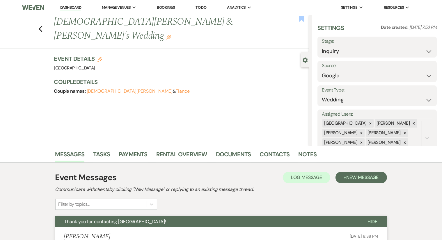
click at [302, 19] on use "button" at bounding box center [301, 19] width 5 height 6
click at [42, 26] on use "button" at bounding box center [40, 29] width 4 height 6
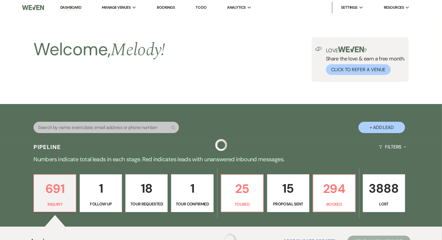
scroll to position [2912, 0]
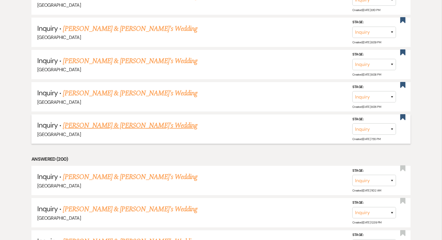
click at [138, 120] on link "[PERSON_NAME] & [PERSON_NAME]'s Wedding" at bounding box center [130, 125] width 134 height 10
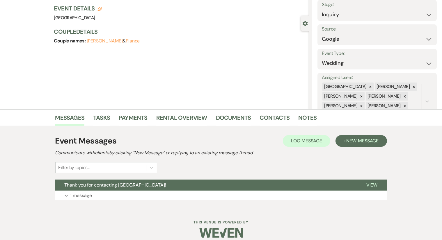
scroll to position [43, 0]
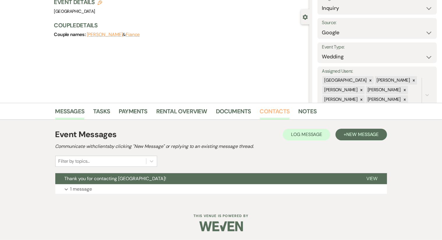
click at [264, 116] on link "Contacts" at bounding box center [275, 113] width 30 height 13
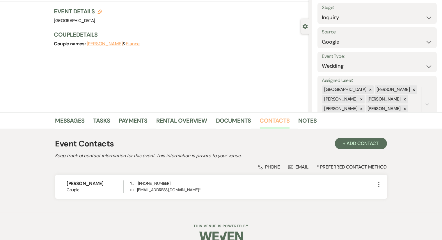
scroll to position [44, 0]
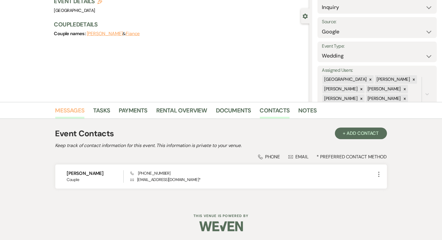
click at [73, 110] on link "Messages" at bounding box center [69, 112] width 29 height 13
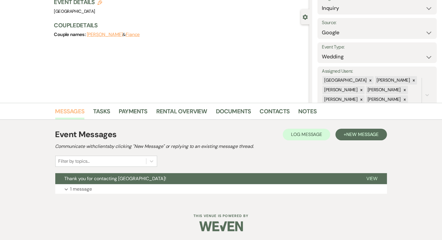
scroll to position [43, 0]
click at [76, 181] on span "Thank you for contacting [GEOGRAPHIC_DATA]!" at bounding box center [116, 179] width 102 height 6
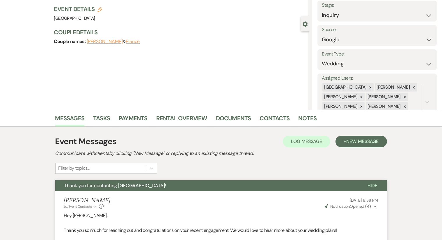
scroll to position [0, 0]
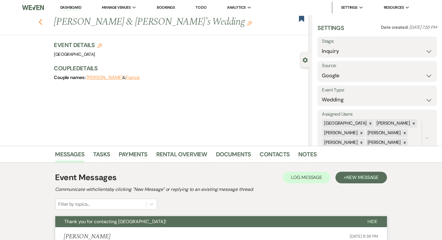
click at [43, 22] on icon "Previous" at bounding box center [40, 22] width 4 height 7
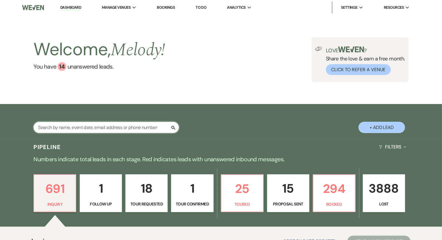
click at [126, 132] on input "text" at bounding box center [105, 127] width 145 height 11
paste input "[PERSON_NAME] last_name [PERSON_NAME]"
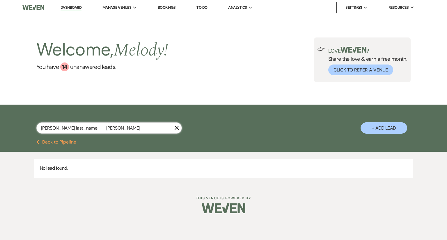
drag, startPoint x: 78, startPoint y: 127, endPoint x: 55, endPoint y: 132, distance: 23.7
click at [55, 132] on input "[PERSON_NAME] last_name [PERSON_NAME]" at bounding box center [108, 127] width 145 height 11
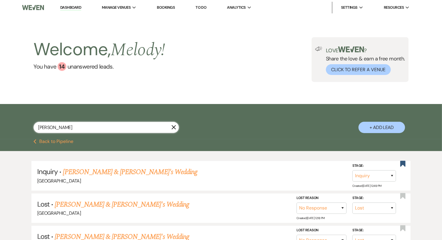
click at [57, 129] on input "[PERSON_NAME]" at bounding box center [105, 127] width 145 height 11
click at [121, 175] on link "[PERSON_NAME] & [PERSON_NAME]'s Wedding" at bounding box center [130, 172] width 134 height 10
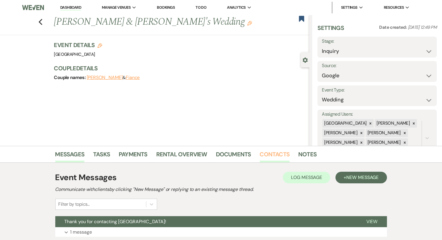
click at [280, 151] on link "Contacts" at bounding box center [275, 156] width 30 height 13
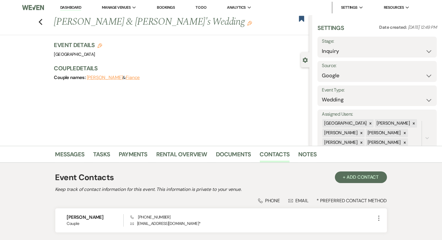
click at [41, 15] on div "Previous [PERSON_NAME] & [PERSON_NAME]'s Wedding Edit Bookmark" at bounding box center [153, 25] width 312 height 20
click at [40, 21] on div "Previous [PERSON_NAME] & [PERSON_NAME]'s Wedding Edit Bookmark" at bounding box center [153, 25] width 312 height 20
click at [45, 22] on div "Previous [PERSON_NAME] & [PERSON_NAME]'s Wedding Edit Bookmark" at bounding box center [153, 25] width 312 height 20
click at [42, 19] on icon "Previous" at bounding box center [40, 22] width 4 height 7
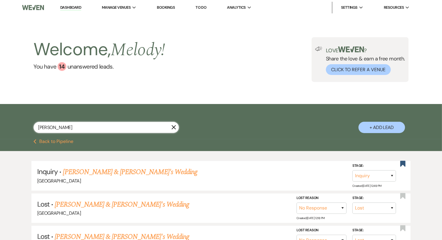
click at [102, 126] on input "[PERSON_NAME]" at bounding box center [105, 127] width 145 height 11
click at [172, 128] on icon "X" at bounding box center [173, 127] width 5 height 5
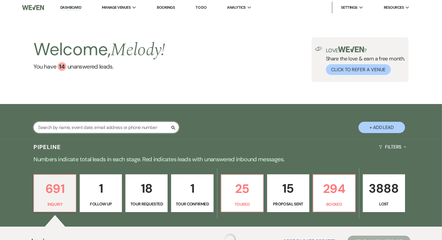
click at [138, 127] on input "text" at bounding box center [105, 127] width 145 height 11
paste input "[PERSON_NAME]"
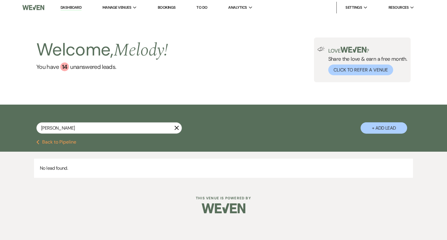
click at [399, 128] on button "+ Add Lead" at bounding box center [383, 127] width 47 height 11
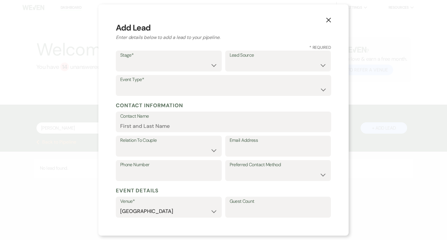
click at [200, 58] on label "Stage*" at bounding box center [168, 55] width 97 height 8
click at [211, 66] on select "Inquiry Follow Up Tour Requested Tour Confirmed Toured Proposal Sent Booked Lost" at bounding box center [168, 65] width 97 height 11
click at [120, 60] on select "Inquiry Follow Up Tour Requested Tour Confirmed Toured Proposal Sent Booked Lost" at bounding box center [168, 65] width 97 height 11
click at [273, 58] on label "Lead Source" at bounding box center [277, 55] width 97 height 8
click at [210, 57] on label "Stage*" at bounding box center [168, 55] width 97 height 8
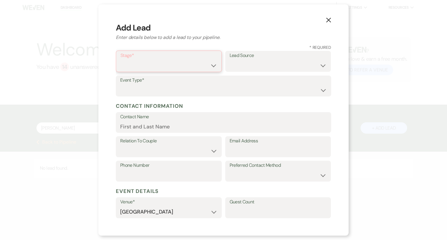
click at [214, 62] on select "Inquiry Follow Up Tour Requested Tour Confirmed Toured Proposal Sent Booked Lost" at bounding box center [168, 65] width 97 height 11
click at [120, 60] on select "Inquiry Follow Up Tour Requested Tour Confirmed Toured Proposal Sent Booked Lost" at bounding box center [168, 65] width 97 height 11
click at [248, 65] on select "Weven Venue Website Instagram Facebook Pinterest Google The Knot Wedding Wire H…" at bounding box center [277, 65] width 97 height 11
click at [267, 63] on select "Weven Venue Website Instagram Facebook Pinterest Google The Knot Wedding Wire H…" at bounding box center [277, 65] width 97 height 11
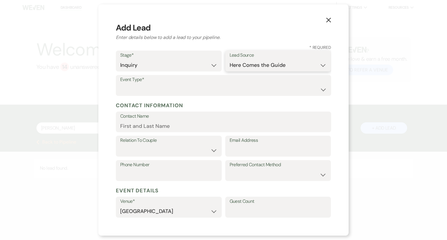
click at [229, 60] on select "Weven Venue Website Instagram Facebook Pinterest Google The Knot Wedding Wire H…" at bounding box center [277, 65] width 97 height 11
click at [232, 88] on select "Wedding Anniversary Party Baby Shower Bachelorette / Bachelor Party Birthday Pa…" at bounding box center [223, 89] width 206 height 11
click at [120, 84] on select "Wedding Anniversary Party Baby Shower Bachelorette / Bachelor Party Birthday Pa…" at bounding box center [223, 89] width 206 height 11
click at [185, 126] on input "Contact Name" at bounding box center [223, 125] width 206 height 11
click at [256, 151] on input "Email Address" at bounding box center [277, 150] width 97 height 11
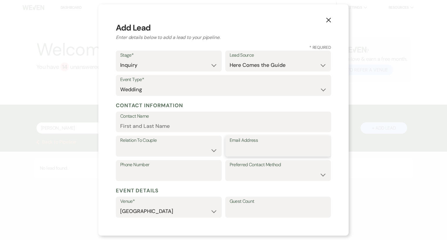
paste input "[EMAIL_ADDRESS][DOMAIN_NAME]"
click at [255, 172] on select "Email Phone Text" at bounding box center [277, 174] width 97 height 11
click at [229, 169] on select "Email Phone Text" at bounding box center [277, 174] width 97 height 11
click at [192, 171] on input "Phone Number" at bounding box center [168, 174] width 97 height 11
paste input "9083678520"
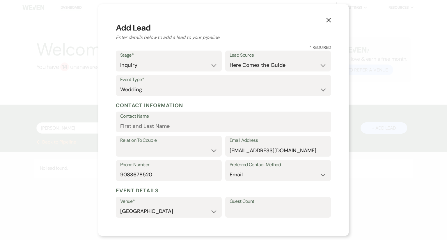
click at [188, 142] on label "Relation To Couple" at bounding box center [168, 140] width 97 height 8
click at [188, 149] on select "Couple Planner Parent of Couple Family Member Friend Other" at bounding box center [168, 150] width 97 height 11
click at [120, 145] on select "Couple Planner Parent of Couple Family Member Friend Other" at bounding box center [168, 150] width 97 height 11
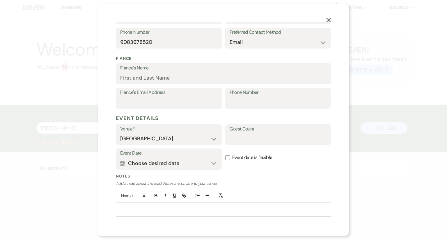
click at [223, 204] on div at bounding box center [223, 209] width 215 height 13
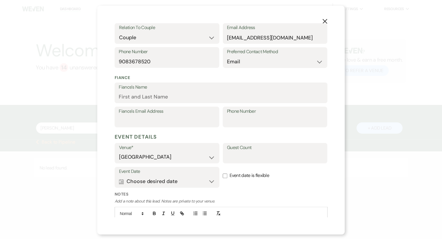
scroll to position [149, 0]
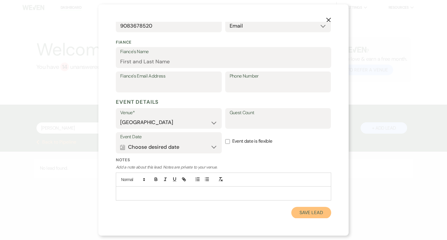
click at [304, 215] on button "Save Lead" at bounding box center [311, 213] width 40 height 12
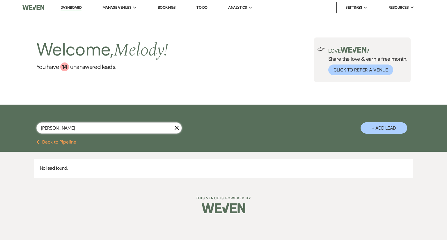
click at [152, 128] on input "[PERSON_NAME]" at bounding box center [108, 127] width 145 height 11
click at [101, 129] on input "[PERSON_NAME]" at bounding box center [108, 127] width 145 height 11
click at [121, 127] on input "[PERSON_NAME]" at bounding box center [108, 127] width 145 height 11
click at [64, 144] on button "Previous Back to Pipeline" at bounding box center [56, 142] width 40 height 5
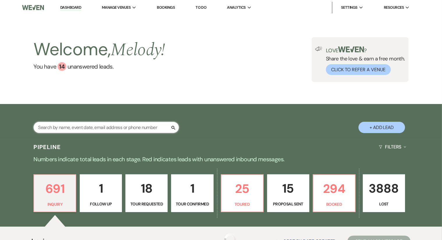
click at [88, 126] on input "text" at bounding box center [105, 127] width 145 height 11
paste input "9083678520"
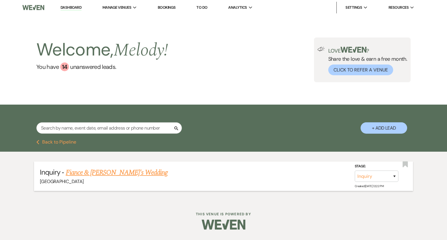
click at [93, 168] on link "Fiance & [PERSON_NAME]'s Wedding" at bounding box center [117, 172] width 102 height 10
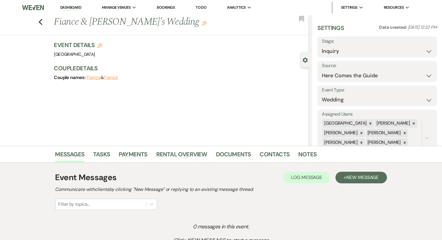
click at [102, 42] on h3 "Event Details Edit" at bounding box center [78, 45] width 48 height 8
click at [102, 43] on use "button" at bounding box center [99, 45] width 5 height 5
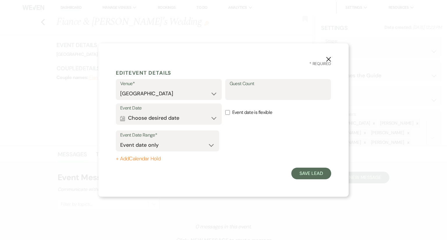
click at [327, 56] on button "X" at bounding box center [328, 59] width 9 height 10
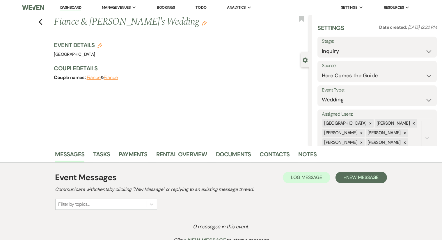
click at [202, 24] on icon "Edit" at bounding box center [204, 23] width 5 height 5
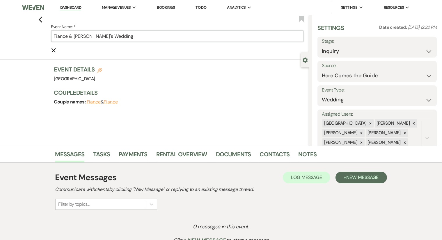
drag, startPoint x: 127, startPoint y: 36, endPoint x: 50, endPoint y: 41, distance: 76.9
click at [50, 41] on div "Previous Event Name: * Fiance & [PERSON_NAME]'s Wedding Cancel Edit Bookmark" at bounding box center [153, 37] width 312 height 44
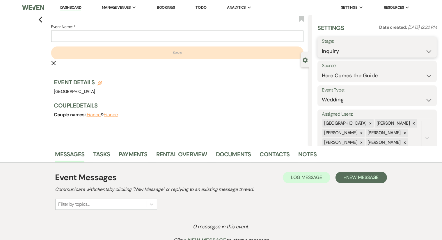
click at [365, 47] on select "Inquiry Follow Up Tour Requested Tour Confirmed Toured Proposal Sent Booked Lost" at bounding box center [377, 51] width 110 height 11
click at [366, 48] on select "Inquiry Follow Up Tour Requested Tour Confirmed Toured Proposal Sent Booked Lost" at bounding box center [377, 51] width 110 height 11
click at [176, 38] on input "Event Name: *" at bounding box center [177, 36] width 252 height 11
paste input "[PERSON_NAME]"
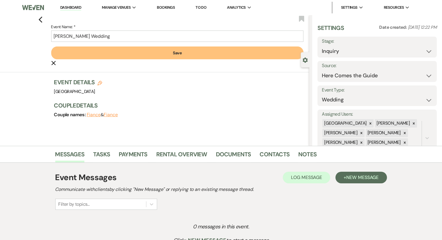
click at [147, 54] on button "Save" at bounding box center [177, 53] width 252 height 13
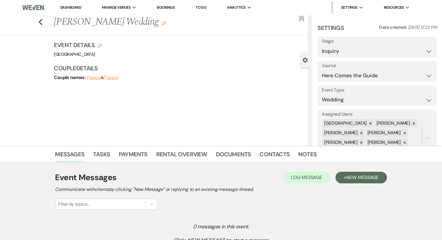
click at [98, 77] on button "Fiance" at bounding box center [94, 77] width 14 height 5
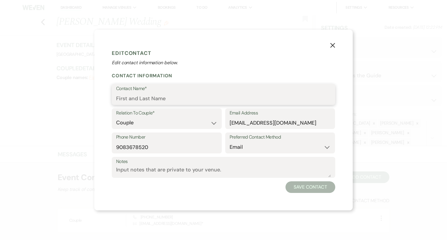
click at [169, 95] on input "Contact Name*" at bounding box center [223, 98] width 215 height 11
paste input "[PERSON_NAME]"
click at [317, 187] on button "Save Contact" at bounding box center [310, 187] width 50 height 12
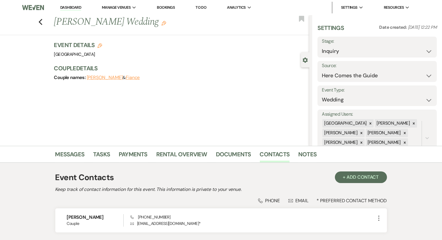
click at [161, 21] on icon "Edit" at bounding box center [163, 23] width 5 height 5
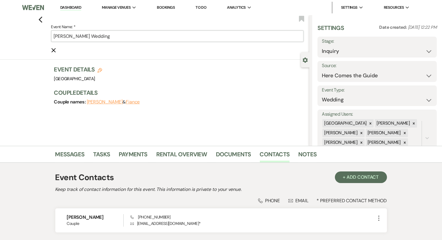
click at [129, 36] on input "[PERSON_NAME] Wedding" at bounding box center [177, 36] width 252 height 11
drag, startPoint x: 110, startPoint y: 35, endPoint x: 85, endPoint y: 35, distance: 24.4
click at [85, 35] on input "[PERSON_NAME] Wedding" at bounding box center [177, 36] width 252 height 11
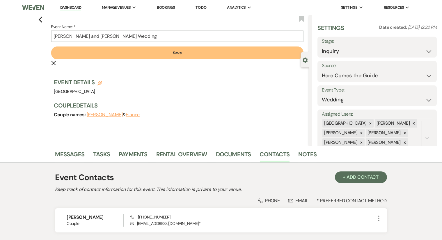
click at [128, 51] on button "Save" at bounding box center [177, 53] width 252 height 13
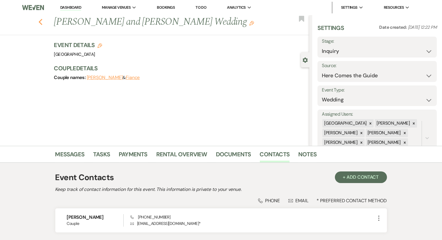
click at [43, 21] on icon "Previous" at bounding box center [40, 22] width 4 height 7
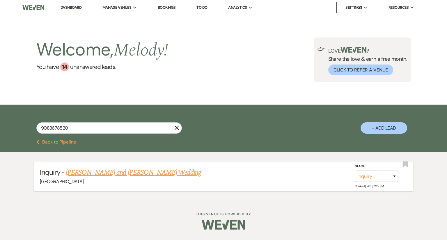
click at [144, 172] on link "[PERSON_NAME] and [PERSON_NAME] Wedding" at bounding box center [133, 172] width 135 height 10
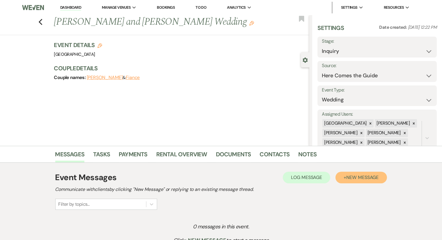
click at [347, 175] on span "New Message" at bounding box center [362, 177] width 32 height 6
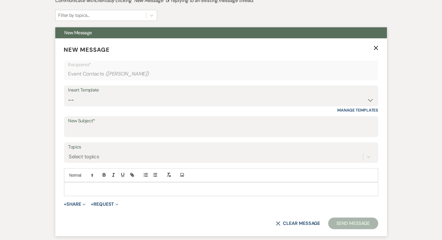
scroll to position [189, 0]
click at [89, 126] on input "New Subject*" at bounding box center [220, 130] width 305 height 11
click at [139, 93] on div "Insert Template" at bounding box center [220, 90] width 305 height 8
click at [373, 98] on select "-- Weven Planning Portal Introduction (Booked Events) Congratulations on choosi…" at bounding box center [220, 99] width 305 height 11
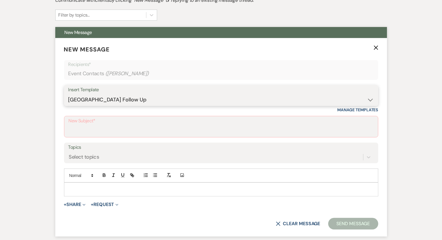
click at [68, 94] on select "-- Weven Planning Portal Introduction (Booked Events) Congratulations on choosi…" at bounding box center [220, 99] width 305 height 11
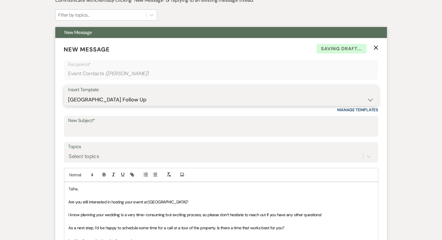
click at [151, 99] on select "-- Weven Planning Portal Introduction (Booked Events) Congratulations on choosi…" at bounding box center [220, 99] width 305 height 11
click at [68, 94] on select "-- Weven Planning Portal Introduction (Booked Events) Congratulations on choosi…" at bounding box center [220, 99] width 305 height 11
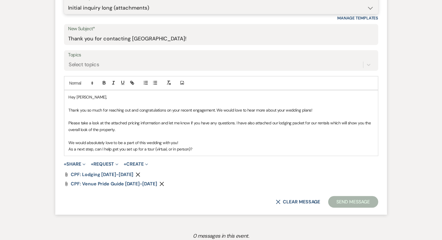
scroll to position [282, 0]
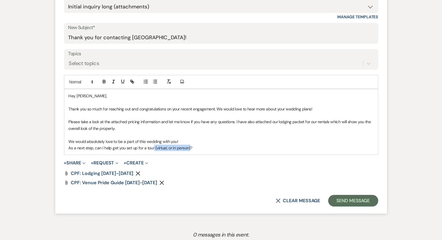
drag, startPoint x: 189, startPoint y: 148, endPoint x: 154, endPoint y: 148, distance: 35.2
click at [154, 148] on p "As a next step, can I help get you set up for a tour (virtual, or in person)?" at bounding box center [221, 148] width 305 height 6
click at [157, 145] on p "As a next step, can I help get you set up for a tour?" at bounding box center [221, 148] width 305 height 6
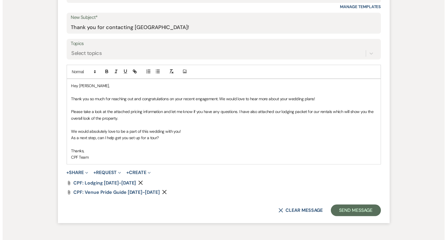
scroll to position [293, 0]
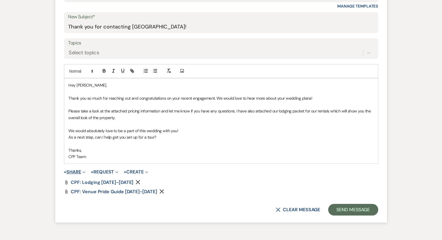
click at [74, 172] on button "+ Share Expand" at bounding box center [75, 172] width 22 height 5
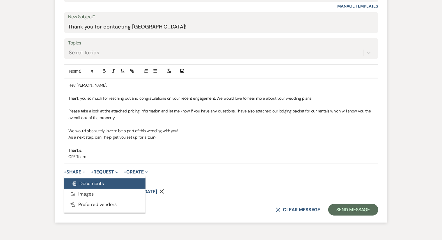
click at [78, 183] on span "Doc Upload Documents" at bounding box center [87, 184] width 33 height 6
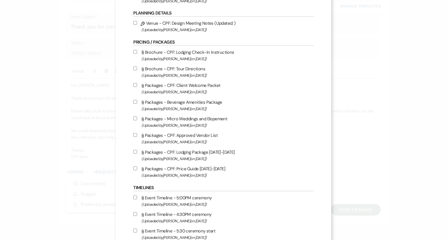
scroll to position [545, 0]
click at [134, 120] on input "Attach File Packages - Micro Weddings and Elopement (Uploaded by [PERSON_NAME] …" at bounding box center [135, 118] width 4 height 4
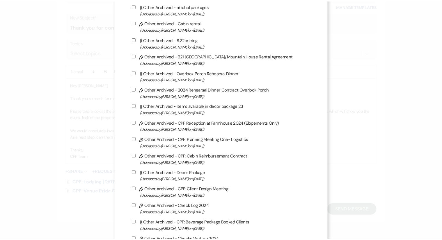
scroll to position [1534, 0]
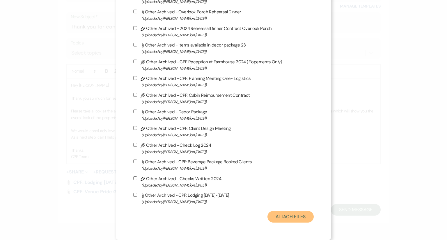
click at [287, 218] on button "Attach Files" at bounding box center [290, 217] width 46 height 12
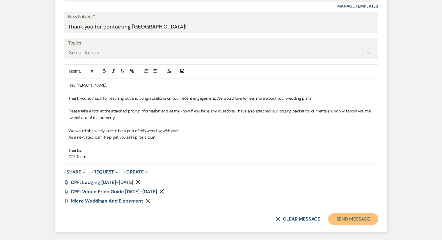
click at [355, 218] on button "Send Message" at bounding box center [353, 219] width 50 height 12
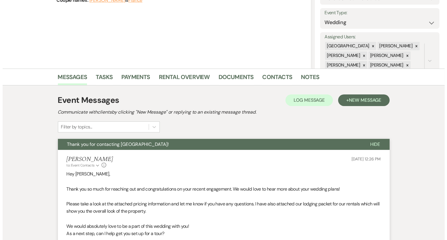
scroll to position [0, 0]
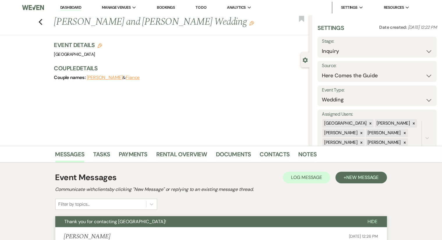
click at [45, 22] on div "Previous [PERSON_NAME] and [PERSON_NAME] Wedding Edit Bookmark" at bounding box center [153, 25] width 312 height 20
click at [299, 18] on use "button" at bounding box center [301, 19] width 5 height 6
click at [41, 26] on div "Previous [PERSON_NAME] and [PERSON_NAME] Wedding Edit Bookmark" at bounding box center [153, 25] width 312 height 20
click at [41, 18] on button "Previous" at bounding box center [40, 21] width 4 height 8
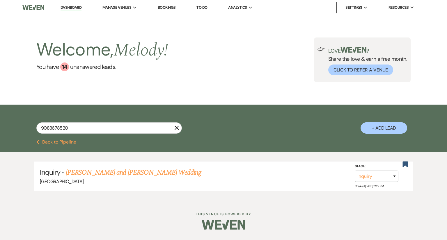
click at [48, 142] on button "Previous Back to Pipeline" at bounding box center [56, 142] width 40 height 5
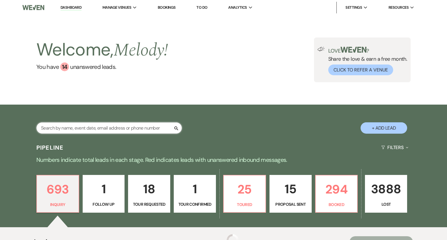
click at [177, 129] on input "text" at bounding box center [108, 127] width 145 height 11
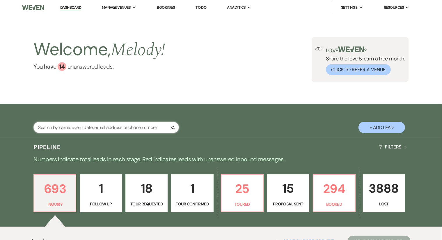
click at [144, 128] on input "text" at bounding box center [105, 127] width 145 height 11
paste input "[PERSON_NAME]"
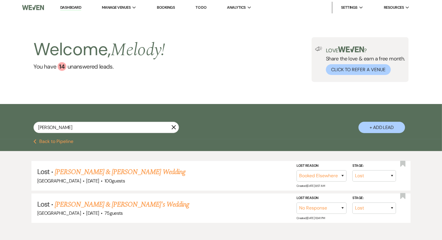
click at [395, 128] on button "+ Add Lead" at bounding box center [381, 127] width 47 height 11
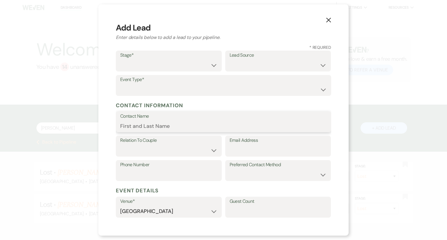
click at [173, 126] on input "Contact Name" at bounding box center [223, 125] width 206 height 11
paste input "[PERSON_NAME]"
click at [188, 56] on label "Stage*" at bounding box center [168, 55] width 97 height 8
click at [188, 58] on label "Stage*" at bounding box center [168, 55] width 97 height 8
click at [190, 62] on select "Inquiry Follow Up Tour Requested Tour Confirmed Toured Proposal Sent Booked Lost" at bounding box center [168, 65] width 97 height 11
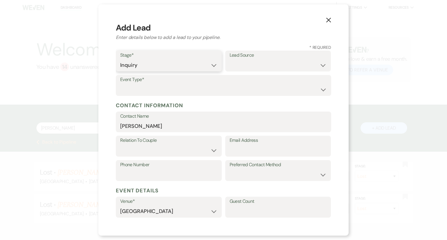
click at [120, 60] on select "Inquiry Follow Up Tour Requested Tour Confirmed Toured Proposal Sent Booked Lost" at bounding box center [168, 65] width 97 height 11
click at [246, 64] on select "Weven Venue Website Instagram Facebook Pinterest Google The Knot Wedding Wire H…" at bounding box center [277, 65] width 97 height 11
click at [241, 62] on select "Weven Venue Website Instagram Facebook Pinterest Google The Knot Wedding Wire H…" at bounding box center [277, 65] width 97 height 11
click at [195, 104] on h5 "Contact Information" at bounding box center [223, 105] width 215 height 9
click at [193, 90] on select "Wedding Anniversary Party Baby Shower Bachelorette / Bachelor Party Birthday Pa…" at bounding box center [223, 89] width 206 height 11
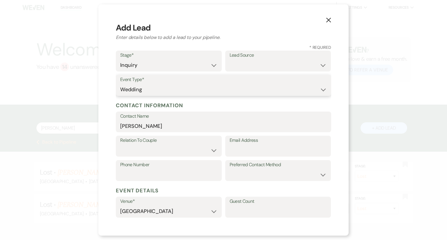
click at [120, 84] on select "Wedding Anniversary Party Baby Shower Bachelorette / Bachelor Party Birthday Pa…" at bounding box center [223, 89] width 206 height 11
click at [184, 148] on select "Couple Planner Parent of Couple Family Member Friend Other" at bounding box center [168, 150] width 97 height 11
click at [120, 145] on select "Couple Planner Parent of Couple Family Member Friend Other" at bounding box center [168, 150] width 97 height 11
click at [239, 150] on input "Email Address" at bounding box center [277, 150] width 97 height 11
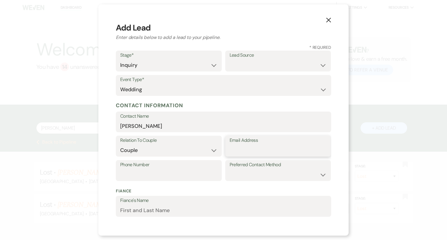
paste input "[PERSON_NAME][EMAIL_ADDRESS][PERSON_NAME][DOMAIN_NAME]"
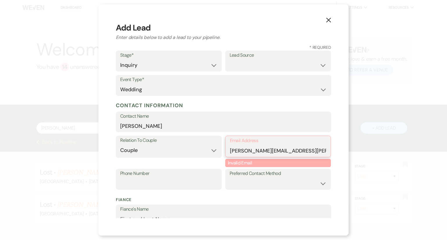
click at [264, 147] on input "[PERSON_NAME][EMAIL_ADDRESS][PERSON_NAME][DOMAIN_NAME]" at bounding box center [278, 150] width 97 height 11
click at [263, 146] on input "[PERSON_NAME][EMAIL_ADDRESS][PERSON_NAME][DOMAIN_NAME]" at bounding box center [278, 150] width 97 height 11
paste input "[EMAIL_ADDRESS]"
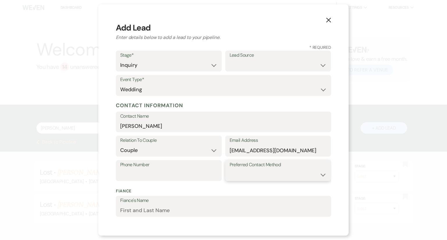
click at [262, 176] on select "Email Phone Text" at bounding box center [277, 174] width 97 height 11
click at [229, 169] on select "Email Phone Text" at bounding box center [277, 174] width 97 height 11
click at [250, 67] on select "Weven Venue Website Instagram Facebook Pinterest Google The Knot Wedding Wire H…" at bounding box center [277, 65] width 97 height 11
click at [229, 60] on select "Weven Venue Website Instagram Facebook Pinterest Google The Knot Wedding Wire H…" at bounding box center [277, 65] width 97 height 11
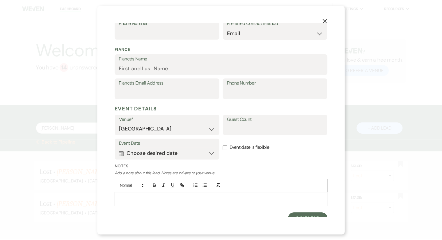
scroll to position [149, 0]
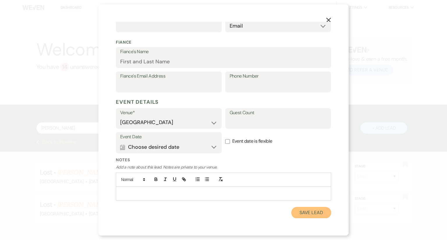
click at [294, 211] on button "Save Lead" at bounding box center [311, 213] width 40 height 12
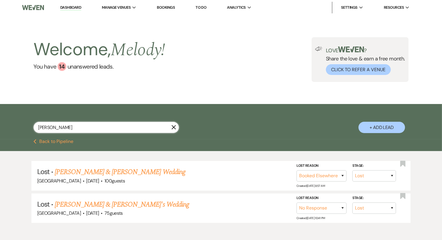
click at [97, 129] on input "[PERSON_NAME]" at bounding box center [105, 127] width 145 height 11
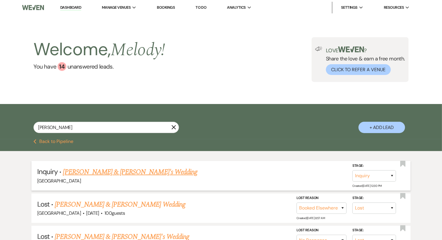
click at [146, 170] on link "[PERSON_NAME] & [PERSON_NAME]'s Wedding" at bounding box center [130, 172] width 134 height 10
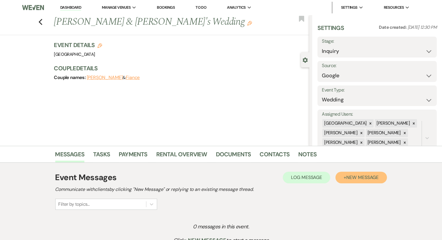
click at [373, 181] on button "+ New Message" at bounding box center [360, 178] width 51 height 12
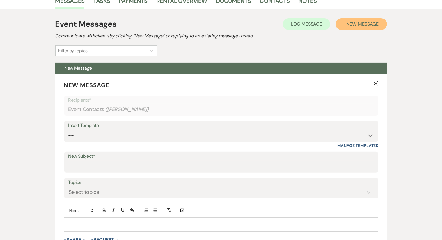
scroll to position [170, 0]
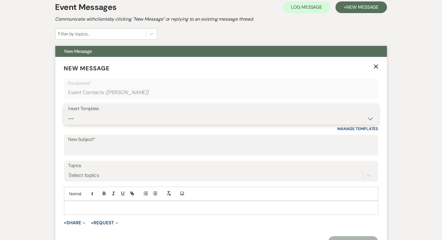
click at [234, 117] on select "-- Weven Planning Portal Introduction (Booked Events) Congratulations on choosi…" at bounding box center [220, 118] width 305 height 11
click at [68, 113] on select "-- Weven Planning Portal Introduction (Booked Events) Congratulations on choosi…" at bounding box center [220, 118] width 305 height 11
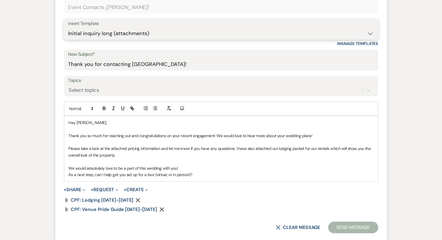
scroll to position [258, 0]
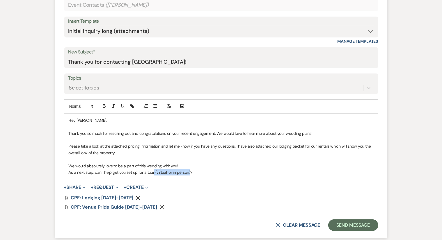
drag, startPoint x: 189, startPoint y: 172, endPoint x: 152, endPoint y: 172, distance: 36.3
click at [152, 172] on p "As a next step, can I help get you set up for a tour (virtual, or in person)?" at bounding box center [221, 172] width 305 height 6
click at [172, 172] on p "As a next step, can I help get you set up for a tour?" at bounding box center [221, 172] width 305 height 6
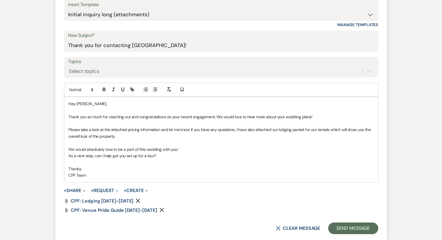
scroll to position [274, 0]
click at [345, 224] on button "Send Message" at bounding box center [353, 229] width 50 height 12
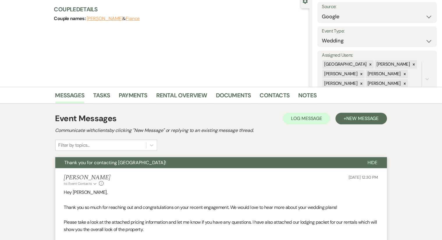
scroll to position [0, 0]
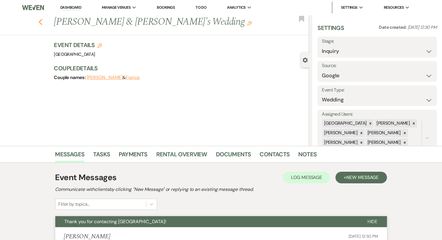
click at [41, 23] on icon "Previous" at bounding box center [40, 22] width 4 height 7
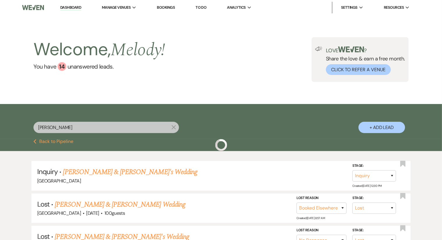
click at [107, 124] on input "[PERSON_NAME]" at bounding box center [105, 127] width 145 height 11
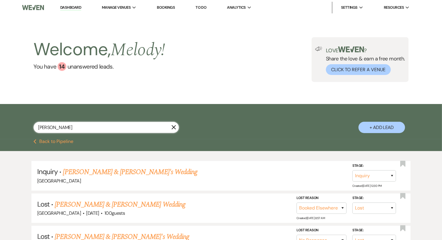
click at [107, 124] on input "[PERSON_NAME]" at bounding box center [105, 127] width 145 height 11
drag, startPoint x: 107, startPoint y: 124, endPoint x: 97, endPoint y: 129, distance: 11.2
click at [97, 129] on input "[PERSON_NAME]" at bounding box center [105, 127] width 145 height 11
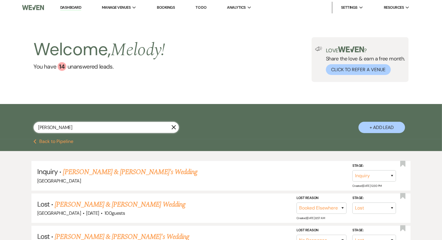
paste input "[PERSON_NAME] last_name [PERSON_NAME]"
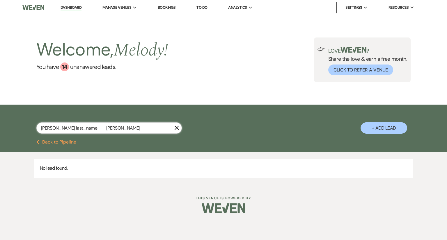
drag, startPoint x: 79, startPoint y: 128, endPoint x: 55, endPoint y: 128, distance: 23.8
click at [55, 128] on input "[PERSON_NAME] last_name [PERSON_NAME]" at bounding box center [108, 127] width 145 height 11
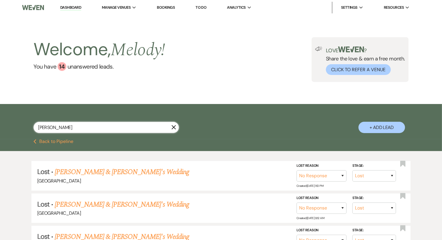
click at [139, 129] on input "[PERSON_NAME]" at bounding box center [105, 127] width 145 height 11
click at [122, 169] on link "[PERSON_NAME] & [PERSON_NAME]'s Wedding" at bounding box center [122, 172] width 134 height 10
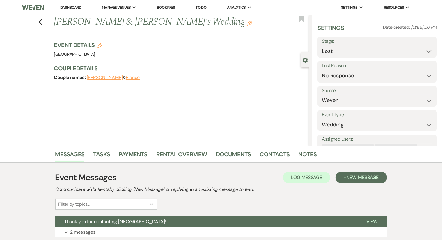
scroll to position [43, 0]
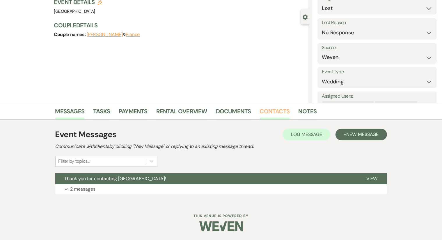
click at [274, 107] on link "Contacts" at bounding box center [275, 113] width 30 height 13
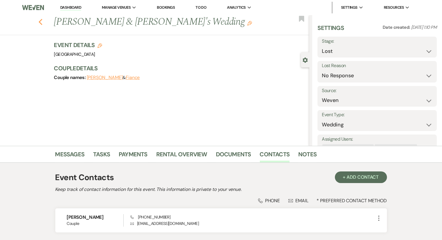
click at [43, 24] on icon "Previous" at bounding box center [40, 22] width 4 height 7
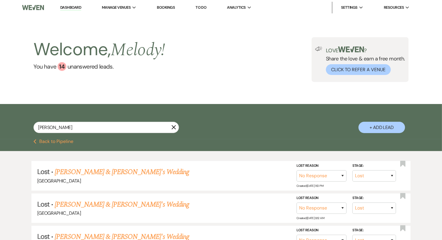
click at [392, 131] on button "+ Add Lead" at bounding box center [381, 127] width 47 height 11
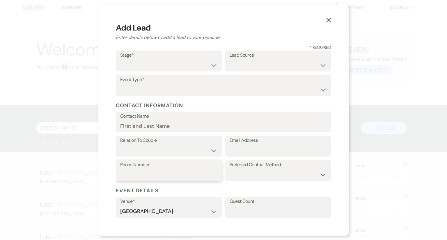
click at [172, 178] on input "Phone Number" at bounding box center [168, 174] width 97 height 11
paste input "6096512069"
click at [131, 175] on input "6096512069" at bounding box center [168, 174] width 97 height 11
click at [169, 128] on input "Contact Name" at bounding box center [223, 125] width 206 height 11
paste input "first_name [PERSON_NAME] last_name [PERSON_NAME]"
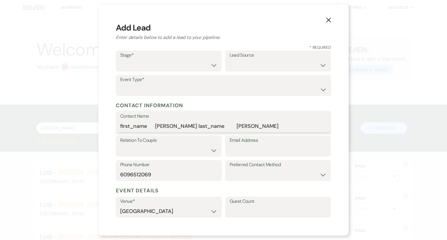
click at [202, 128] on input "first_name [PERSON_NAME] last_name [PERSON_NAME]" at bounding box center [223, 125] width 206 height 11
click at [172, 125] on input "first_name [PERSON_NAME]" at bounding box center [223, 125] width 206 height 11
drag, startPoint x: 153, startPoint y: 128, endPoint x: 110, endPoint y: 130, distance: 42.5
click at [110, 130] on div "X Add Lead Enter details below to add a lead to your pipeline. * Required Stage…" at bounding box center [223, 119] width 250 height 231
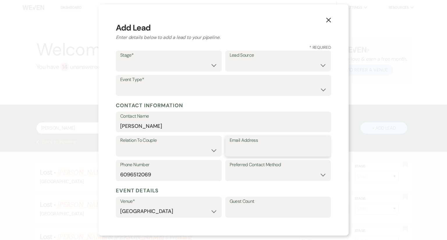
click at [235, 147] on input "Email Address" at bounding box center [277, 150] width 97 height 11
paste input "[EMAIL_ADDRESS][DOMAIN_NAME]"
click at [241, 178] on select "Email Phone Text" at bounding box center [277, 174] width 97 height 11
click at [229, 169] on select "Email Phone Text" at bounding box center [277, 174] width 97 height 11
click at [252, 75] on div "Event Type* Wedding Anniversary Party Baby Shower Bachelorette / Bachelor Party…" at bounding box center [223, 85] width 215 height 21
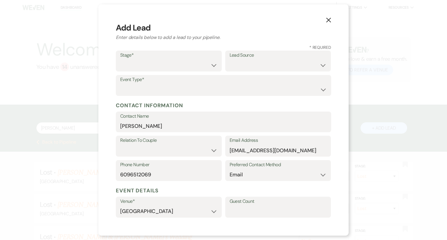
click at [251, 81] on label "Event Type*" at bounding box center [223, 80] width 206 height 8
click at [247, 84] on select "Wedding Anniversary Party Baby Shower Bachelorette / Bachelor Party Birthday Pa…" at bounding box center [223, 89] width 206 height 11
click at [120, 84] on select "Wedding Anniversary Party Baby Shower Bachelorette / Bachelor Party Birthday Pa…" at bounding box center [223, 89] width 206 height 11
click at [227, 88] on select "Wedding Anniversary Party Baby Shower Bachelorette / Bachelor Party Birthday Pa…" at bounding box center [223, 89] width 206 height 11
click at [120, 84] on select "Wedding Anniversary Party Baby Shower Bachelorette / Bachelor Party Birthday Pa…" at bounding box center [223, 89] width 206 height 11
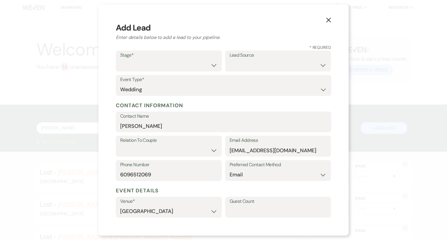
click at [200, 59] on label "Stage*" at bounding box center [168, 55] width 97 height 8
click at [200, 60] on select "Inquiry Follow Up Tour Requested Tour Confirmed Toured Proposal Sent Booked Lost" at bounding box center [168, 65] width 97 height 11
click at [120, 60] on select "Inquiry Follow Up Tour Requested Tour Confirmed Toured Proposal Sent Booked Lost" at bounding box center [168, 65] width 97 height 11
click at [253, 61] on select "Weven Venue Website Instagram Facebook Pinterest Google The Knot Wedding Wire H…" at bounding box center [277, 65] width 97 height 11
click at [284, 68] on select "Weven Venue Website Instagram Facebook Pinterest Google The Knot Wedding Wire H…" at bounding box center [277, 65] width 97 height 11
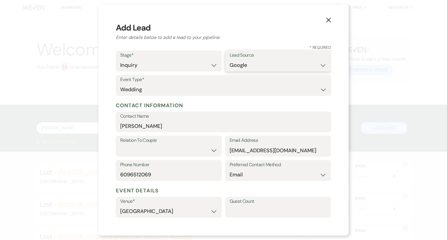
click at [229, 60] on select "Weven Venue Website Instagram Facebook Pinterest Google The Knot Wedding Wire H…" at bounding box center [277, 65] width 97 height 11
click at [210, 147] on select "Couple Planner Parent of Couple Family Member Friend Other" at bounding box center [168, 150] width 97 height 11
click at [120, 145] on select "Couple Planner Parent of Couple Family Member Friend Other" at bounding box center [168, 150] width 97 height 11
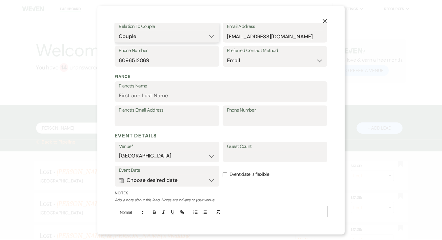
scroll to position [149, 0]
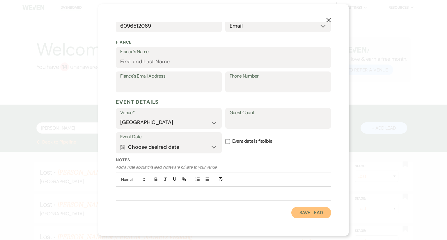
click at [305, 211] on button "Save Lead" at bounding box center [311, 213] width 40 height 12
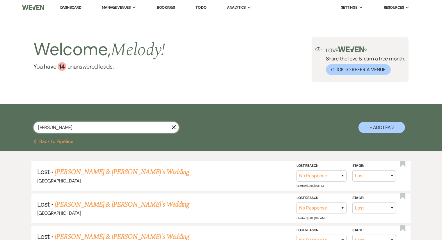
click at [132, 130] on input "[PERSON_NAME]" at bounding box center [105, 127] width 145 height 11
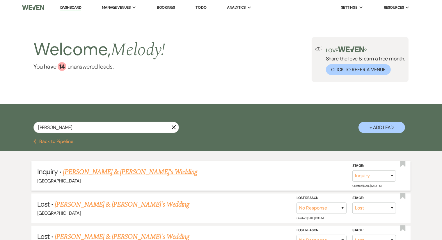
click at [145, 175] on link "[PERSON_NAME] & [PERSON_NAME]'s Wedding" at bounding box center [130, 172] width 134 height 10
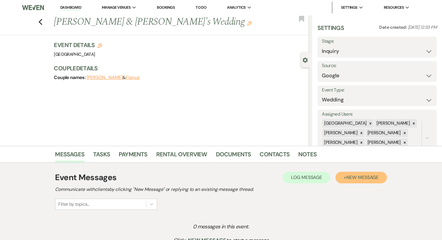
click at [355, 176] on span "New Message" at bounding box center [362, 177] width 32 height 6
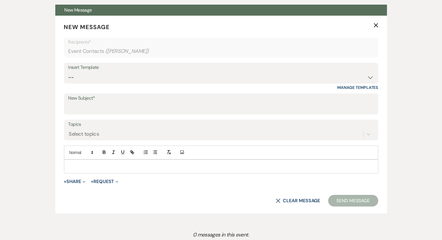
scroll to position [211, 0]
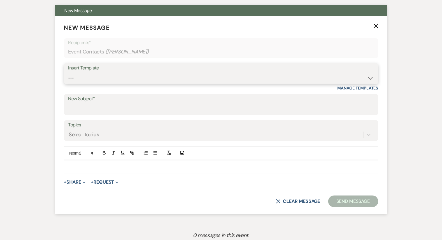
click at [218, 82] on select "-- Weven Planning Portal Introduction (Booked Events) Congratulations on choosi…" at bounding box center [220, 77] width 305 height 11
click at [68, 72] on select "-- Weven Planning Portal Introduction (Booked Events) Congratulations on choosi…" at bounding box center [220, 77] width 305 height 11
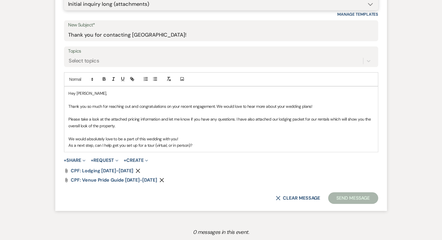
scroll to position [286, 0]
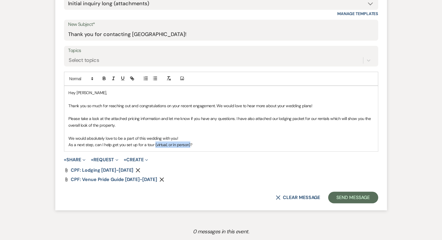
drag, startPoint x: 189, startPoint y: 146, endPoint x: 154, endPoint y: 143, distance: 34.7
click at [154, 143] on p "As a next step, can I help get you set up for a tour (virtual, or in person)?" at bounding box center [221, 145] width 305 height 6
click at [170, 143] on p "As a next step, can I help get you set up for a tour?" at bounding box center [221, 145] width 305 height 6
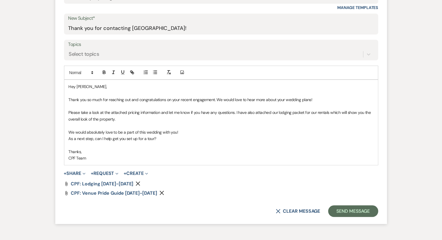
scroll to position [292, 0]
click at [359, 209] on button "Send Message" at bounding box center [353, 211] width 50 height 12
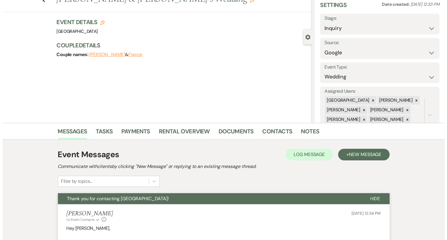
scroll to position [0, 0]
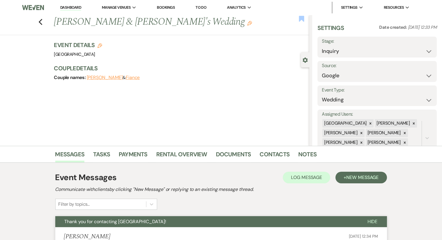
click at [301, 19] on use "button" at bounding box center [301, 19] width 5 height 6
click at [45, 20] on div "Previous [PERSON_NAME] & [PERSON_NAME]'s Wedding Edit Bookmark" at bounding box center [153, 25] width 312 height 20
click at [42, 22] on use "button" at bounding box center [40, 22] width 4 height 6
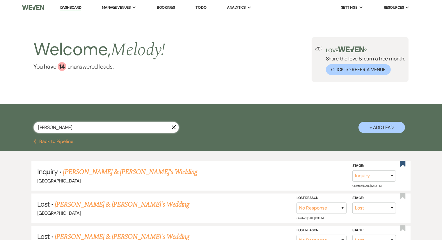
click at [172, 124] on input "[PERSON_NAME]" at bounding box center [105, 127] width 145 height 11
click at [176, 128] on input "[PERSON_NAME]" at bounding box center [105, 127] width 145 height 11
click at [173, 127] on use "button" at bounding box center [174, 127] width 4 height 4
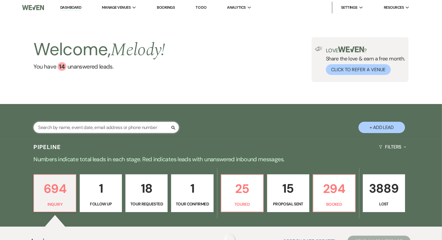
click at [152, 128] on input "text" at bounding box center [105, 127] width 145 height 11
paste input "[PERSON_NAME] last_name [PERSON_NAME]"
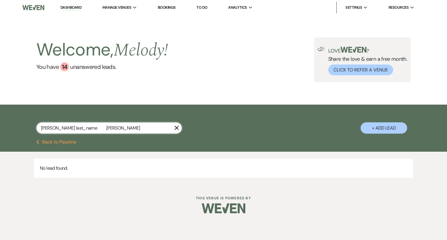
drag, startPoint x: 76, startPoint y: 128, endPoint x: 57, endPoint y: 129, distance: 18.9
click at [57, 129] on input "[PERSON_NAME] last_name [PERSON_NAME]" at bounding box center [108, 127] width 145 height 11
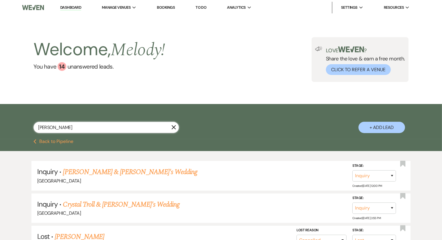
click at [58, 128] on input "[PERSON_NAME]" at bounding box center [105, 127] width 145 height 11
click at [103, 128] on input "[PERSON_NAME]" at bounding box center [105, 127] width 145 height 11
click at [365, 127] on button "+ Add Lead" at bounding box center [381, 127] width 47 height 11
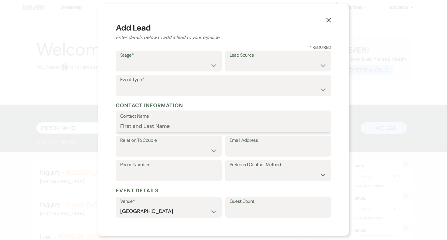
click at [149, 128] on input "Contact Name" at bounding box center [223, 125] width 206 height 11
paste input "[PERSON_NAME] last_name [PERSON_NAME]"
drag, startPoint x: 183, startPoint y: 129, endPoint x: 151, endPoint y: 125, distance: 32.8
click at [151, 125] on input "[PERSON_NAME] last_name [PERSON_NAME]" at bounding box center [223, 125] width 206 height 11
click at [132, 126] on input "[PERSON_NAME]" at bounding box center [223, 125] width 206 height 11
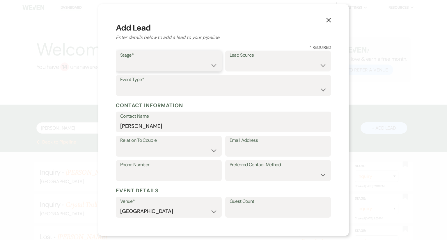
click at [201, 70] on select "Inquiry Follow Up Tour Requested Tour Confirmed Toured Proposal Sent Booked Lost" at bounding box center [168, 65] width 97 height 11
click at [120, 60] on select "Inquiry Follow Up Tour Requested Tour Confirmed Toured Proposal Sent Booked Lost" at bounding box center [168, 65] width 97 height 11
click at [252, 58] on label "Lead Source" at bounding box center [277, 55] width 97 height 8
click at [254, 63] on select "Weven Venue Website Instagram Facebook Pinterest Google The Knot Wedding Wire H…" at bounding box center [277, 65] width 97 height 11
click at [229, 60] on select "Weven Venue Website Instagram Facebook Pinterest Google The Knot Wedding Wire H…" at bounding box center [277, 65] width 97 height 11
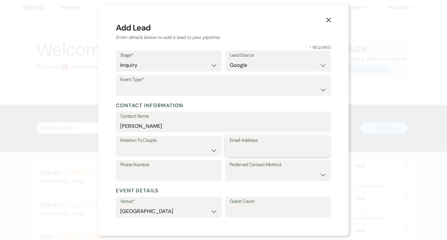
click at [244, 151] on input "Email Address" at bounding box center [277, 150] width 97 height 11
paste input "[EMAIL_ADDRESS][DOMAIN_NAME]"
click at [200, 163] on label "Phone Number" at bounding box center [168, 165] width 97 height 8
click at [200, 169] on input "Phone Number" at bounding box center [168, 174] width 97 height 11
paste input "9802548730"
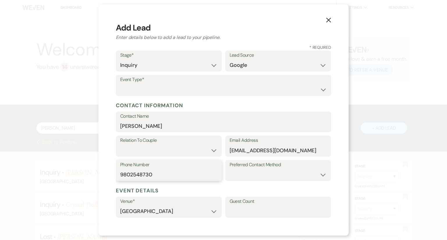
click at [131, 177] on input "9802548730" at bounding box center [168, 174] width 97 height 11
click at [166, 149] on select "Couple Planner Parent of Couple Family Member Friend Other" at bounding box center [168, 150] width 97 height 11
click at [120, 145] on select "Couple Planner Parent of Couple Family Member Friend Other" at bounding box center [168, 150] width 97 height 11
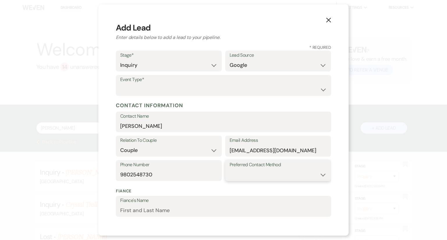
click at [243, 174] on select "Email Phone Text" at bounding box center [277, 174] width 97 height 11
click at [229, 169] on select "Email Phone Text" at bounding box center [277, 174] width 97 height 11
click at [229, 83] on label "Event Type*" at bounding box center [223, 80] width 206 height 8
click at [229, 86] on select "Wedding Anniversary Party Baby Shower Bachelorette / Bachelor Party Birthday Pa…" at bounding box center [223, 89] width 206 height 11
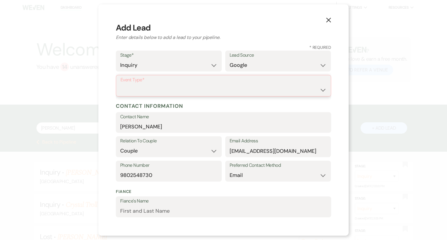
click at [172, 88] on select "Wedding Anniversary Party Baby Shower Bachelorette / Bachelor Party Birthday Pa…" at bounding box center [223, 89] width 206 height 11
click at [120, 84] on select "Wedding Anniversary Party Baby Shower Bachelorette / Bachelor Party Birthday Pa…" at bounding box center [223, 89] width 206 height 11
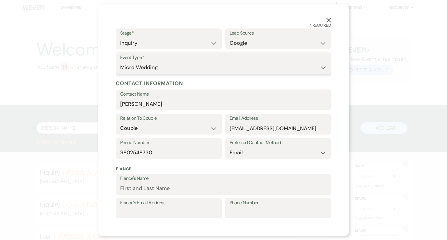
scroll to position [23, 0]
click at [274, 154] on select "Email Phone Text" at bounding box center [277, 152] width 97 height 11
click at [229, 147] on select "Email Phone Text" at bounding box center [277, 152] width 97 height 11
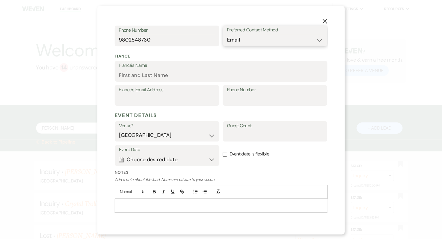
scroll to position [149, 0]
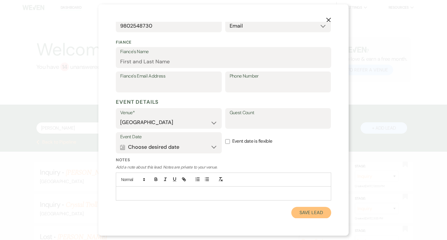
click at [291, 208] on button "Save Lead" at bounding box center [311, 213] width 40 height 12
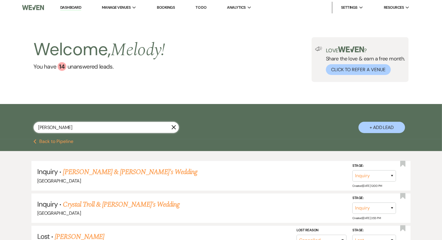
click at [133, 126] on input "[PERSON_NAME]" at bounding box center [105, 127] width 145 height 11
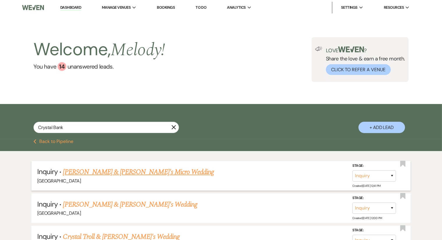
click at [151, 170] on link "[PERSON_NAME] & [PERSON_NAME]'s Micro Wedding" at bounding box center [138, 172] width 151 height 10
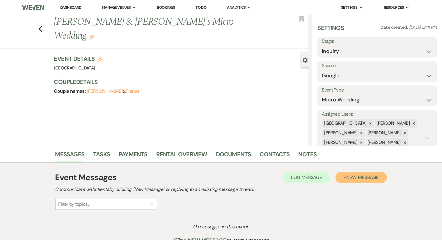
click at [355, 174] on button "+ New Message" at bounding box center [360, 178] width 51 height 12
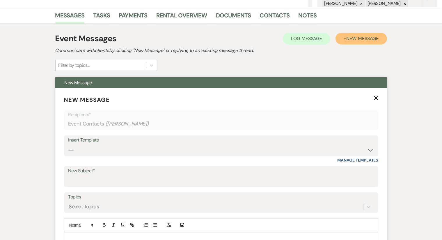
scroll to position [140, 0]
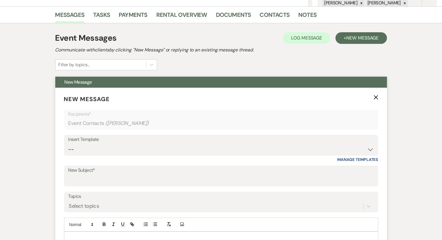
click at [149, 142] on div "Insert Template" at bounding box center [220, 139] width 305 height 8
click at [156, 147] on select "-- Weven Planning Portal Introduction (Booked Events) Congratulations on choosi…" at bounding box center [220, 149] width 305 height 11
click at [68, 144] on select "-- Weven Planning Portal Introduction (Booked Events) Congratulations on choosi…" at bounding box center [220, 149] width 305 height 11
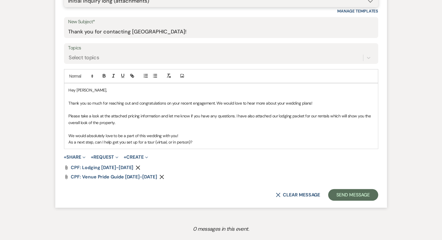
scroll to position [288, 0]
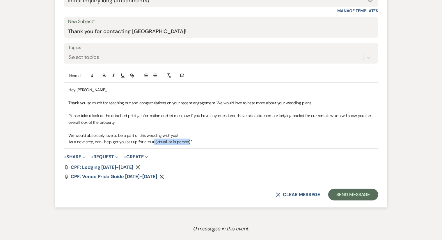
drag, startPoint x: 190, startPoint y: 141, endPoint x: 154, endPoint y: 140, distance: 36.1
click at [154, 140] on p "As a next step, can I help get you set up for a tour (virtual, or in person)?" at bounding box center [221, 142] width 305 height 6
click at [178, 140] on p "As a next step, can I help get you set up for a tour?" at bounding box center [221, 142] width 305 height 6
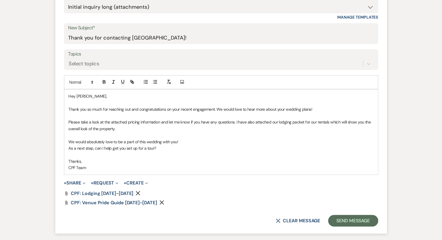
scroll to position [283, 0]
click at [347, 219] on button "Send Message" at bounding box center [353, 221] width 50 height 12
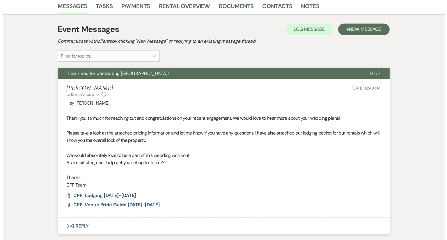
scroll to position [0, 0]
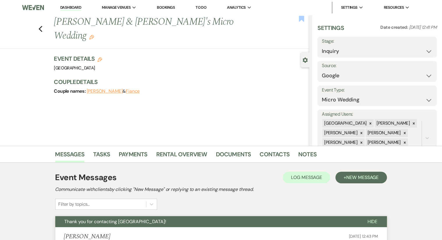
click at [299, 17] on use "button" at bounding box center [301, 19] width 5 height 6
click at [45, 19] on div "Previous [PERSON_NAME] & [PERSON_NAME]'s Micro Wedding Edit Bookmark" at bounding box center [153, 32] width 312 height 34
click at [42, 26] on icon "Previous" at bounding box center [40, 29] width 4 height 7
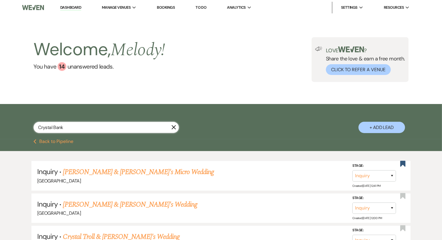
click at [151, 124] on input "Crystal Bank" at bounding box center [105, 127] width 145 height 11
paste input "[PERSON_NAME] last_name [PERSON_NAME]"
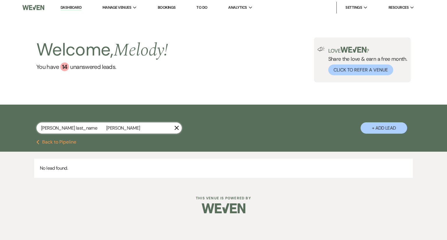
drag, startPoint x: 86, startPoint y: 129, endPoint x: 60, endPoint y: 129, distance: 26.5
click at [60, 129] on input "[PERSON_NAME] last_name [PERSON_NAME]" at bounding box center [108, 127] width 145 height 11
click at [377, 125] on button "+ Add Lead" at bounding box center [383, 127] width 47 height 11
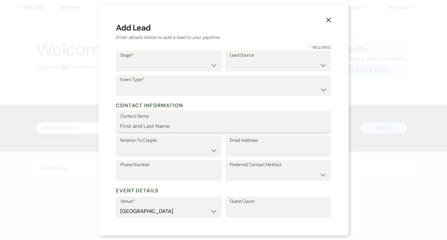
click at [167, 131] on input "Contact Name" at bounding box center [223, 125] width 206 height 11
paste input "[PERSON_NAME] last_name [PERSON_NAME]"
drag, startPoint x: 181, startPoint y: 127, endPoint x: 152, endPoint y: 127, distance: 29.7
click at [152, 127] on input "[PERSON_NAME] last_name [PERSON_NAME]" at bounding box center [223, 125] width 206 height 11
click at [161, 128] on input "[PERSON_NAME]" at bounding box center [223, 125] width 206 height 11
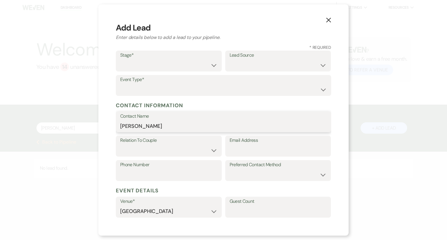
click at [131, 129] on input "[PERSON_NAME]" at bounding box center [223, 125] width 206 height 11
click at [185, 56] on label "Stage*" at bounding box center [168, 55] width 97 height 8
click at [179, 64] on select "Inquiry Follow Up Tour Requested Tour Confirmed Toured Proposal Sent Booked Lost" at bounding box center [168, 65] width 97 height 11
click at [120, 60] on select "Inquiry Follow Up Tour Requested Tour Confirmed Toured Proposal Sent Booked Lost" at bounding box center [168, 65] width 97 height 11
click at [264, 63] on select "Weven Venue Website Instagram Facebook Pinterest Google The Knot Wedding Wire H…" at bounding box center [277, 65] width 97 height 11
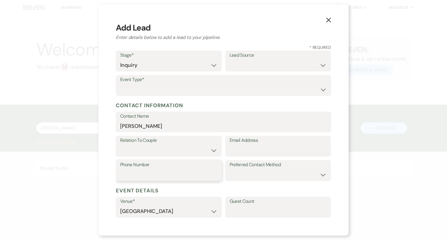
click at [185, 173] on input "Phone Number" at bounding box center [168, 174] width 97 height 11
paste input "4789549576"
click at [130, 178] on input "4789549576" at bounding box center [168, 174] width 97 height 11
click at [240, 57] on label "Lead Source" at bounding box center [277, 55] width 97 height 8
click at [242, 60] on select "Weven Venue Website Instagram Facebook Pinterest Google The Knot Wedding Wire H…" at bounding box center [277, 65] width 97 height 11
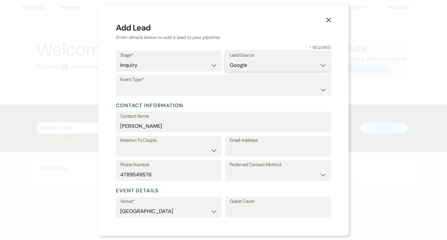
click at [229, 60] on select "Weven Venue Website Instagram Facebook Pinterest Google The Knot Wedding Wire H…" at bounding box center [277, 65] width 97 height 11
click at [233, 90] on select "Wedding Anniversary Party Baby Shower Bachelorette / Bachelor Party Birthday Pa…" at bounding box center [223, 89] width 206 height 11
click at [120, 84] on select "Wedding Anniversary Party Baby Shower Bachelorette / Bachelor Party Birthday Pa…" at bounding box center [223, 89] width 206 height 11
paste input "[EMAIL_ADDRESS][DOMAIN_NAME]"
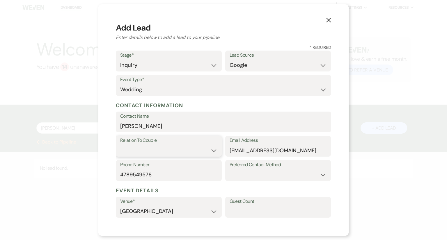
click at [200, 149] on select "Couple Planner Parent of Couple Family Member Friend Other" at bounding box center [168, 150] width 97 height 11
click at [120, 145] on select "Couple Planner Parent of Couple Family Member Friend Other" at bounding box center [168, 150] width 97 height 11
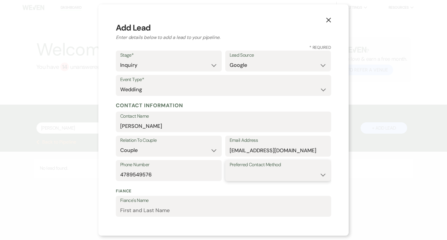
click at [245, 172] on select "Email Phone Text" at bounding box center [277, 174] width 97 height 11
click at [229, 169] on select "Email Phone Text" at bounding box center [277, 174] width 97 height 11
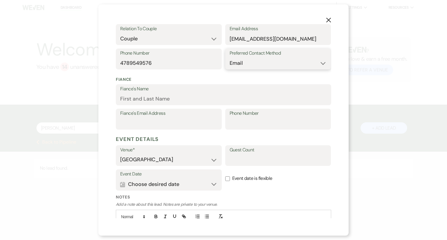
scroll to position [113, 0]
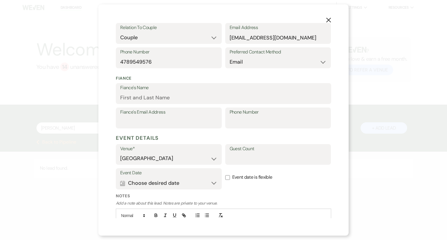
click at [241, 115] on label "Phone Number" at bounding box center [277, 112] width 97 height 8
click at [241, 117] on input "Phone Number" at bounding box center [277, 122] width 97 height 11
paste input "4789549576"
click at [238, 121] on input "4789549576" at bounding box center [277, 122] width 97 height 11
paste input "[EMAIL_ADDRESS][DOMAIN_NAME]"
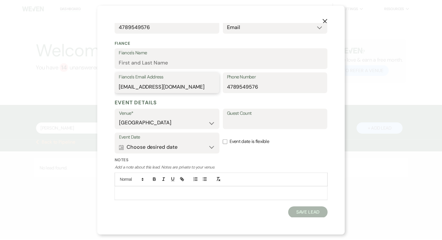
scroll to position [149, 0]
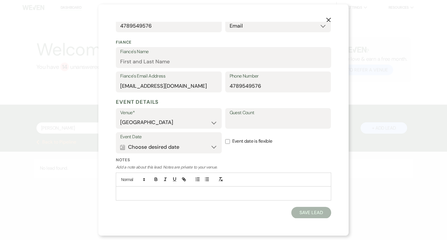
click at [295, 212] on button "Save Lead" at bounding box center [311, 213] width 40 height 12
click at [204, 62] on input "Fiance's Name" at bounding box center [223, 61] width 206 height 11
paste input "[PERSON_NAME] last_name [PERSON_NAME]"
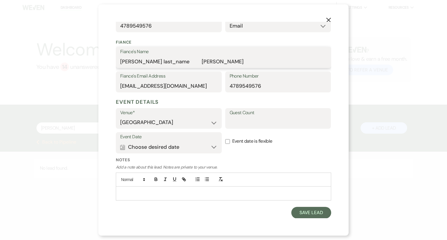
drag, startPoint x: 181, startPoint y: 62, endPoint x: 156, endPoint y: 60, distance: 25.1
click at [156, 60] on input "[PERSON_NAME] last_name [PERSON_NAME]" at bounding box center [223, 61] width 206 height 11
click at [162, 60] on input "[PERSON_NAME]" at bounding box center [223, 61] width 206 height 11
click at [129, 64] on input "[PERSON_NAME]" at bounding box center [223, 61] width 206 height 11
click at [295, 213] on button "Save Lead" at bounding box center [311, 213] width 40 height 12
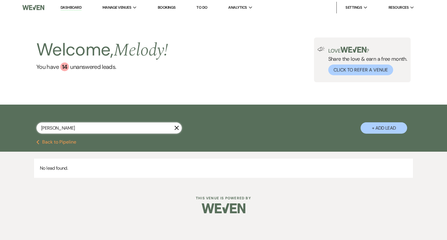
click at [154, 128] on input "[PERSON_NAME]" at bounding box center [108, 127] width 145 height 11
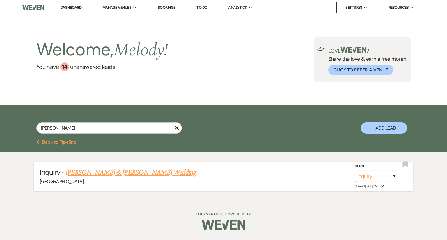
click at [144, 172] on link "[PERSON_NAME] & [PERSON_NAME] Wedding" at bounding box center [131, 172] width 130 height 10
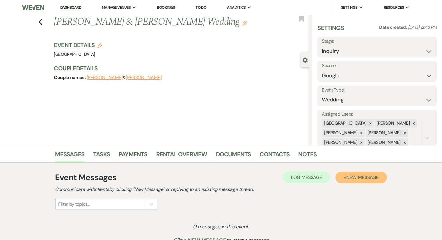
click at [352, 176] on span "New Message" at bounding box center [362, 177] width 32 height 6
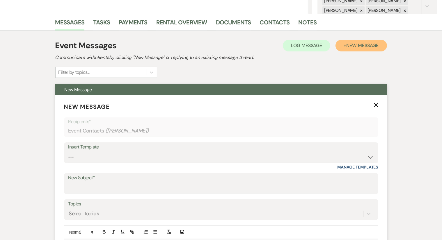
scroll to position [133, 0]
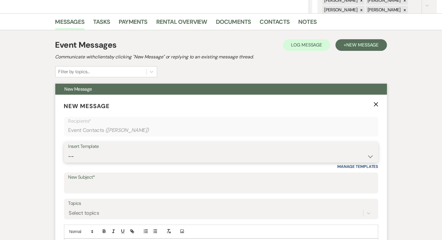
click at [212, 154] on select "-- Weven Planning Portal Introduction (Booked Events) Congratulations on choosi…" at bounding box center [220, 156] width 305 height 11
click at [68, 151] on select "-- Weven Planning Portal Introduction (Booked Events) Congratulations on choosi…" at bounding box center [220, 156] width 305 height 11
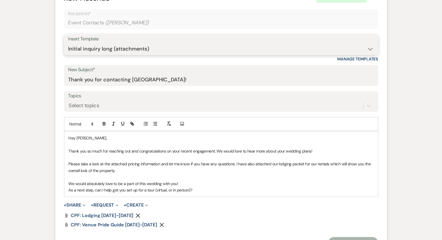
scroll to position [240, 0]
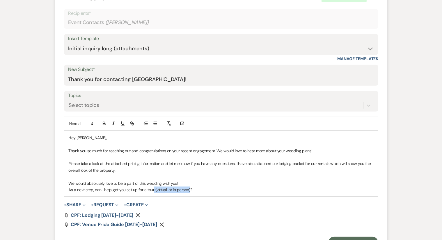
drag, startPoint x: 190, startPoint y: 190, endPoint x: 153, endPoint y: 188, distance: 36.7
click at [153, 188] on p "As a next step, can I help get you set up for a tour (virtual, or in person)?" at bounding box center [221, 190] width 305 height 6
click at [165, 189] on p "As a next step, can I help get you set up for a tour?" at bounding box center [221, 190] width 305 height 6
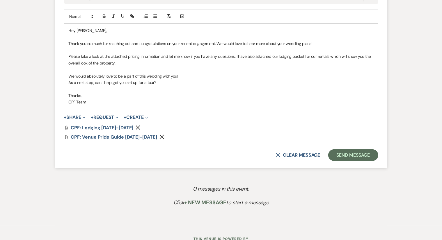
scroll to position [349, 0]
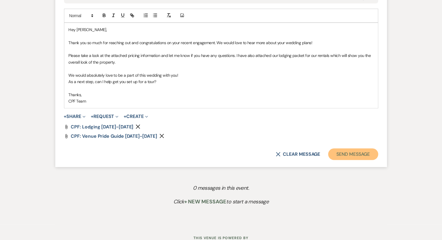
click at [360, 149] on button "Send Message" at bounding box center [353, 155] width 50 height 12
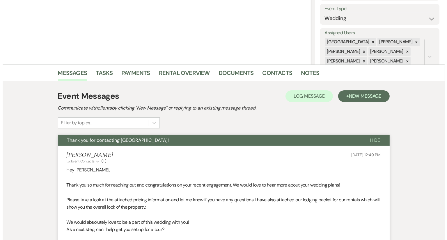
scroll to position [0, 0]
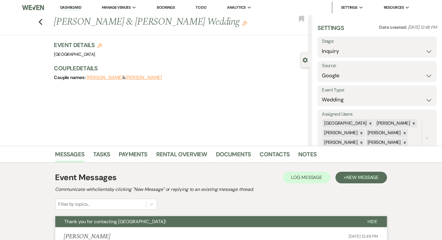
click at [53, 22] on div "Previous [PERSON_NAME] & [PERSON_NAME] Wedding Edit Bookmark" at bounding box center [153, 25] width 312 height 20
click at [302, 17] on use "button" at bounding box center [301, 19] width 5 height 6
click at [43, 19] on icon "Previous" at bounding box center [40, 22] width 4 height 7
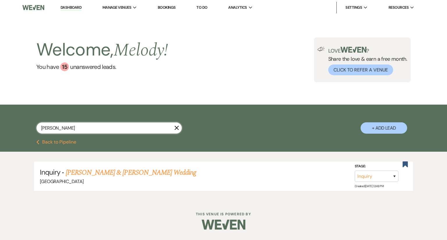
click at [80, 132] on input "[PERSON_NAME]" at bounding box center [108, 127] width 145 height 11
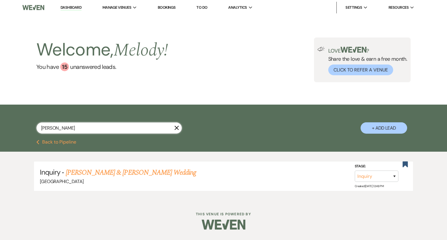
paste input "[PERSON_NAME]"
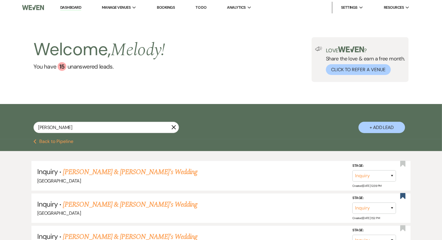
click at [366, 125] on button "+ Add Lead" at bounding box center [381, 127] width 47 height 11
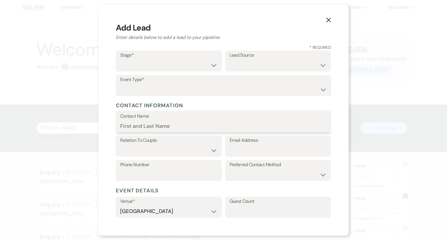
click at [159, 126] on input "Contact Name" at bounding box center [223, 125] width 206 height 11
paste input "[PERSON_NAME]"
click at [184, 70] on select "Inquiry Follow Up Tour Requested Tour Confirmed Toured Proposal Sent Booked Lost" at bounding box center [168, 65] width 97 height 11
click at [120, 60] on select "Inquiry Follow Up Tour Requested Tour Confirmed Toured Proposal Sent Booked Lost" at bounding box center [168, 65] width 97 height 11
click at [256, 64] on select "Weven Venue Website Instagram Facebook Pinterest Google The Knot Wedding Wire H…" at bounding box center [277, 65] width 97 height 11
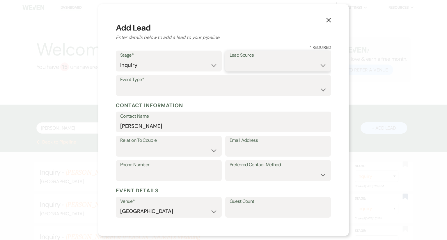
click at [239, 65] on select "Weven Venue Website Instagram Facebook Pinterest Google The Knot Wedding Wire H…" at bounding box center [277, 65] width 97 height 11
click at [164, 156] on div "Relation To Couple Couple Planner Parent of Couple Family Member Friend Other" at bounding box center [169, 146] width 106 height 21
click at [236, 143] on label "Email Address" at bounding box center [277, 140] width 97 height 8
click at [236, 145] on input "Email Address" at bounding box center [277, 150] width 97 height 11
paste input "[EMAIL_ADDRESS][DOMAIN_NAME]"
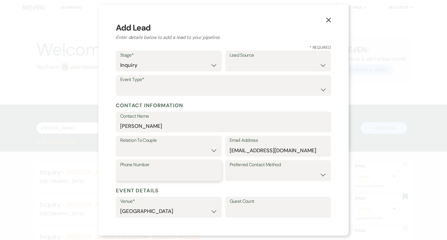
click at [189, 170] on input "Phone Number" at bounding box center [168, 174] width 97 height 11
paste input "7044416236"
click at [190, 149] on select "Couple Planner Parent of Couple Family Member Friend Other" at bounding box center [168, 150] width 97 height 11
click at [120, 145] on select "Couple Planner Parent of Couple Family Member Friend Other" at bounding box center [168, 150] width 97 height 11
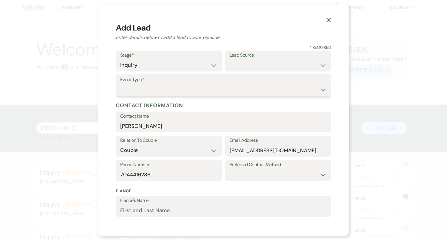
click at [236, 88] on select "Wedding Anniversary Party Baby Shower Bachelorette / Bachelor Party Birthday Pa…" at bounding box center [223, 89] width 206 height 11
click at [120, 84] on select "Wedding Anniversary Party Baby Shower Bachelorette / Bachelor Party Birthday Pa…" at bounding box center [223, 89] width 206 height 11
click at [289, 62] on select "Weven Venue Website Instagram Facebook Pinterest Google The Knot Wedding Wire H…" at bounding box center [277, 65] width 97 height 11
click at [229, 60] on select "Weven Venue Website Instagram Facebook Pinterest Google The Knot Wedding Wire H…" at bounding box center [277, 65] width 97 height 11
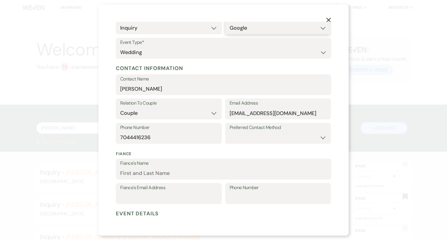
scroll to position [37, 0]
click at [236, 134] on select "Email Phone Text" at bounding box center [277, 137] width 97 height 11
click at [229, 132] on select "Email Phone Text" at bounding box center [277, 137] width 97 height 11
click at [243, 127] on label "Preferred Contact Method" at bounding box center [277, 128] width 97 height 8
click at [244, 135] on select "Email Phone Text" at bounding box center [277, 137] width 97 height 11
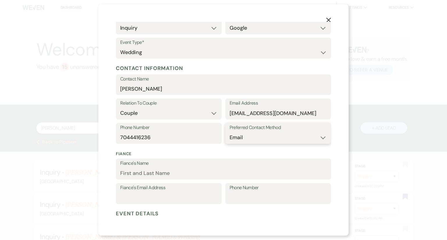
click at [229, 132] on select "Email Phone Text" at bounding box center [277, 137] width 97 height 11
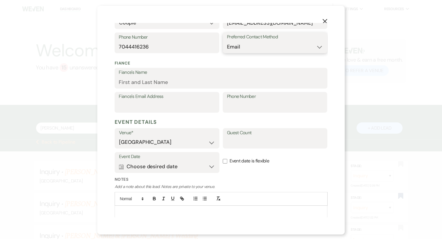
scroll to position [149, 0]
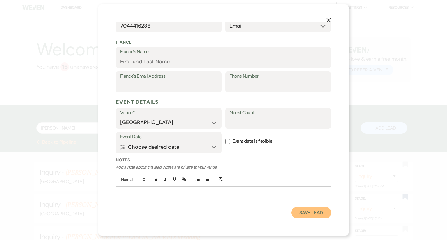
click at [292, 214] on button "Save Lead" at bounding box center [311, 213] width 40 height 12
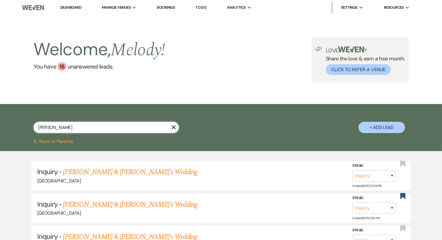
click at [139, 128] on input "[PERSON_NAME]" at bounding box center [105, 127] width 145 height 11
click at [104, 172] on link "[PERSON_NAME] & [PERSON_NAME]'s Wedding" at bounding box center [130, 172] width 134 height 10
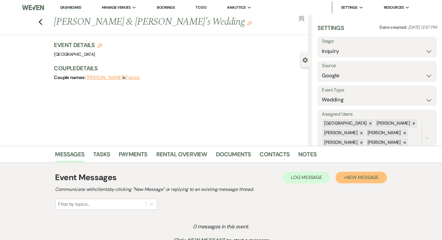
click at [364, 178] on span "New Message" at bounding box center [362, 177] width 32 height 6
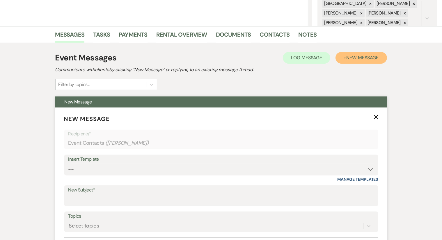
scroll to position [156, 0]
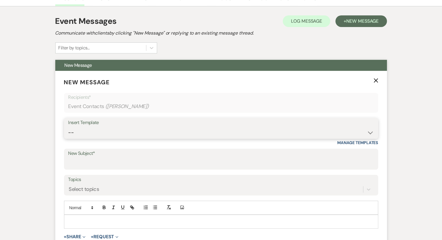
click at [158, 128] on select "-- Weven Planning Portal Introduction (Booked Events) Congratulations on choosi…" at bounding box center [220, 132] width 305 height 11
click at [68, 127] on select "-- Weven Planning Portal Introduction (Booked Events) Congratulations on choosi…" at bounding box center [220, 132] width 305 height 11
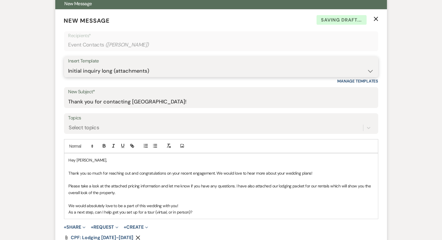
scroll to position [240, 0]
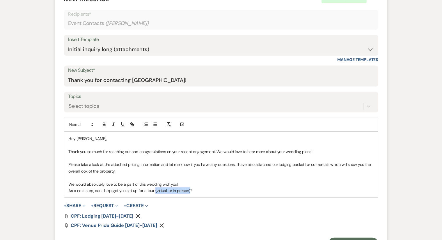
drag, startPoint x: 189, startPoint y: 190, endPoint x: 154, endPoint y: 190, distance: 35.2
click at [154, 190] on p "As a next step, can I help get you set up for a tour (virtual, or in person)?" at bounding box center [221, 191] width 305 height 6
click at [165, 191] on p "As a next step, can I help get you set up for a tour?" at bounding box center [221, 191] width 305 height 6
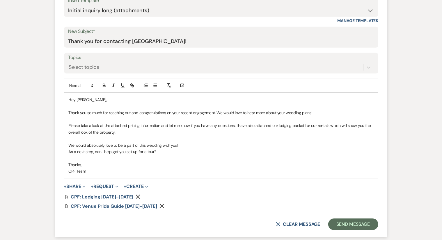
scroll to position [280, 0]
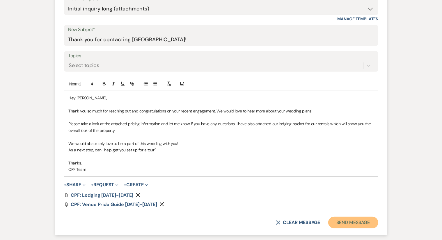
click at [341, 221] on button "Send Message" at bounding box center [353, 223] width 50 height 12
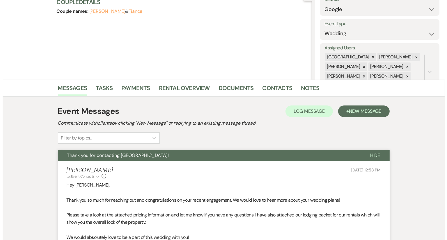
scroll to position [0, 0]
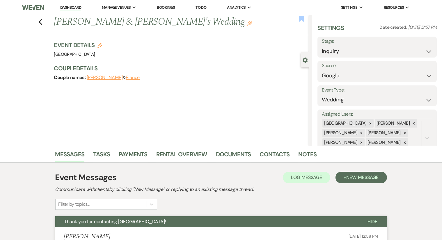
click at [302, 18] on use "button" at bounding box center [301, 19] width 5 height 6
click at [43, 21] on icon "Previous" at bounding box center [40, 22] width 4 height 7
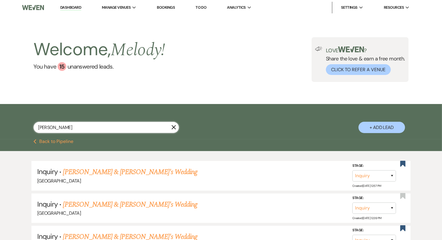
click at [147, 130] on input "[PERSON_NAME]" at bounding box center [105, 127] width 145 height 11
paste input "[PERSON_NAME]"
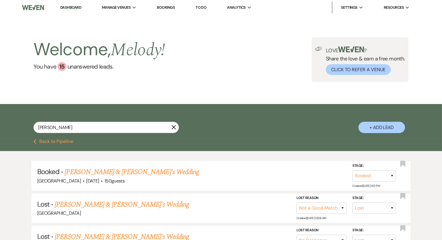
click at [367, 129] on button "+ Add Lead" at bounding box center [381, 127] width 47 height 11
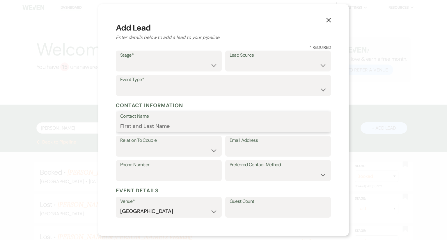
click at [186, 127] on input "Contact Name" at bounding box center [223, 125] width 206 height 11
paste input "[PERSON_NAME]"
click at [195, 56] on label "Stage*" at bounding box center [168, 55] width 97 height 8
click at [197, 62] on select "Inquiry Follow Up Tour Requested Tour Confirmed Toured Proposal Sent Booked Lost" at bounding box center [168, 65] width 97 height 11
click at [120, 60] on select "Inquiry Follow Up Tour Requested Tour Confirmed Toured Proposal Sent Booked Lost" at bounding box center [168, 65] width 97 height 11
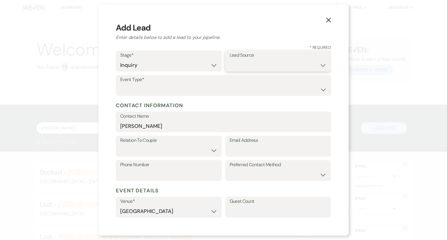
click at [265, 60] on select "Weven Venue Website Instagram Facebook Pinterest Google The Knot Wedding Wire H…" at bounding box center [277, 65] width 97 height 11
click at [229, 60] on select "Weven Venue Website Instagram Facebook Pinterest Google The Knot Wedding Wire H…" at bounding box center [277, 65] width 97 height 11
click at [234, 93] on select "Wedding Anniversary Party Baby Shower Bachelorette / Bachelor Party Birthday Pa…" at bounding box center [223, 89] width 206 height 11
click at [120, 84] on select "Wedding Anniversary Party Baby Shower Bachelorette / Bachelor Party Birthday Pa…" at bounding box center [223, 89] width 206 height 11
click at [251, 148] on input "Email Address" at bounding box center [277, 150] width 97 height 11
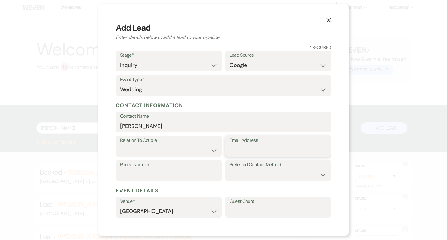
paste input "[EMAIL_ADDRESS][DOMAIN_NAME]"
click at [219, 190] on h5 "Event Details" at bounding box center [223, 190] width 215 height 9
click at [251, 171] on select "Email Phone Text" at bounding box center [277, 174] width 97 height 11
click at [229, 169] on select "Email Phone Text" at bounding box center [277, 174] width 97 height 11
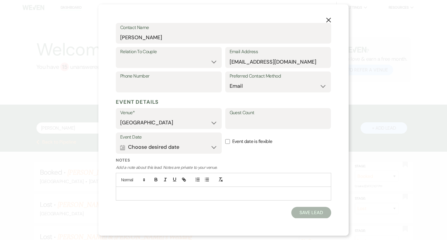
click at [312, 214] on button "Save Lead" at bounding box center [311, 213] width 40 height 12
click at [164, 62] on select "Couple Planner Parent of Couple Family Member Friend Other" at bounding box center [168, 61] width 97 height 11
click at [120, 56] on select "Couple Planner Parent of Couple Family Member Friend Other" at bounding box center [168, 61] width 97 height 11
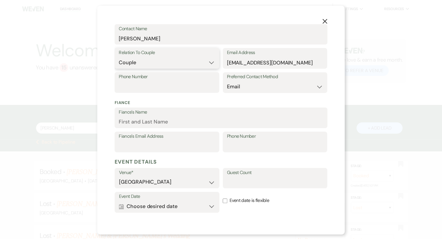
scroll to position [149, 0]
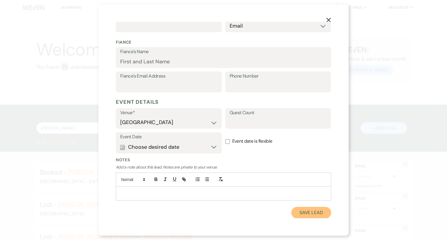
click at [300, 211] on button "Save Lead" at bounding box center [311, 213] width 40 height 12
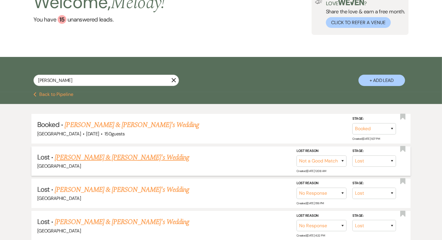
scroll to position [61, 0]
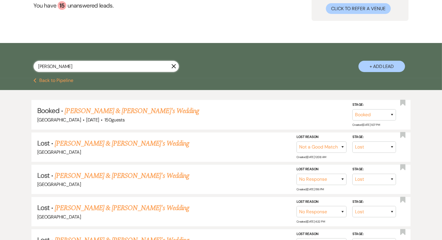
click at [126, 67] on input "[PERSON_NAME]" at bounding box center [105, 66] width 145 height 11
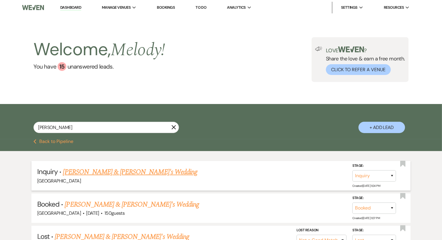
click at [136, 173] on link "[PERSON_NAME] & [PERSON_NAME]'s Wedding" at bounding box center [130, 172] width 134 height 10
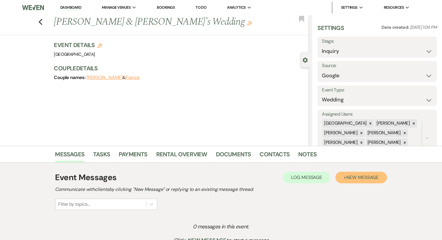
click at [364, 174] on span "New Message" at bounding box center [362, 177] width 32 height 6
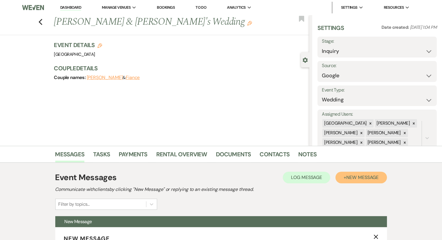
scroll to position [134, 0]
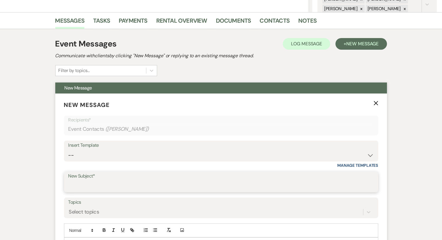
click at [184, 181] on input "New Subject*" at bounding box center [220, 186] width 305 height 11
click at [203, 167] on div "Insert Template -- Weven Planning Portal Introduction (Booked Events) Congratul…" at bounding box center [221, 154] width 314 height 27
click at [202, 192] on div "New Subject*" at bounding box center [221, 183] width 314 height 22
click at [201, 188] on input "New Subject*" at bounding box center [221, 186] width 305 height 11
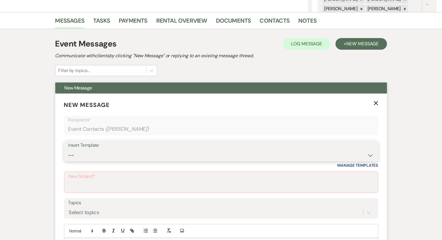
click at [198, 153] on select "-- Weven Planning Portal Introduction (Booked Events) Congratulations on choosi…" at bounding box center [220, 155] width 305 height 11
click at [68, 150] on select "-- Weven Planning Portal Introduction (Booked Events) Congratulations on choosi…" at bounding box center [220, 155] width 305 height 11
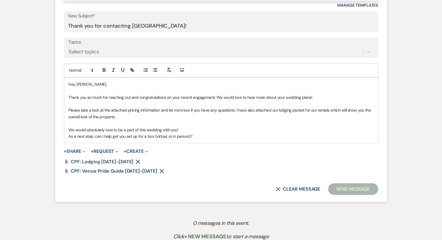
scroll to position [295, 0]
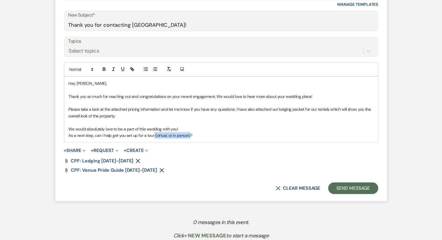
drag, startPoint x: 189, startPoint y: 136, endPoint x: 153, endPoint y: 135, distance: 35.8
click at [153, 135] on p "As a next step, can I help get you set up for a tour (virtual, or in person)?" at bounding box center [221, 135] width 305 height 6
click at [181, 134] on p "As a next step, can I help get you set up for a tour?" at bounding box center [221, 135] width 305 height 6
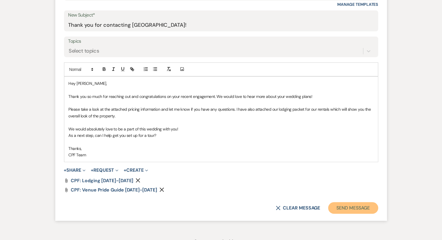
click at [346, 204] on button "Send Message" at bounding box center [353, 208] width 50 height 12
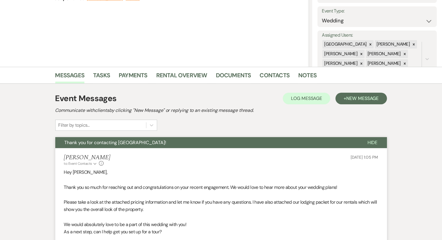
scroll to position [0, 0]
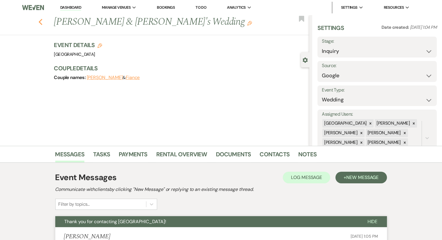
click at [41, 20] on icon "Previous" at bounding box center [40, 22] width 4 height 7
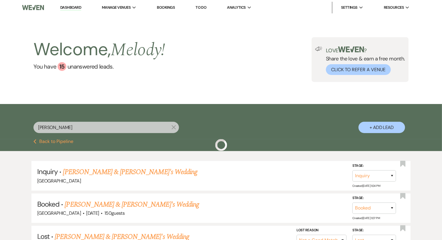
click at [113, 127] on input "[PERSON_NAME]" at bounding box center [105, 127] width 145 height 11
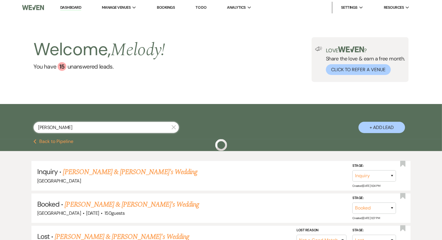
click at [113, 127] on input "[PERSON_NAME]" at bounding box center [105, 127] width 145 height 11
paste input "[PERSON_NAME]"
